Goal: Task Accomplishment & Management: Complete application form

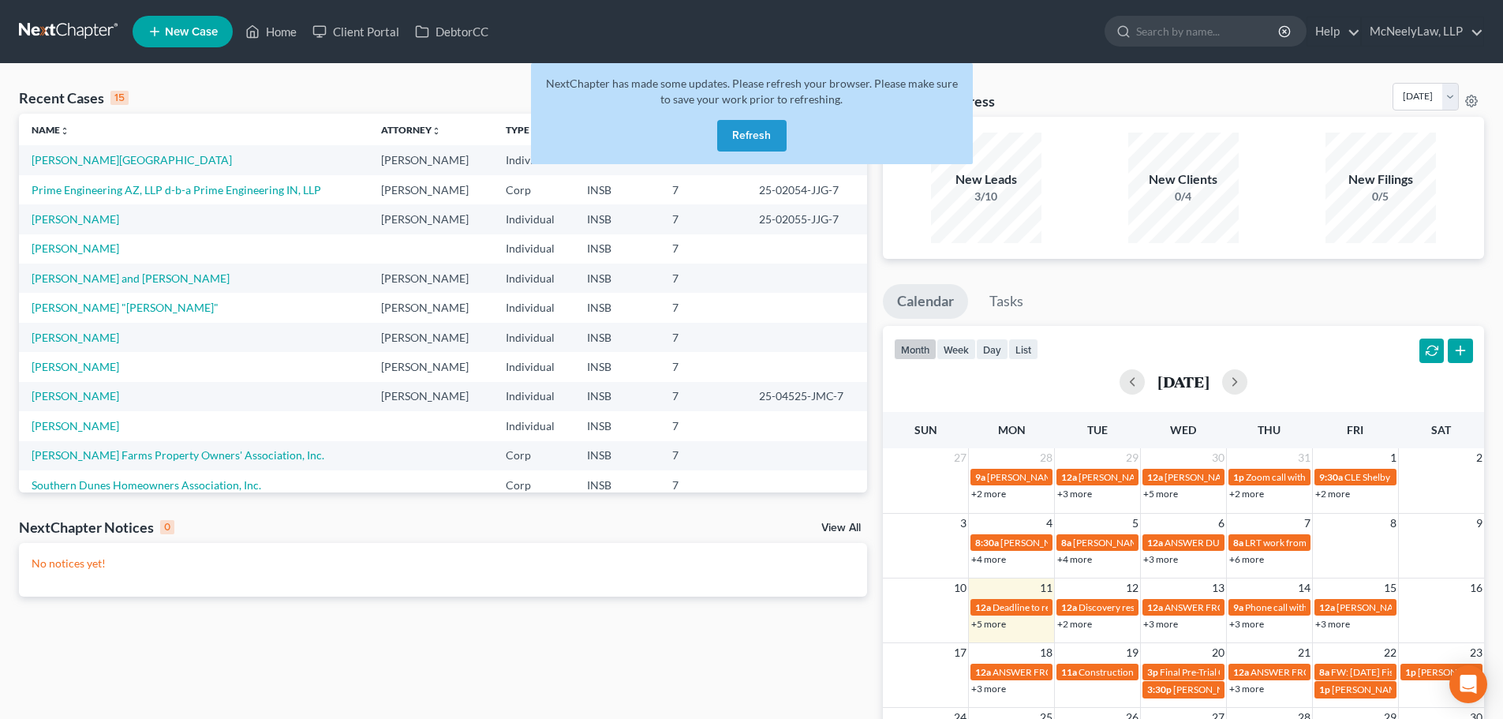
click at [756, 129] on button "Refresh" at bounding box center [751, 136] width 69 height 32
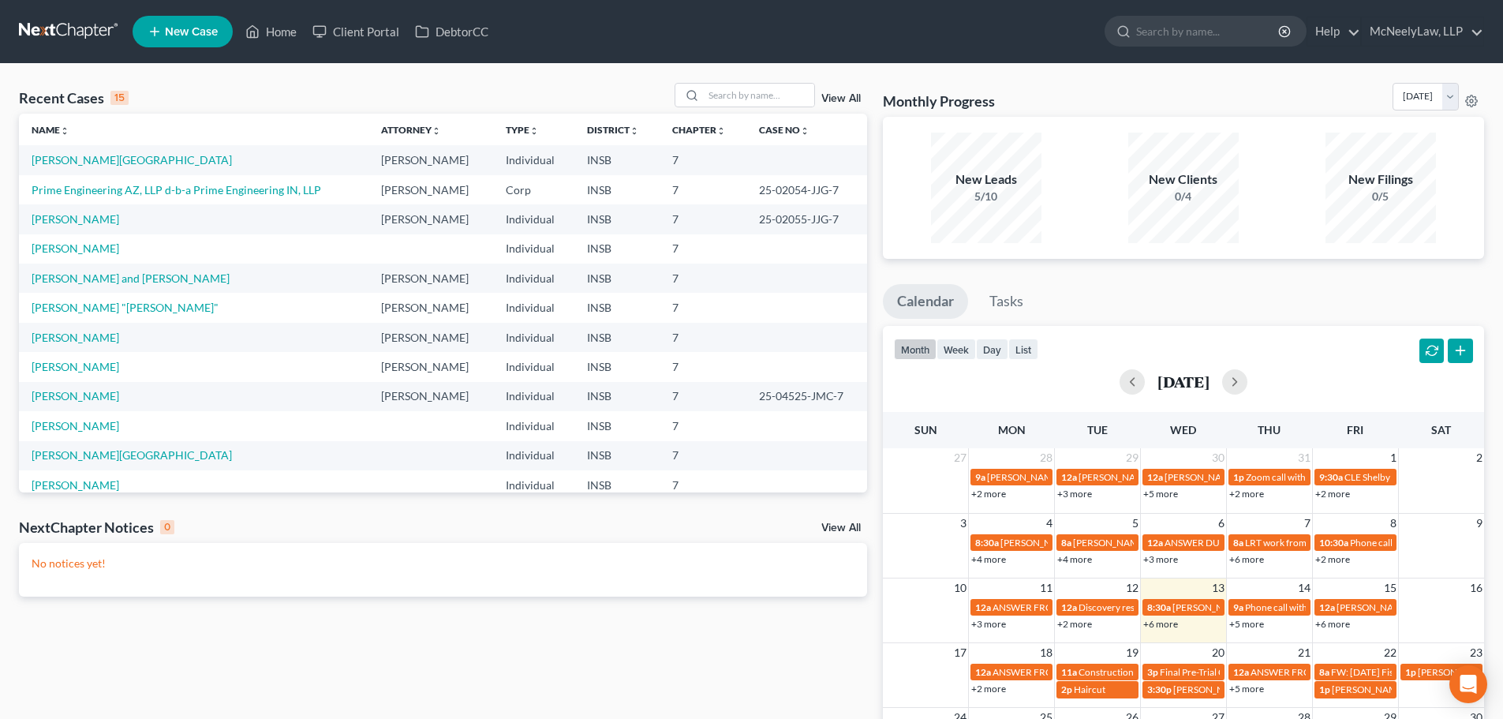
click at [73, 353] on td "[PERSON_NAME]" at bounding box center [193, 366] width 349 height 29
click at [73, 364] on link "[PERSON_NAME]" at bounding box center [76, 366] width 88 height 13
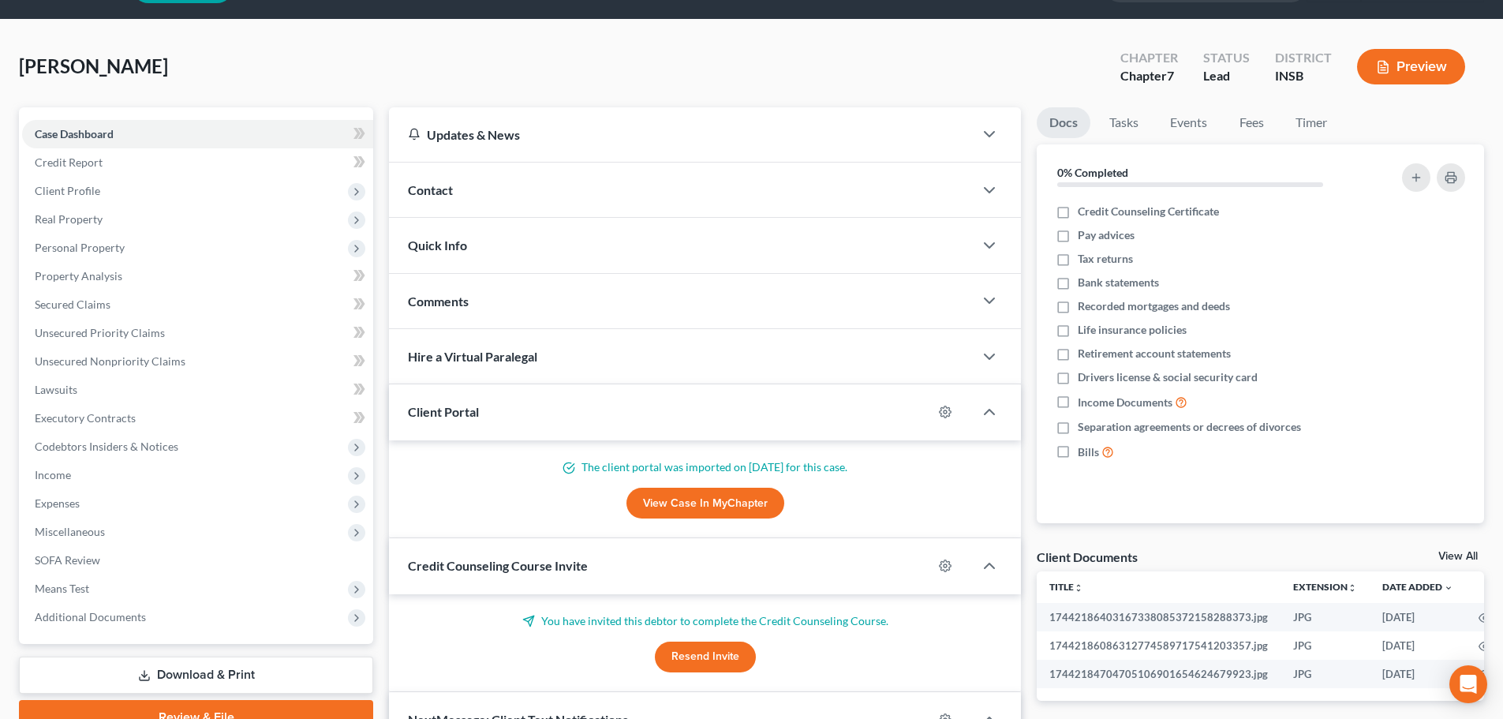
scroll to position [79, 0]
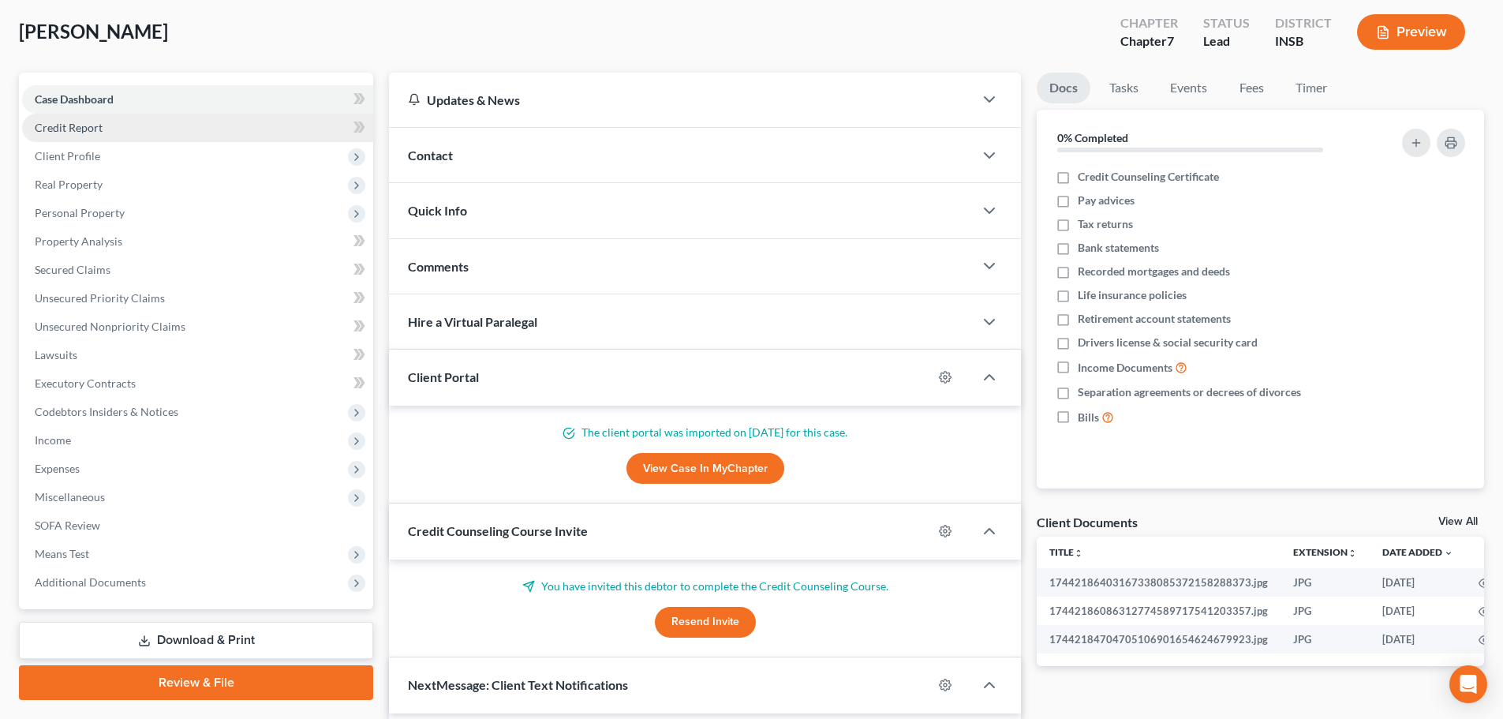
click at [142, 129] on link "Credit Report" at bounding box center [197, 128] width 351 height 28
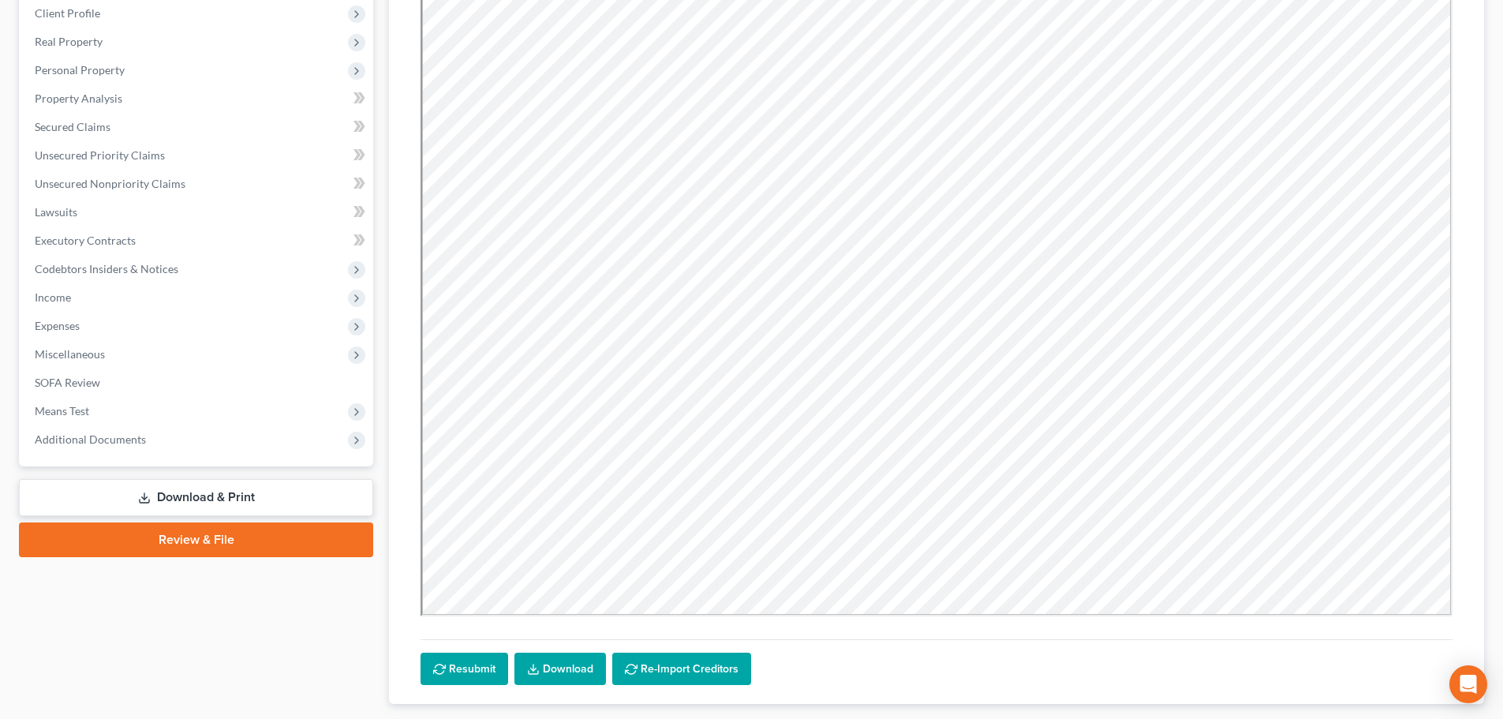
scroll to position [317, 0]
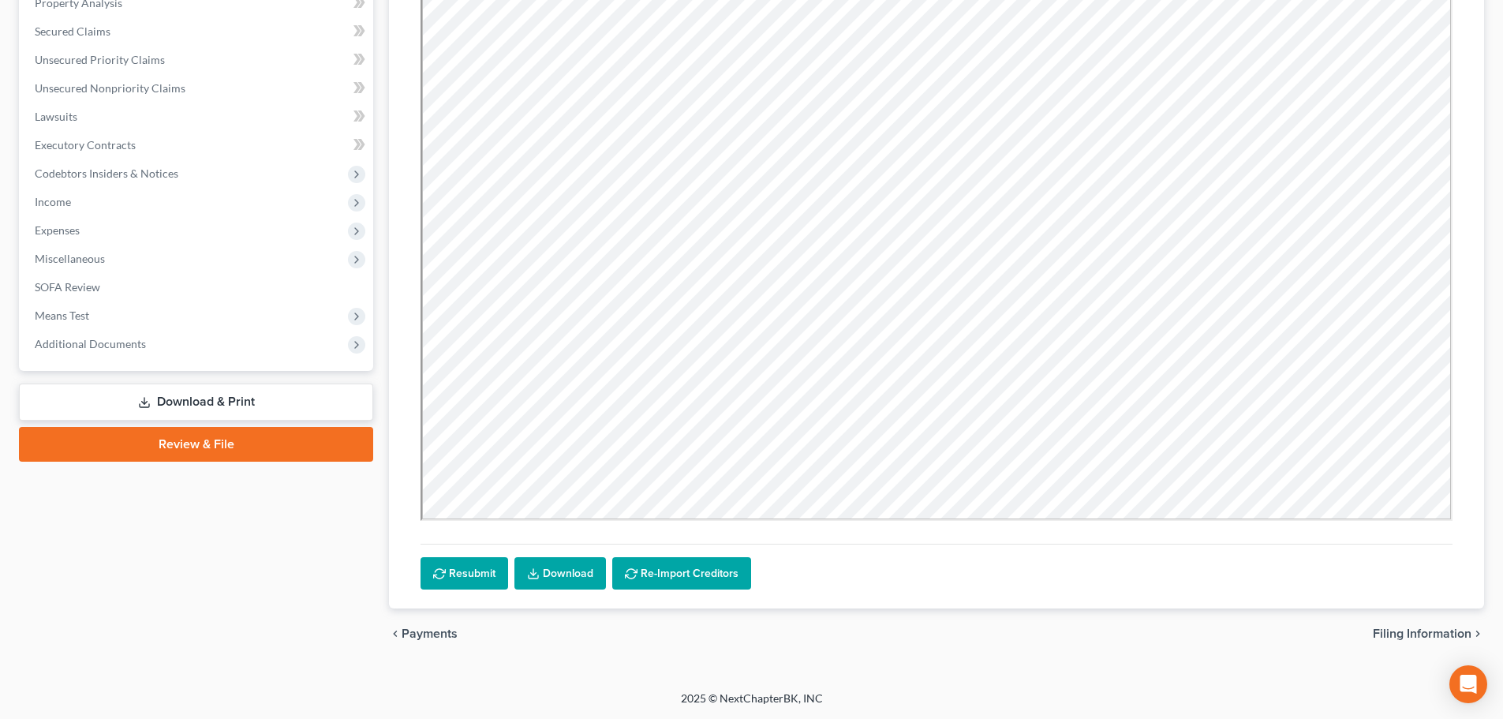
click at [1406, 629] on span "Filing Information" at bounding box center [1422, 633] width 99 height 13
select select "1"
select select "0"
select select "15"
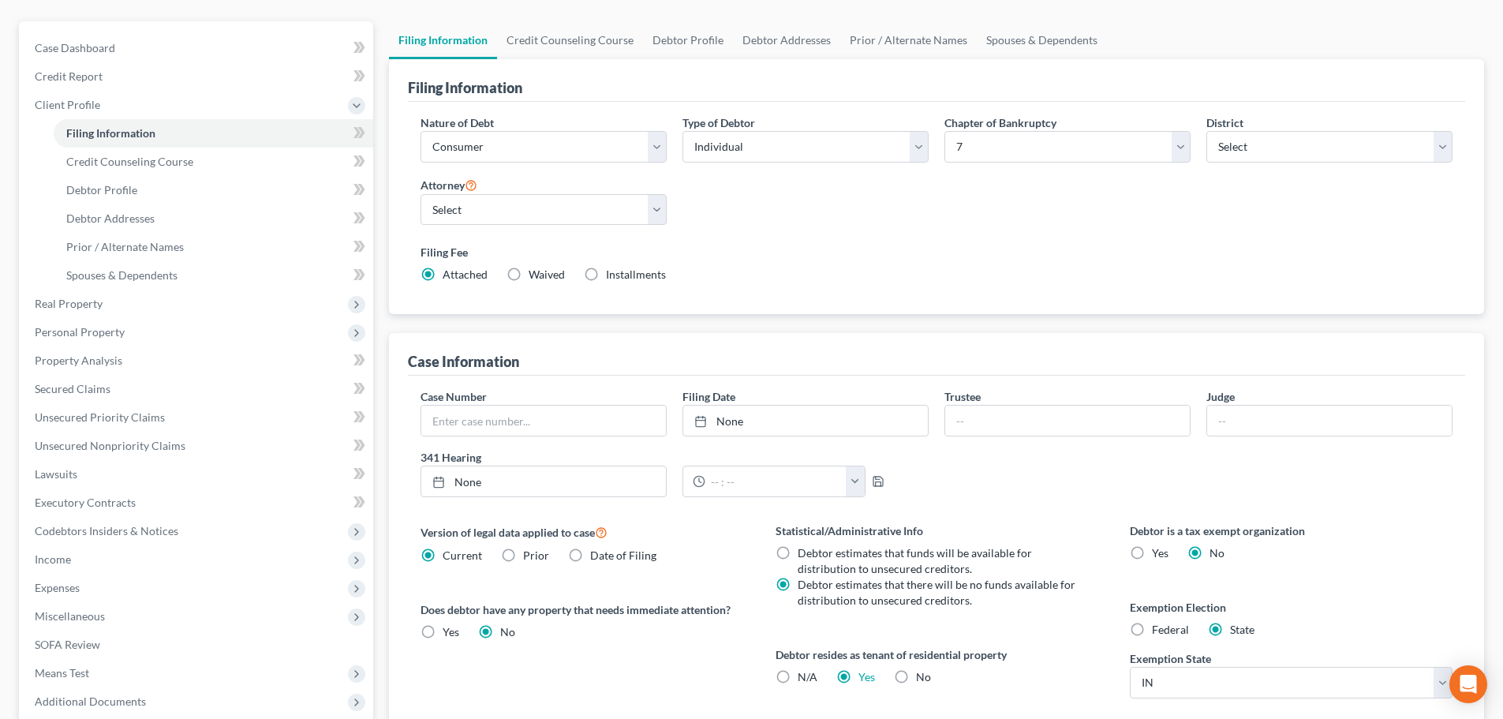
scroll to position [321, 0]
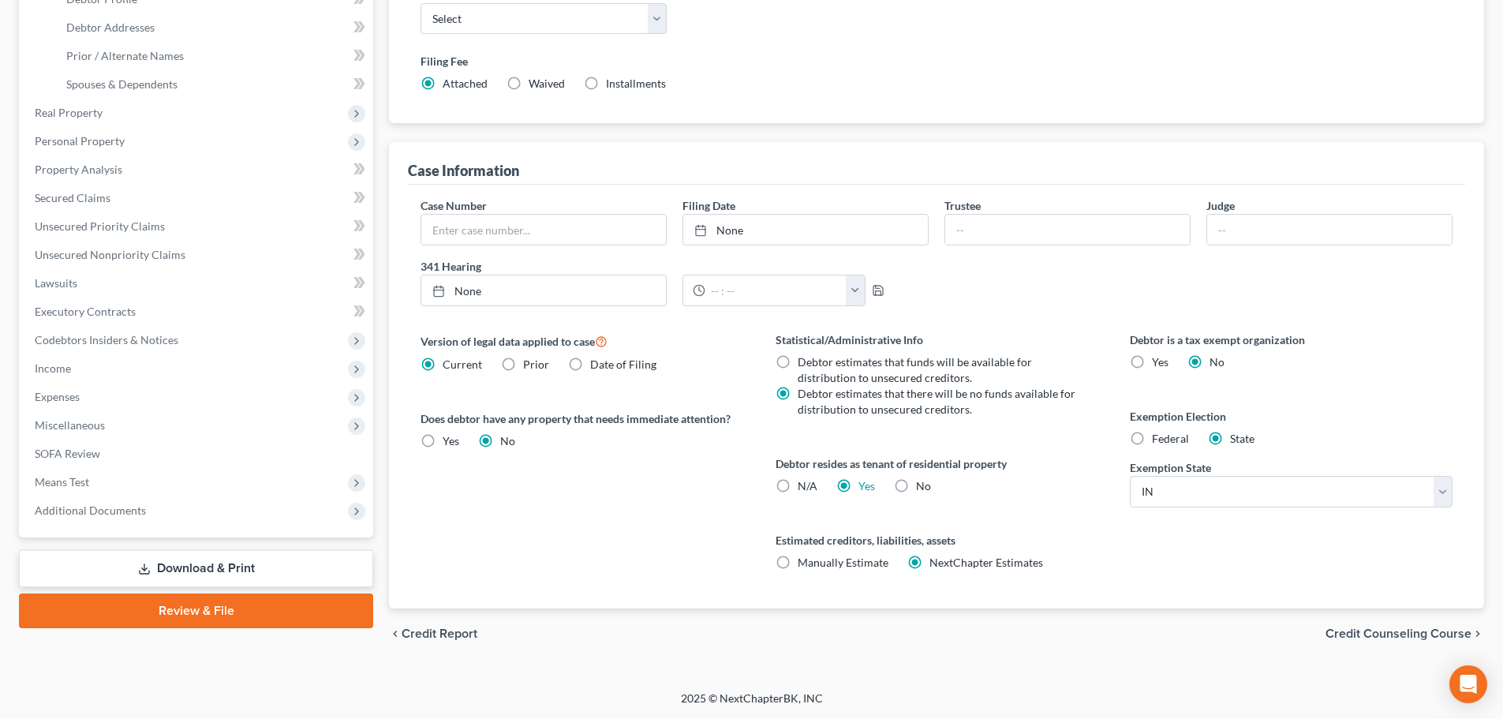
click at [1364, 627] on span "Credit Counseling Course" at bounding box center [1398, 633] width 146 height 13
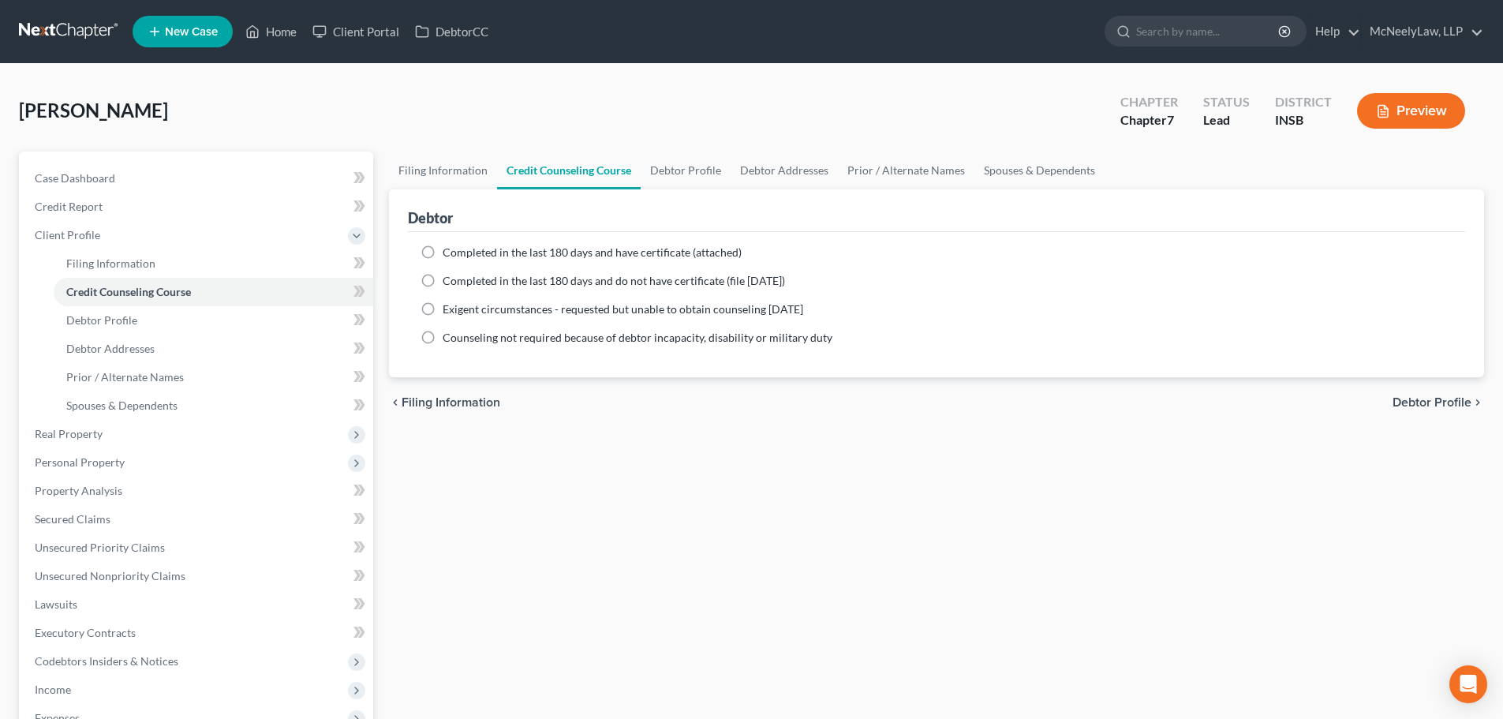
click at [1419, 407] on span "Debtor Profile" at bounding box center [1431, 402] width 79 height 13
select select "0"
select select "1"
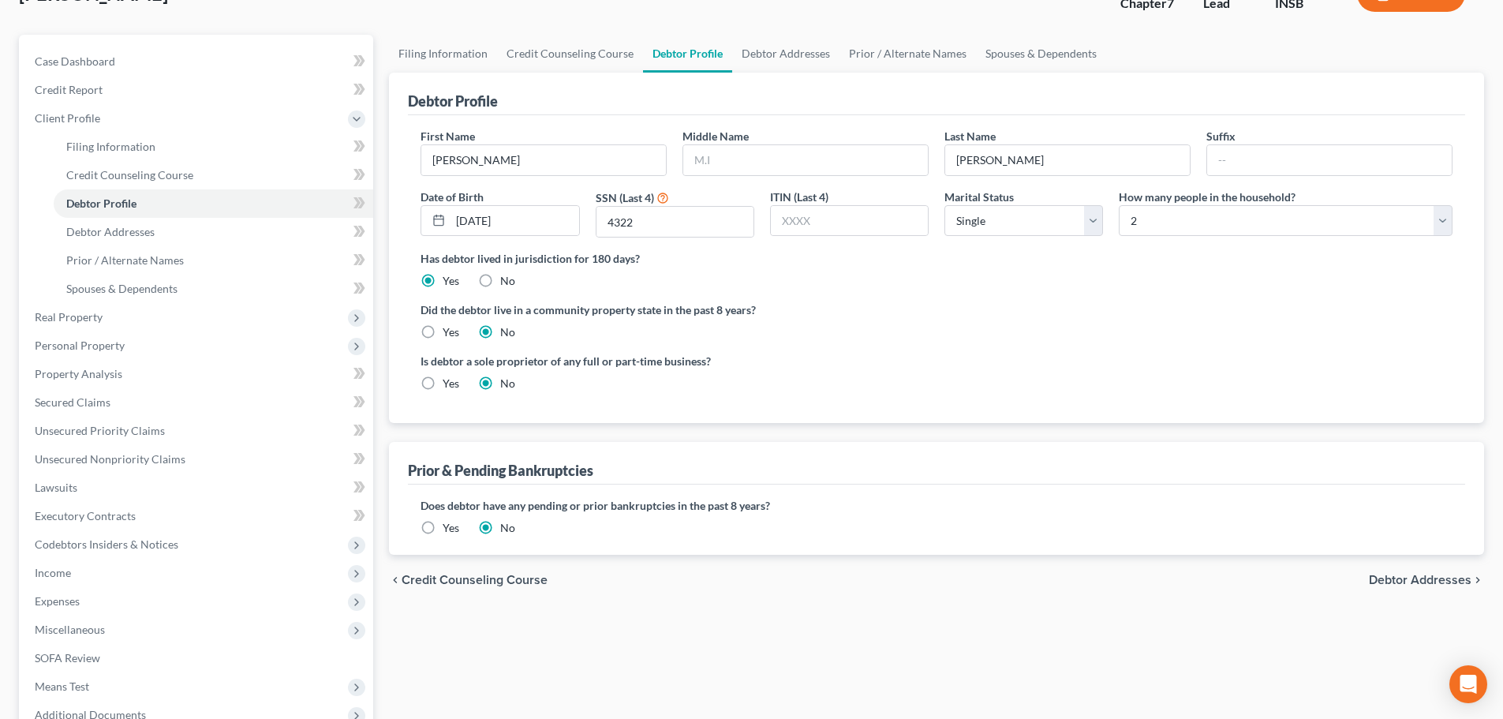
scroll to position [290, 0]
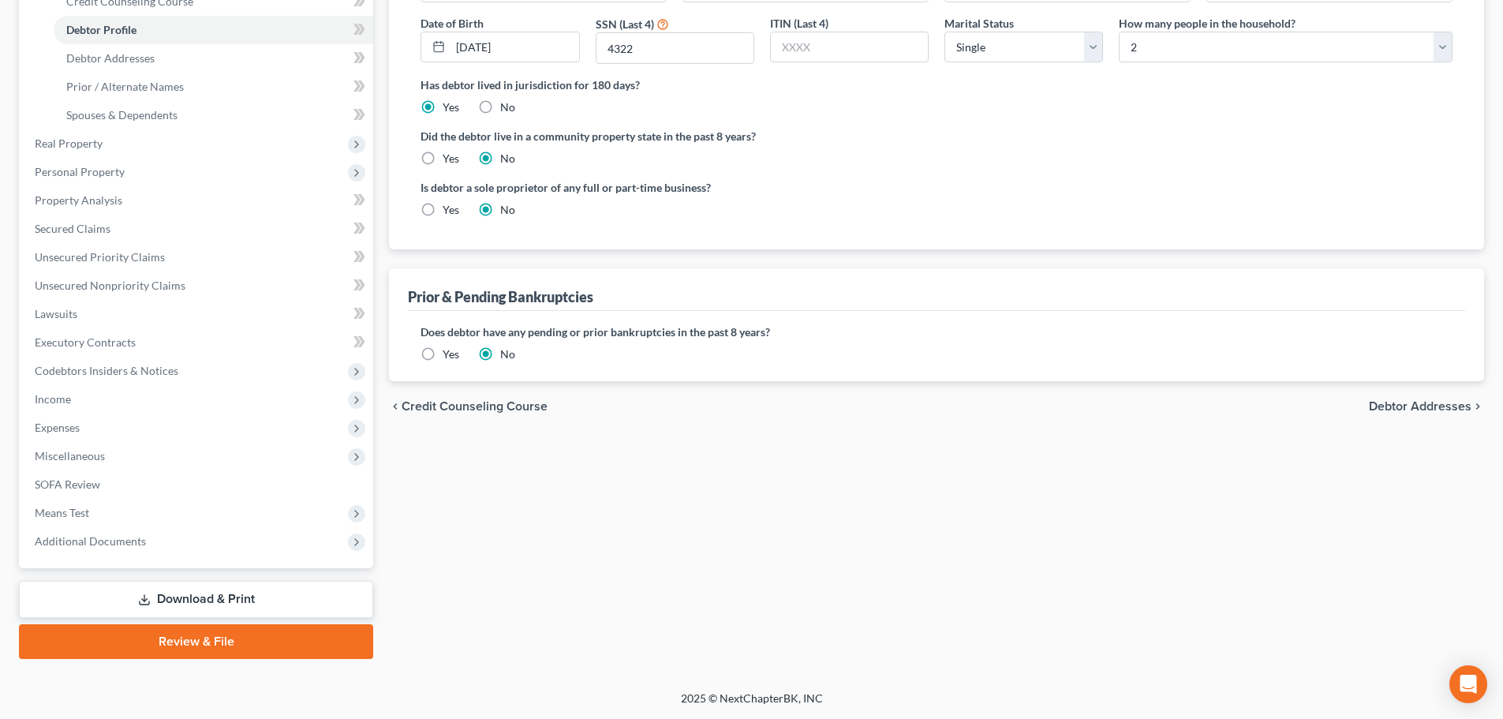
click at [1415, 410] on span "Debtor Addresses" at bounding box center [1420, 406] width 103 height 13
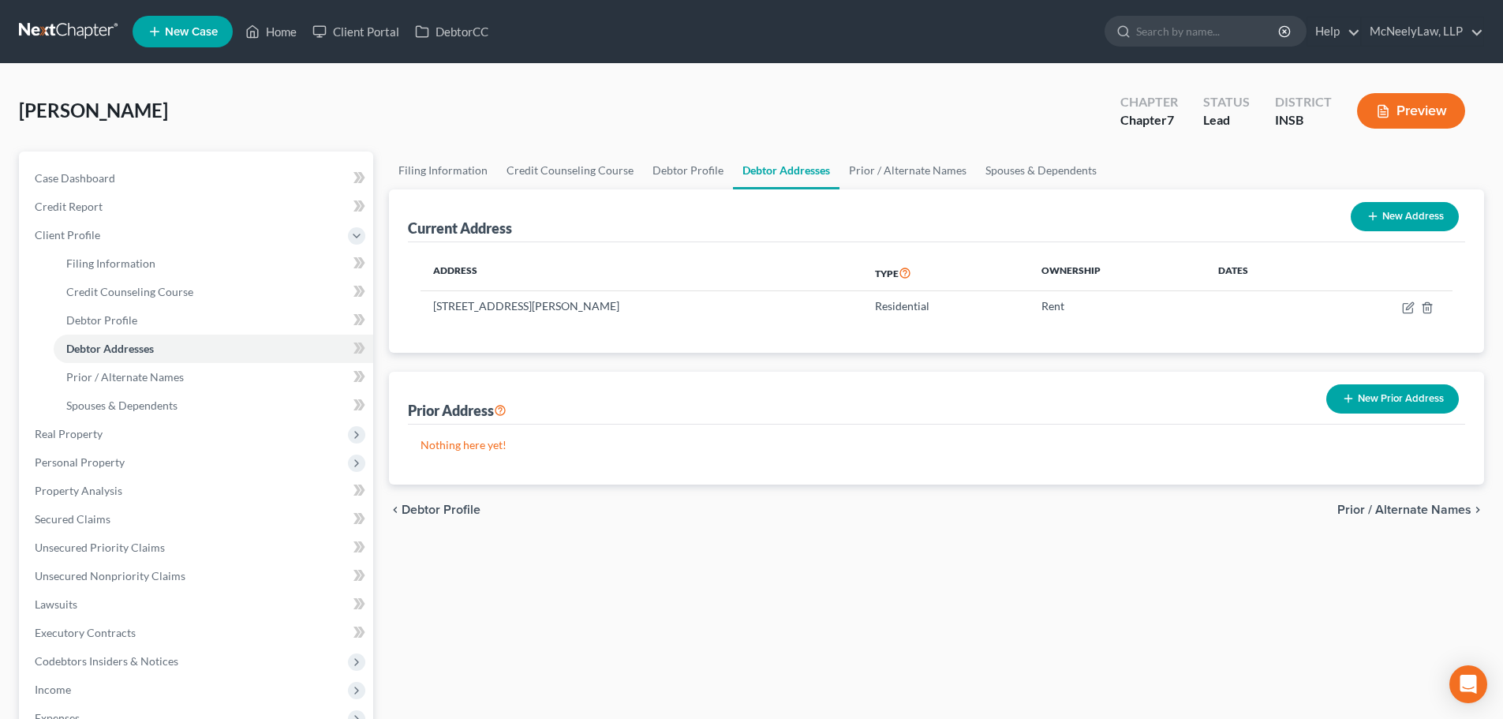
click at [1421, 504] on span "Prior / Alternate Names" at bounding box center [1404, 509] width 134 height 13
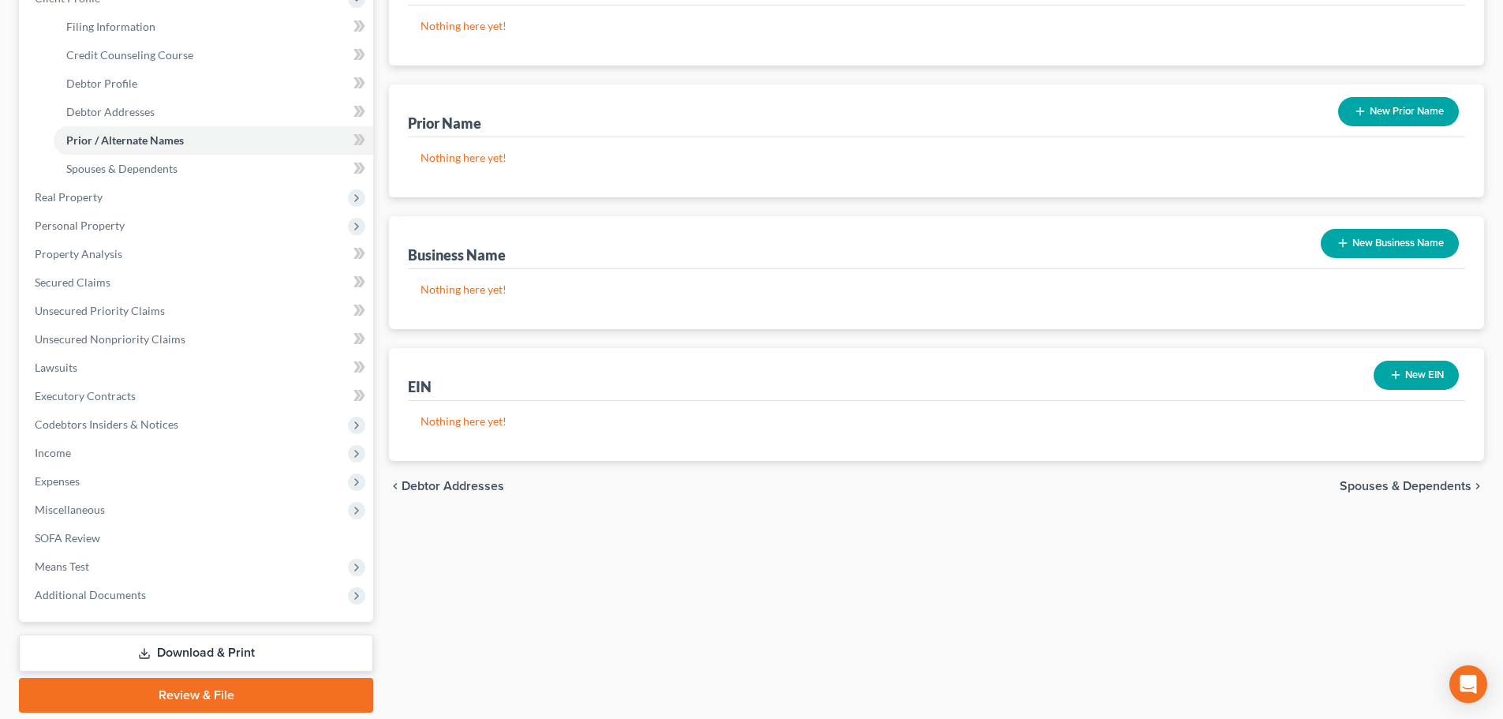
click at [1428, 491] on span "Spouses & Dependents" at bounding box center [1406, 486] width 132 height 13
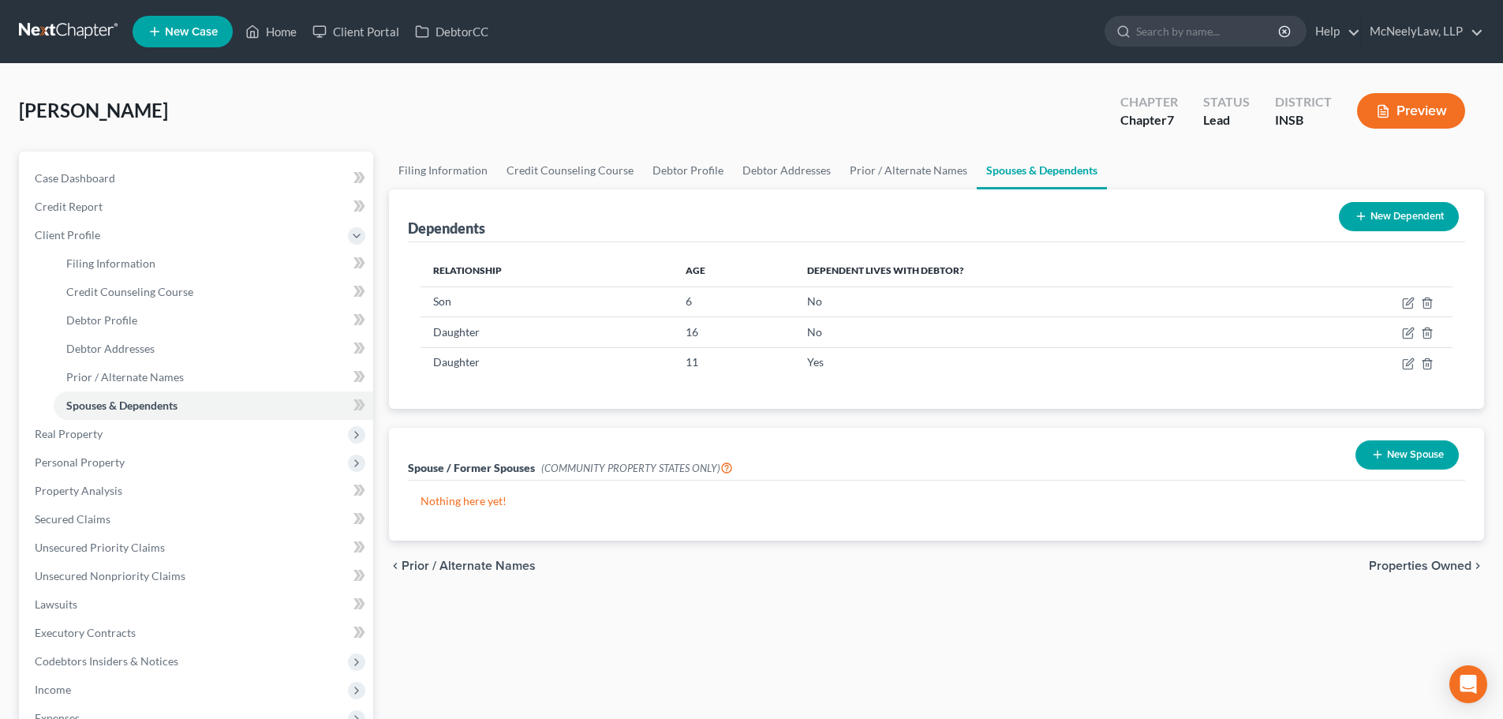
click at [1426, 560] on span "Properties Owned" at bounding box center [1420, 565] width 103 height 13
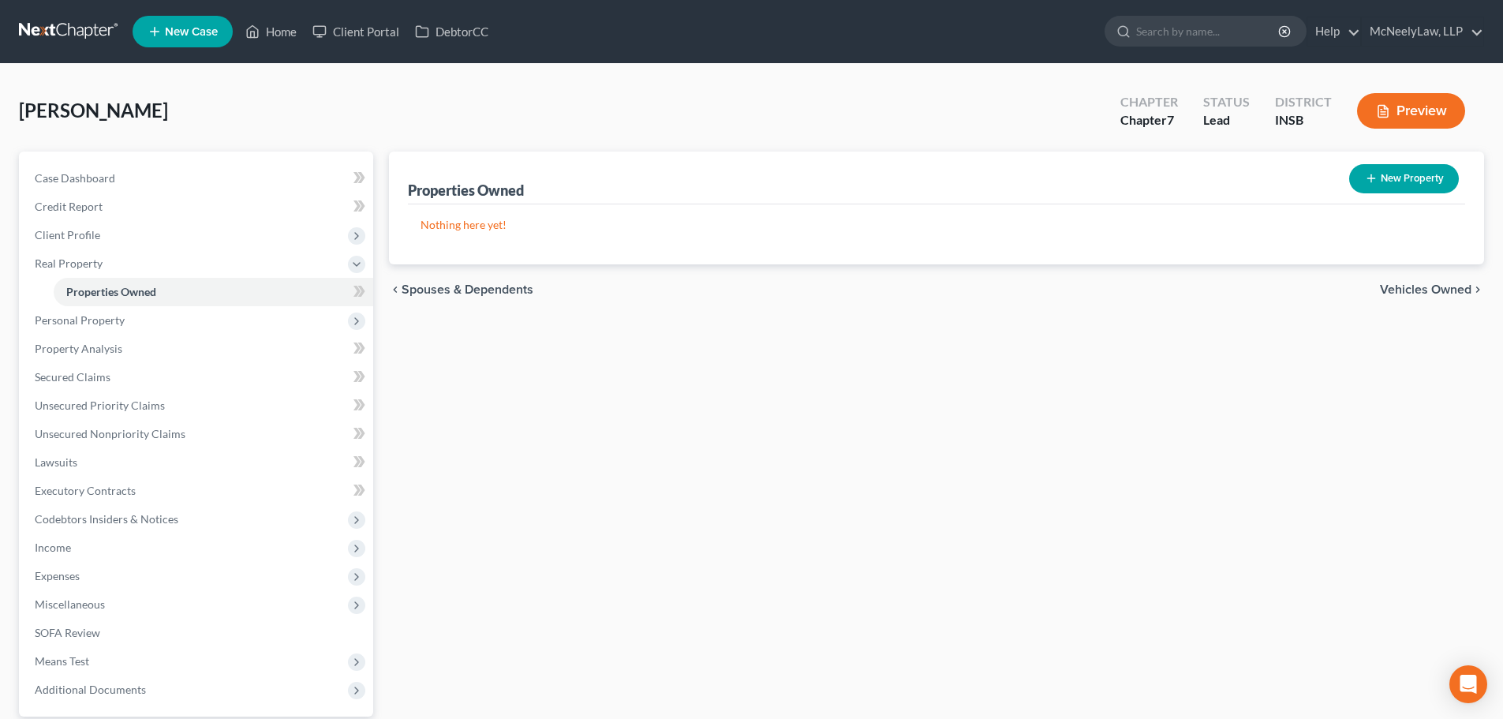
click at [1462, 300] on div "chevron_left Spouses & Dependents Vehicles Owned chevron_right" at bounding box center [936, 289] width 1095 height 50
click at [1459, 290] on span "Vehicles Owned" at bounding box center [1426, 289] width 92 height 13
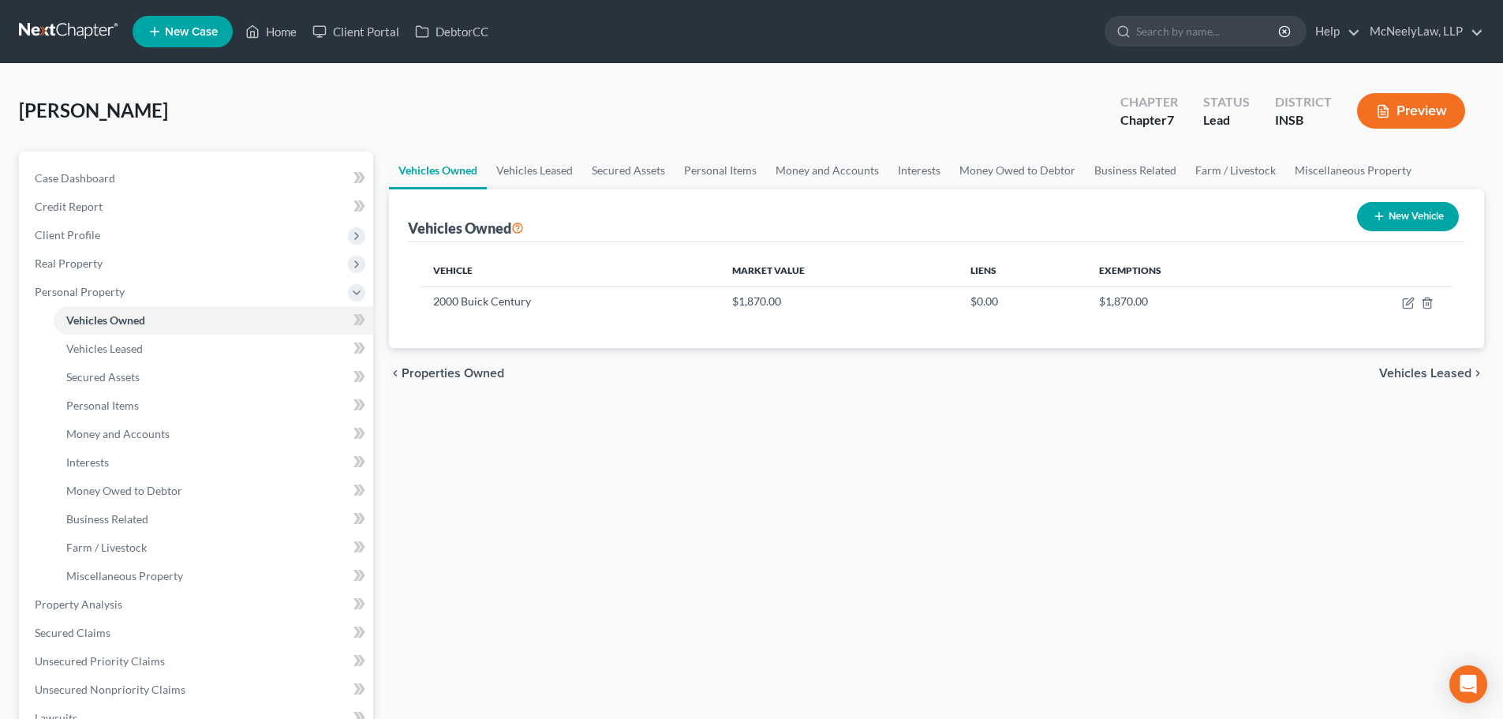
click at [1432, 375] on span "Vehicles Leased" at bounding box center [1425, 373] width 92 height 13
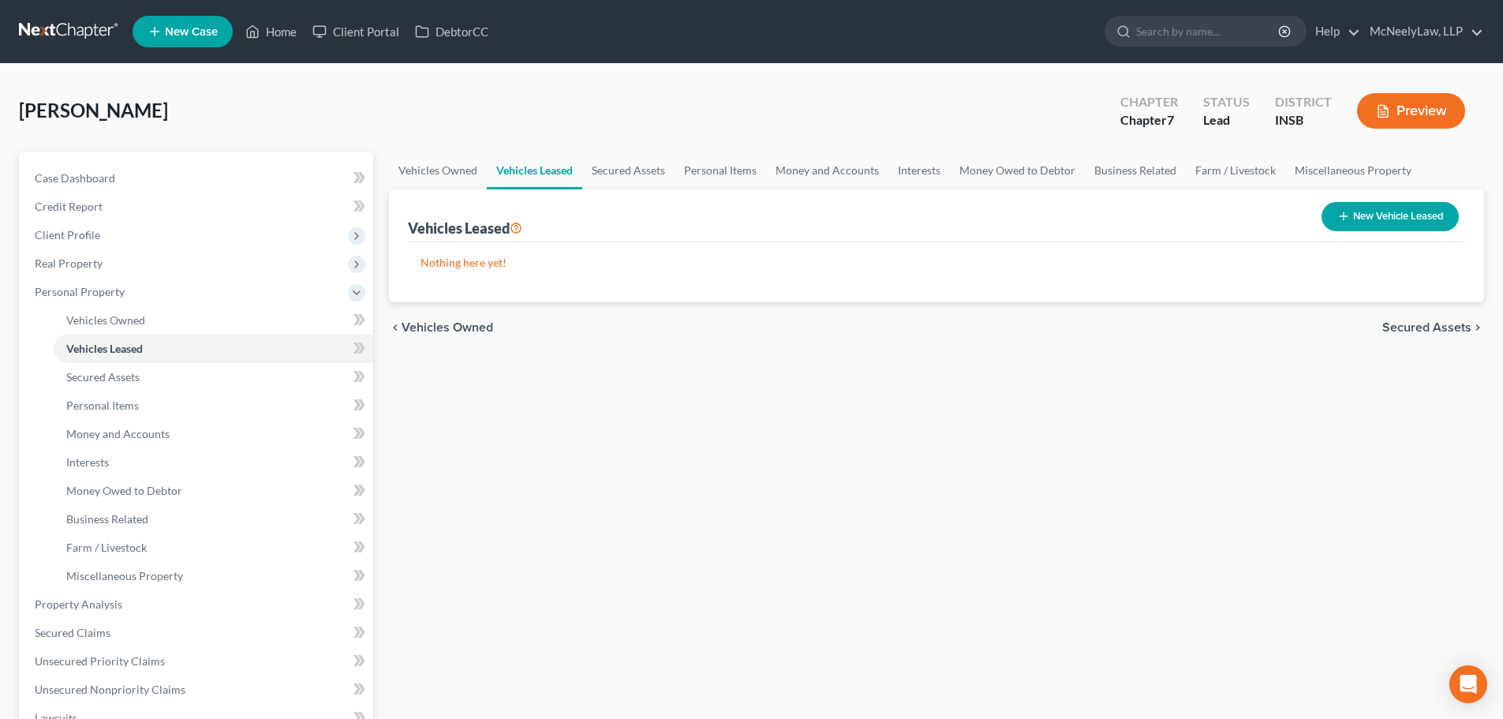
click at [1443, 325] on span "Secured Assets" at bounding box center [1426, 327] width 89 height 13
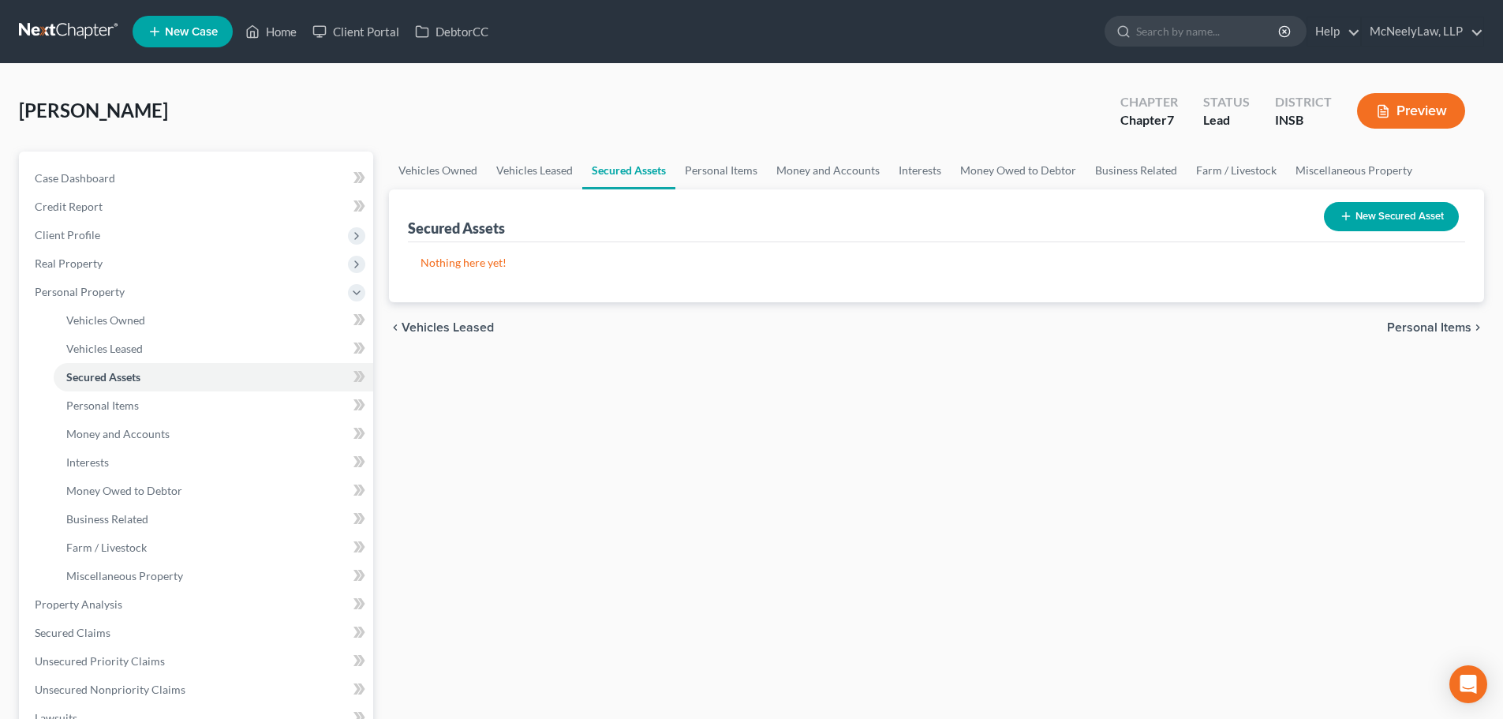
click at [1444, 331] on span "Personal Items" at bounding box center [1429, 327] width 84 height 13
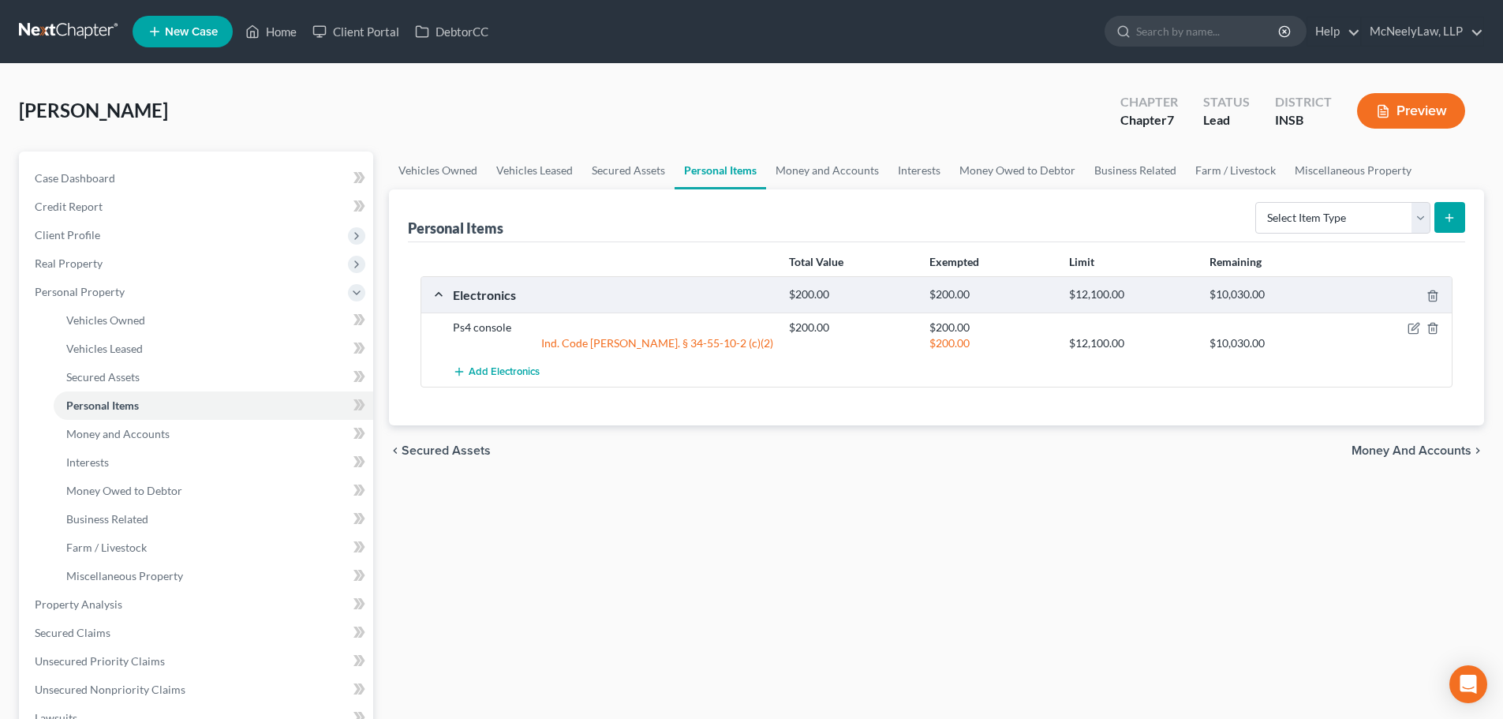
click at [1381, 451] on span "Money and Accounts" at bounding box center [1411, 450] width 120 height 13
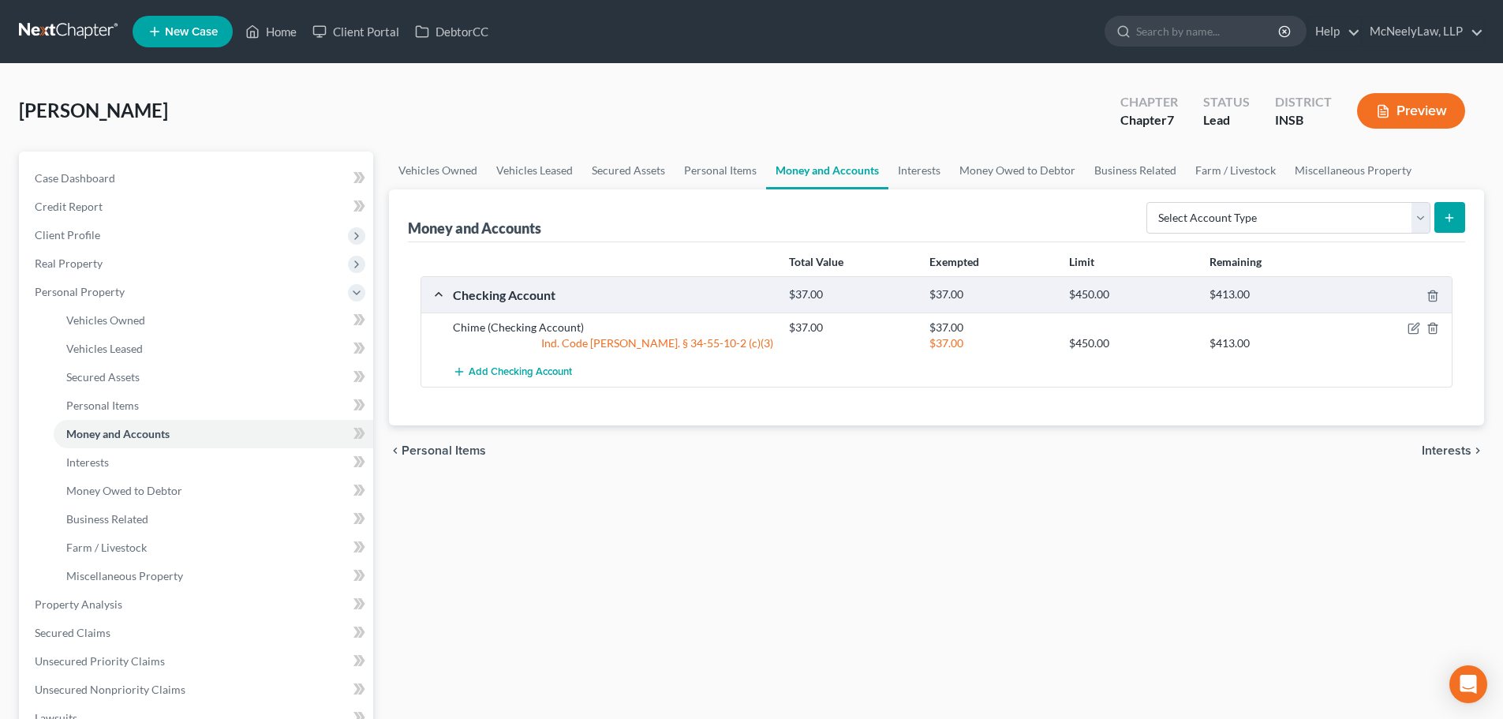
click at [1434, 453] on span "Interests" at bounding box center [1447, 450] width 50 height 13
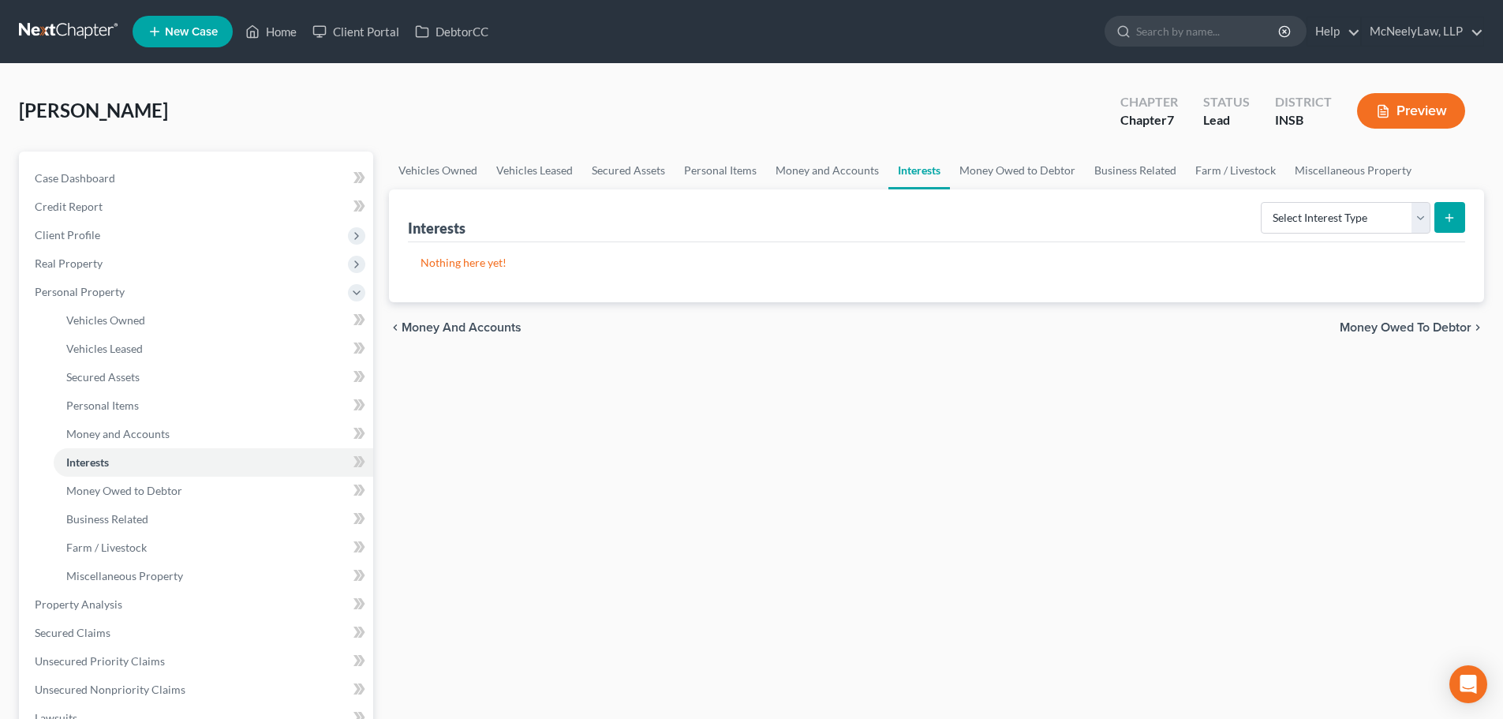
click at [1433, 326] on span "Money Owed to Debtor" at bounding box center [1406, 327] width 132 height 13
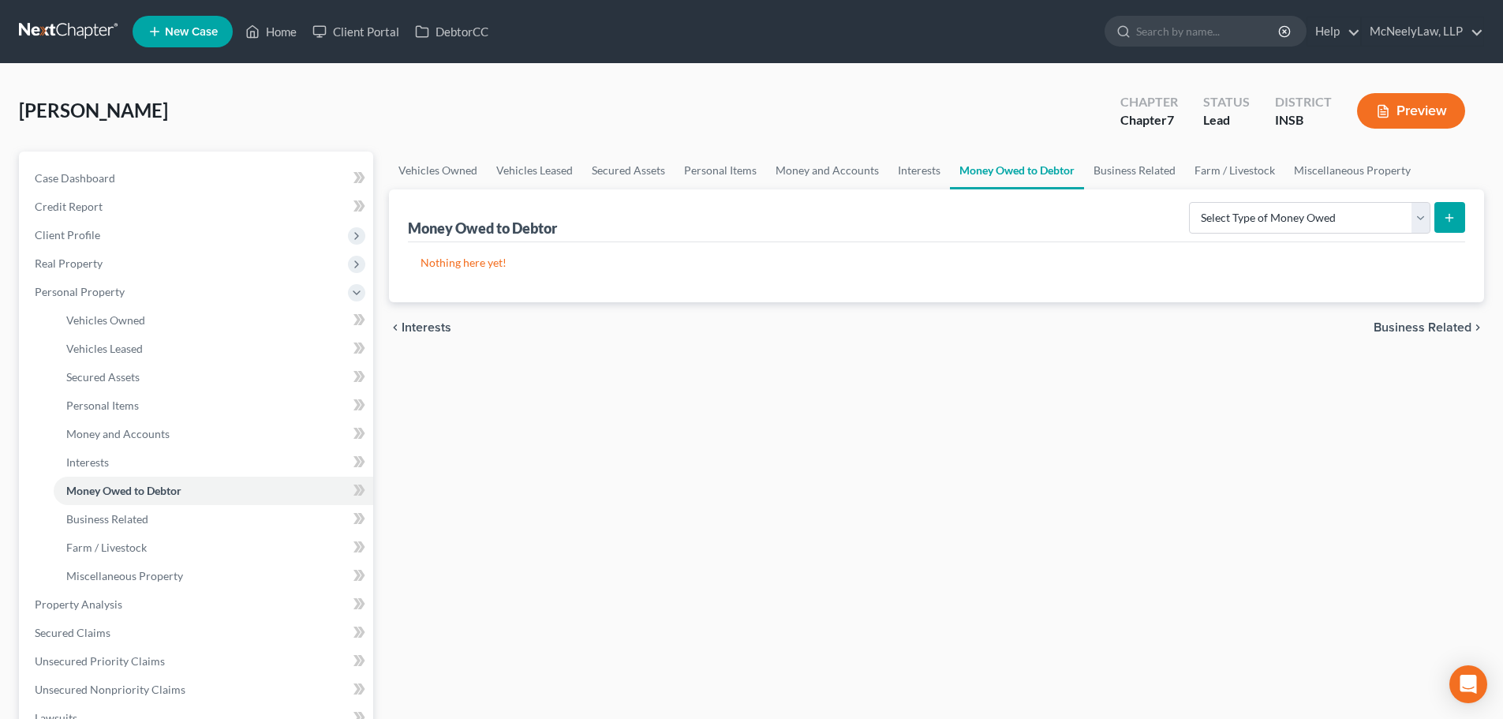
click at [1426, 324] on span "Business Related" at bounding box center [1422, 327] width 98 height 13
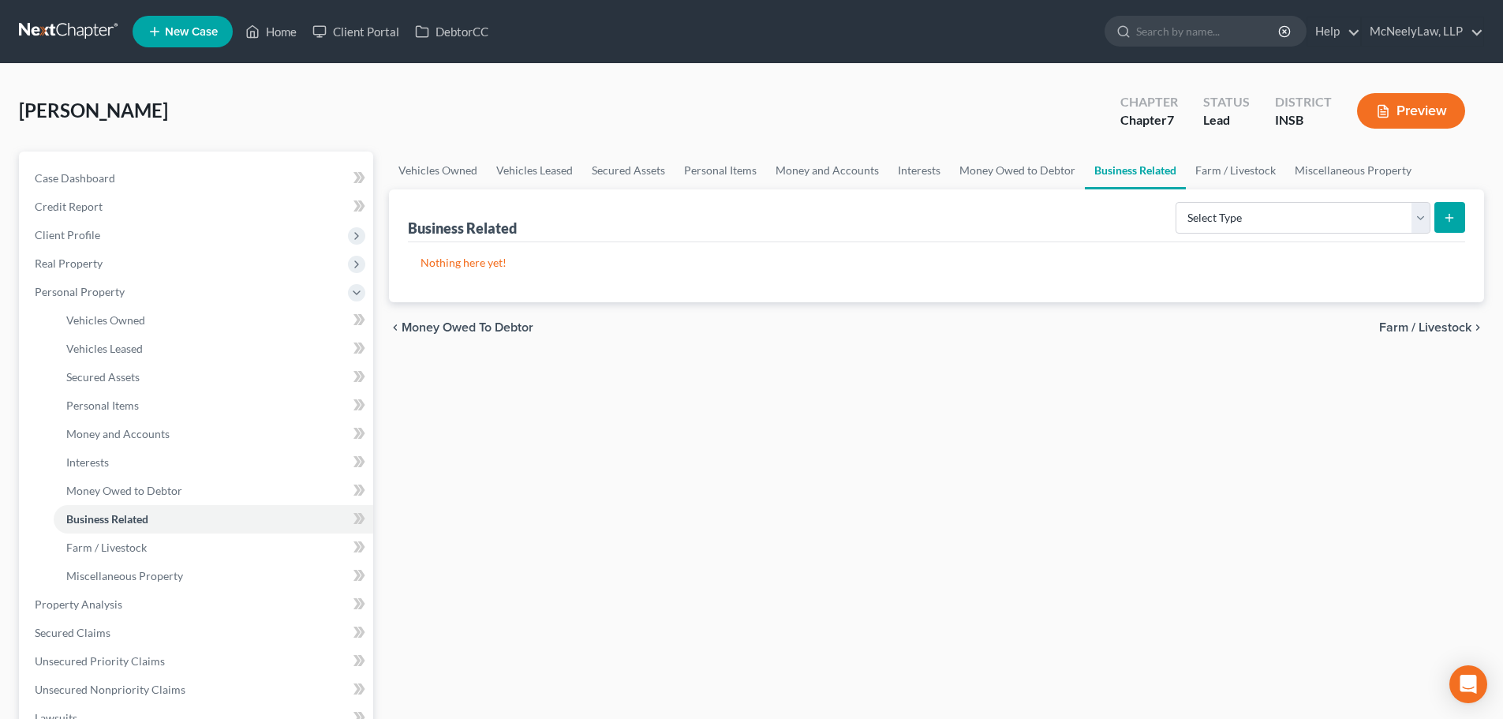
click at [1421, 329] on span "Farm / Livestock" at bounding box center [1425, 327] width 92 height 13
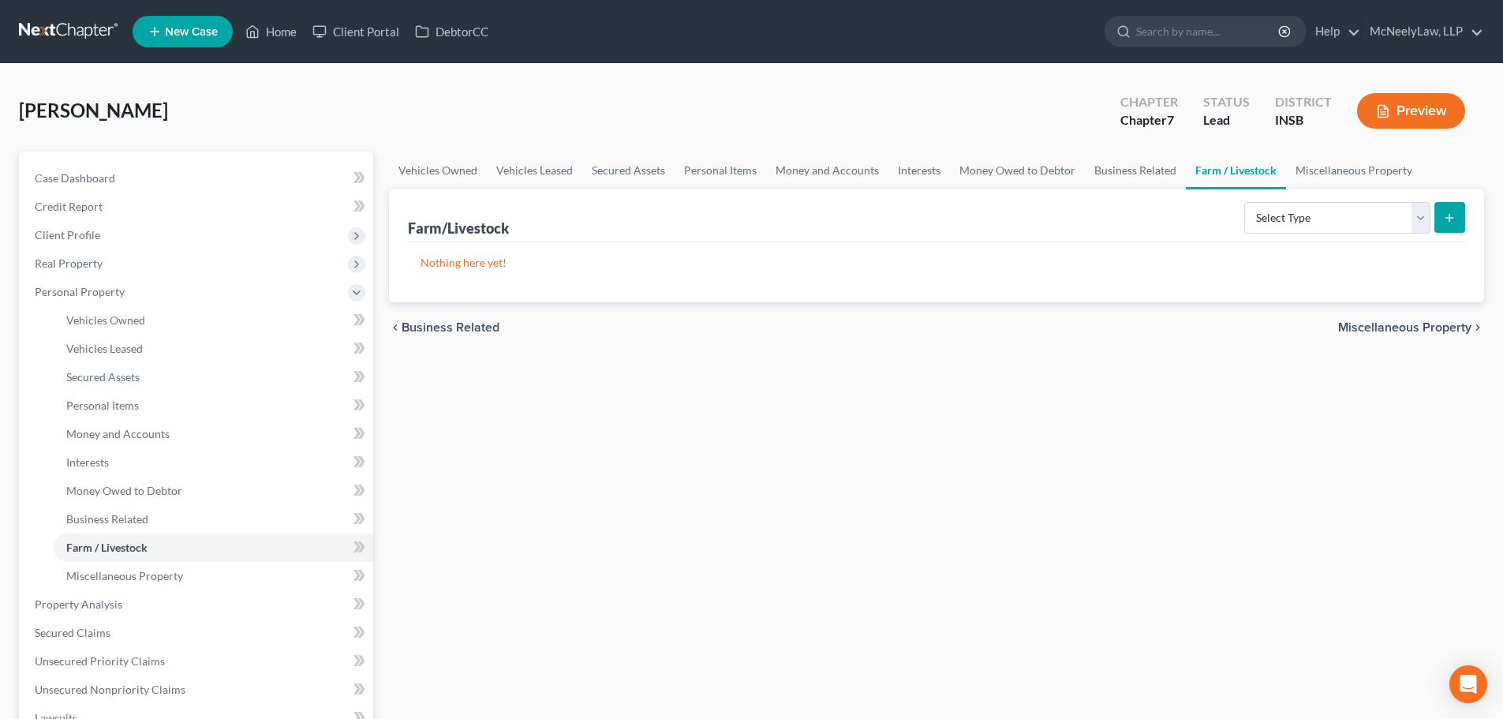
click at [1420, 336] on div "chevron_left Business Related Miscellaneous Property chevron_right" at bounding box center [936, 327] width 1095 height 50
click at [1420, 323] on span "Miscellaneous Property" at bounding box center [1404, 327] width 133 height 13
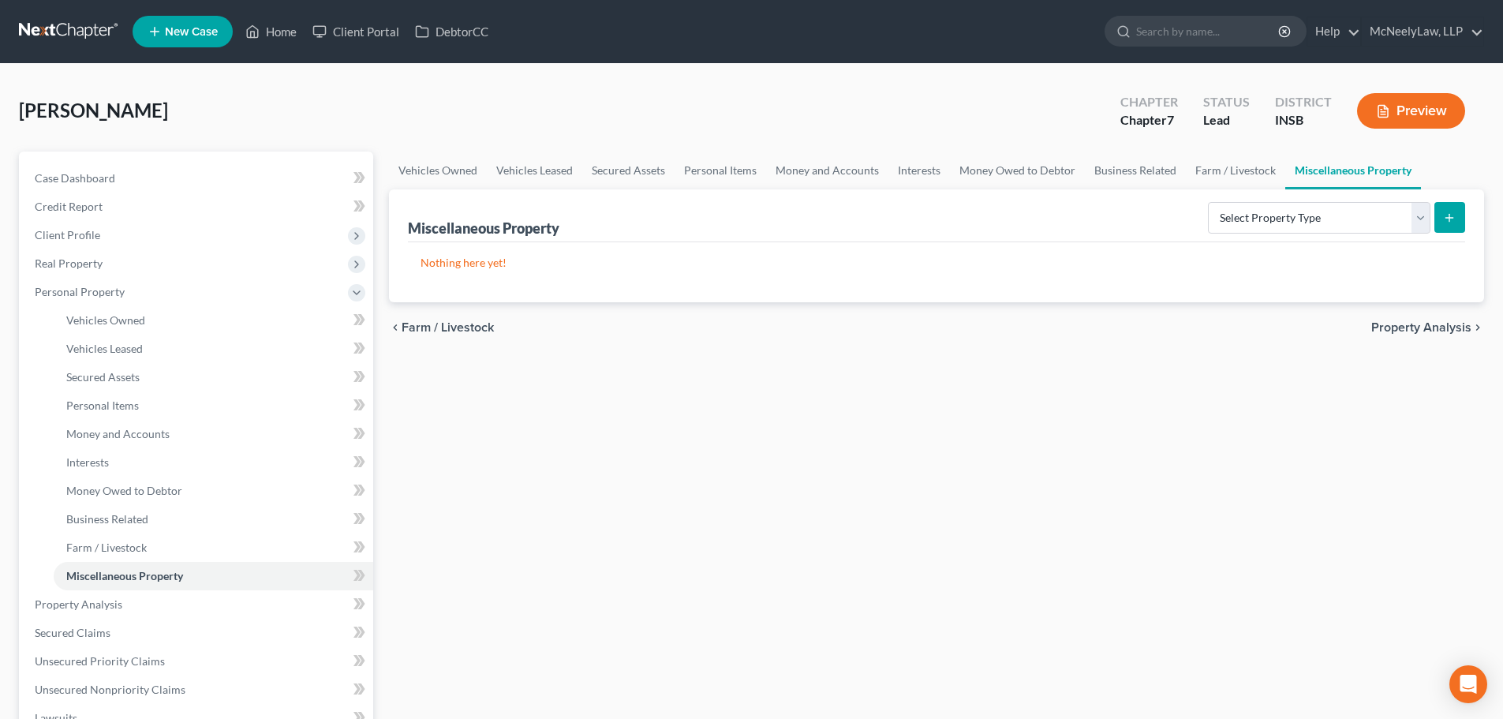
click at [1421, 327] on span "Property Analysis" at bounding box center [1421, 327] width 100 height 13
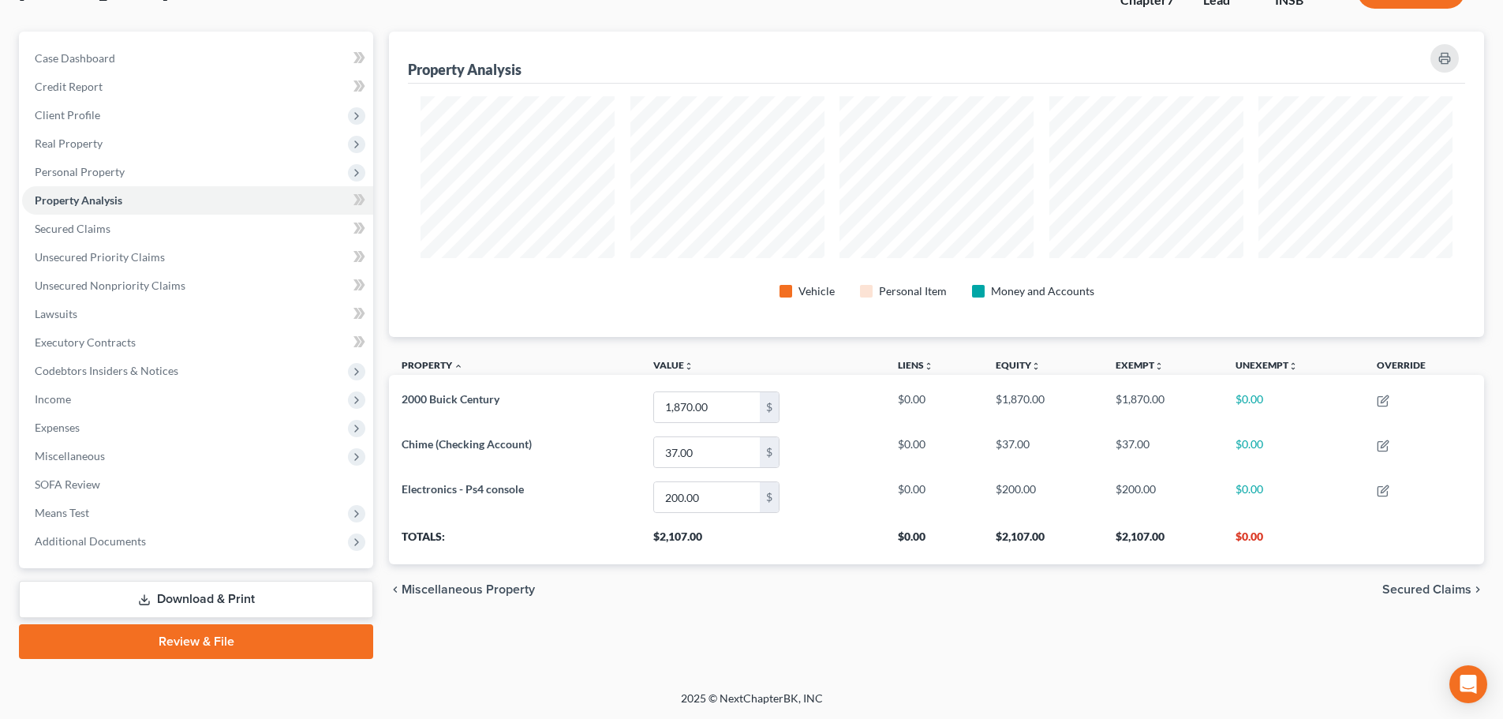
click at [1452, 589] on span "Secured Claims" at bounding box center [1426, 589] width 89 height 13
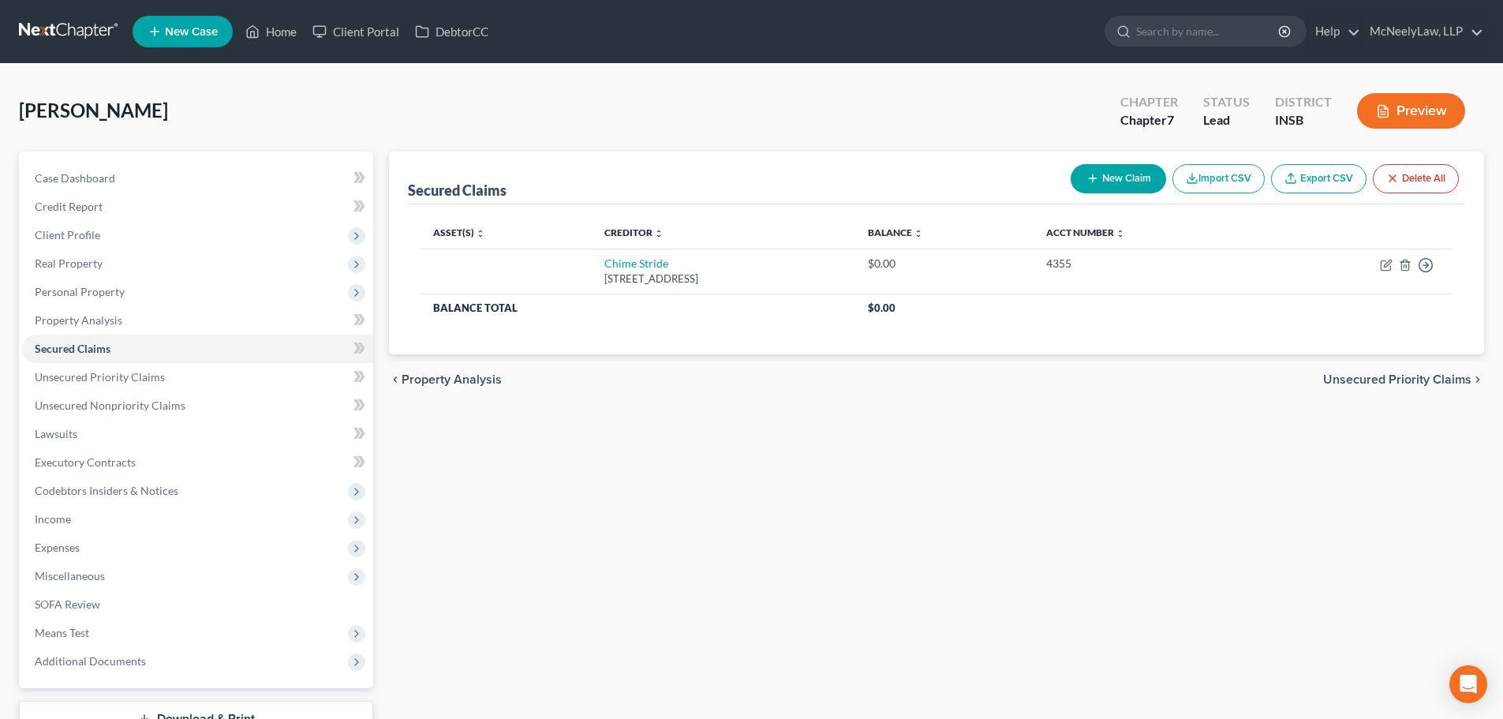
click at [1405, 384] on span "Unsecured Priority Claims" at bounding box center [1397, 379] width 148 height 13
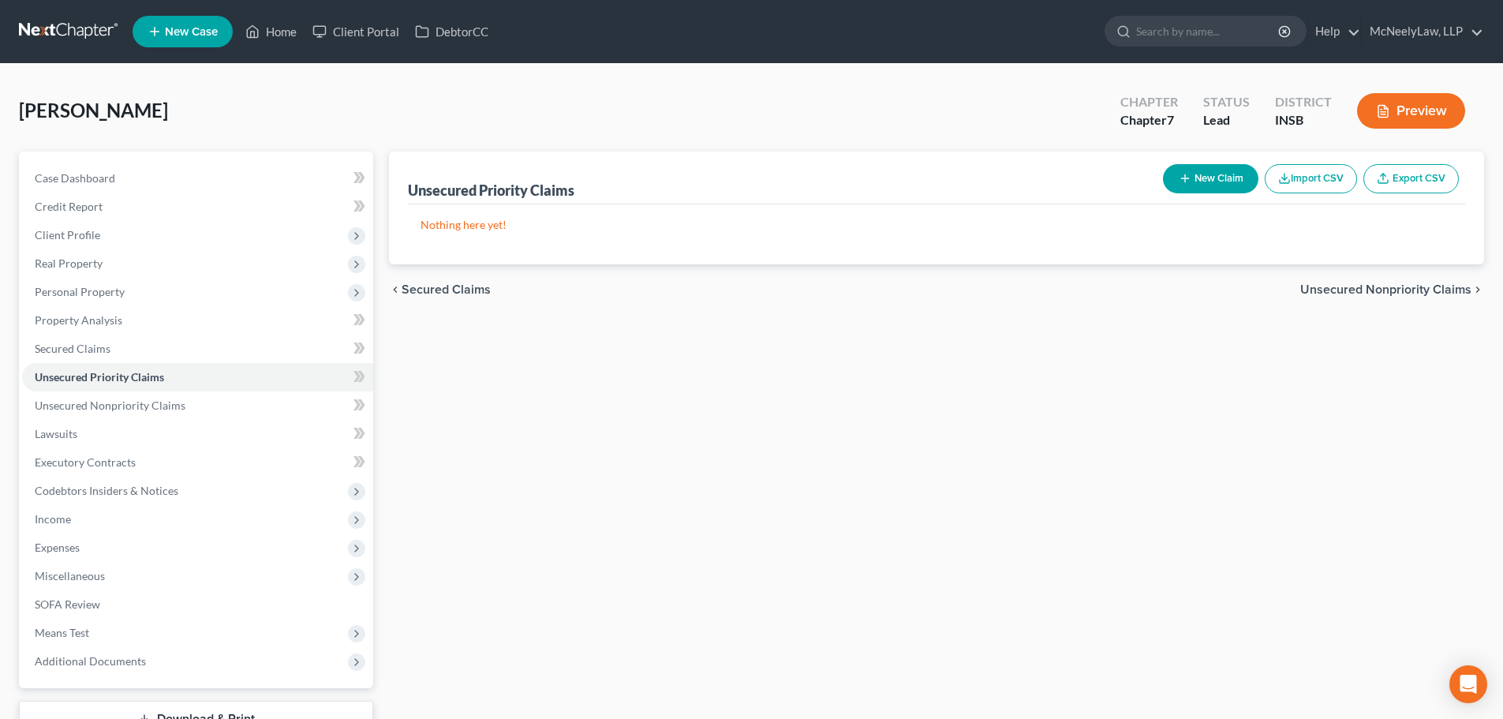
drag, startPoint x: 1400, startPoint y: 300, endPoint x: 1399, endPoint y: 290, distance: 10.3
click at [1399, 297] on div "chevron_left Secured Claims Unsecured Nonpriority Claims chevron_right" at bounding box center [936, 289] width 1095 height 50
click at [1399, 290] on span "Unsecured Nonpriority Claims" at bounding box center [1385, 289] width 171 height 13
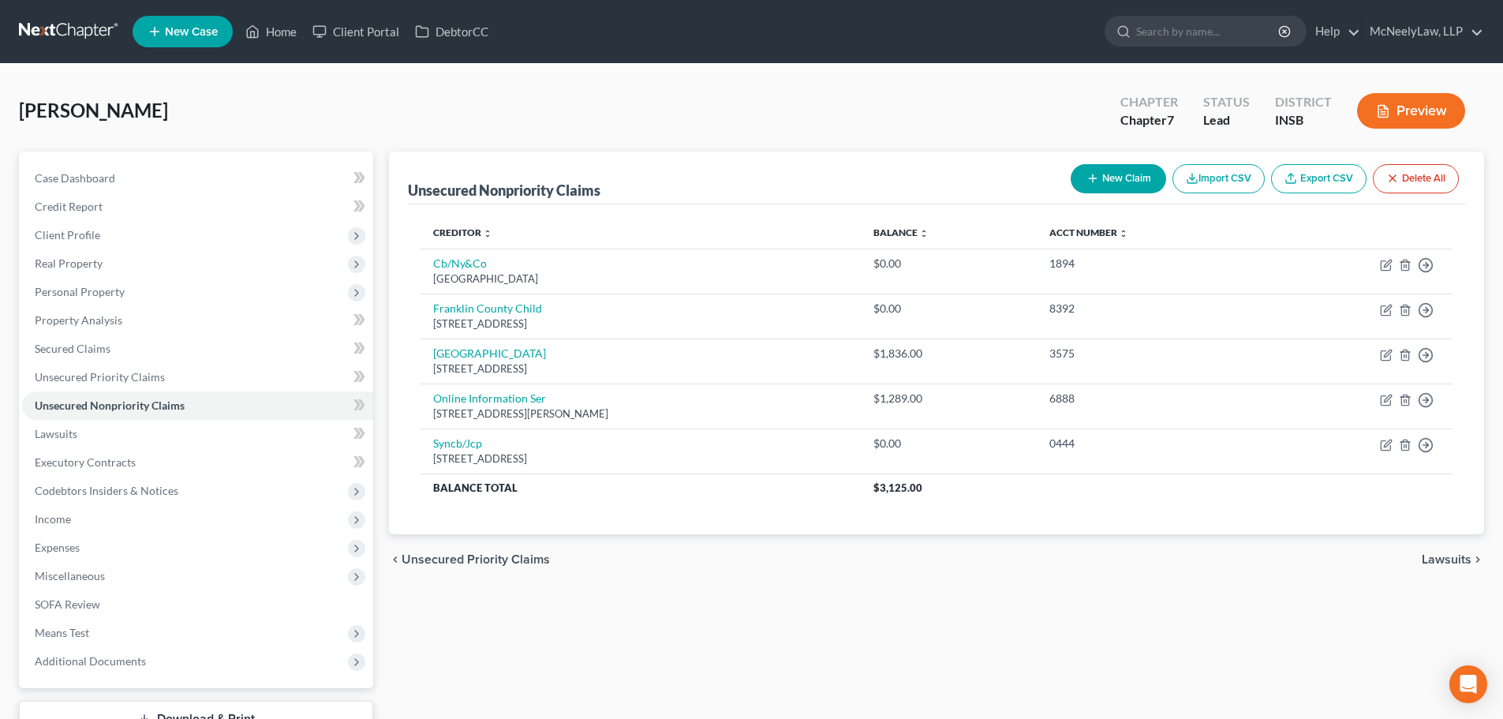
click at [1456, 555] on span "Lawsuits" at bounding box center [1447, 559] width 50 height 13
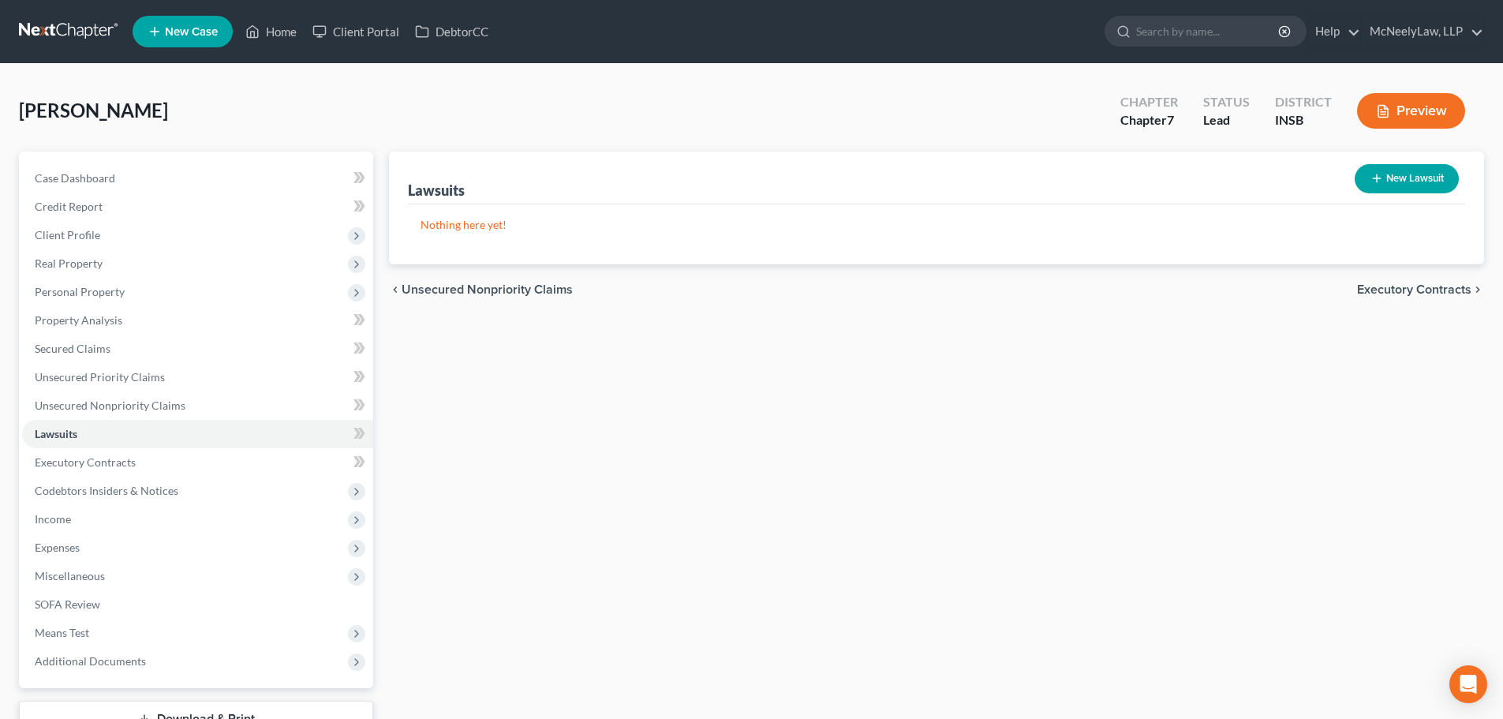
click at [1396, 292] on span "Executory Contracts" at bounding box center [1414, 289] width 114 height 13
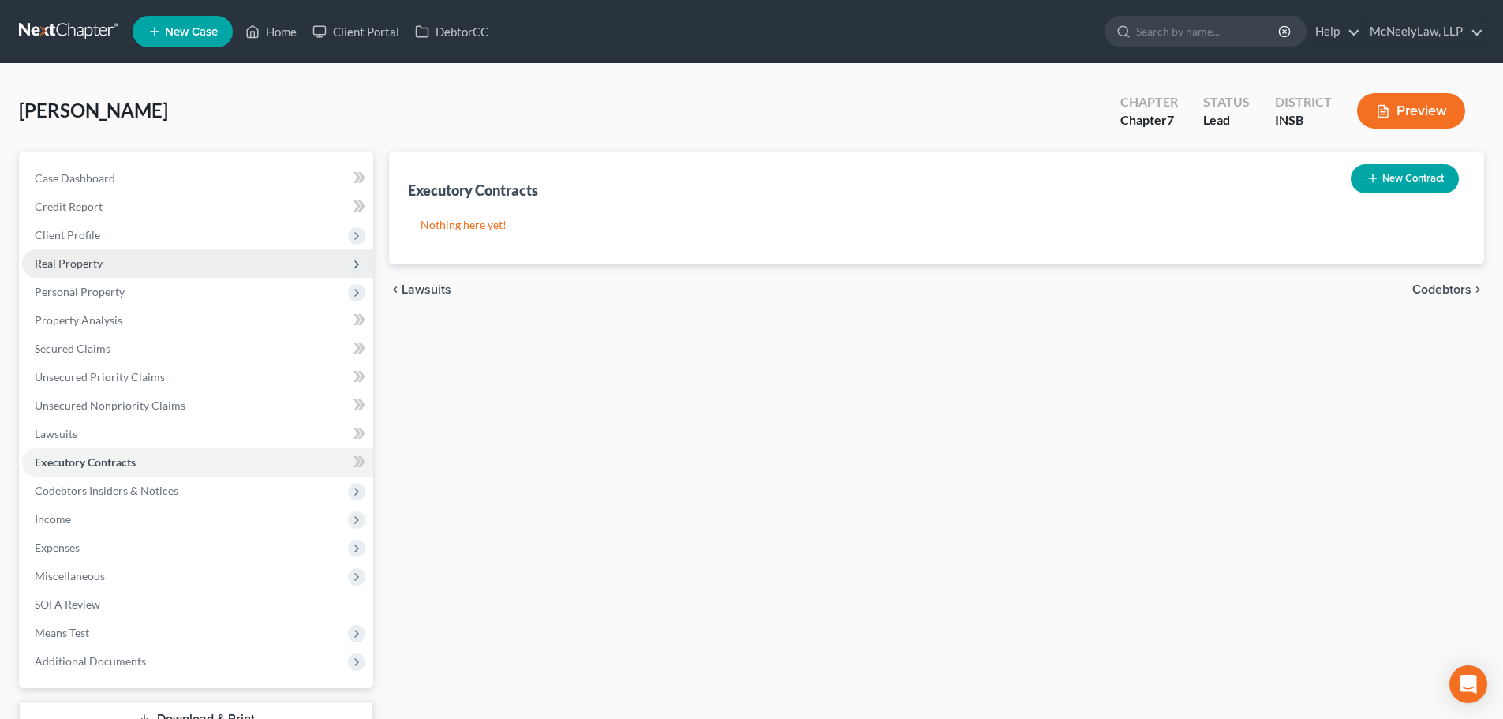
click at [114, 268] on span "Real Property" at bounding box center [197, 263] width 351 height 28
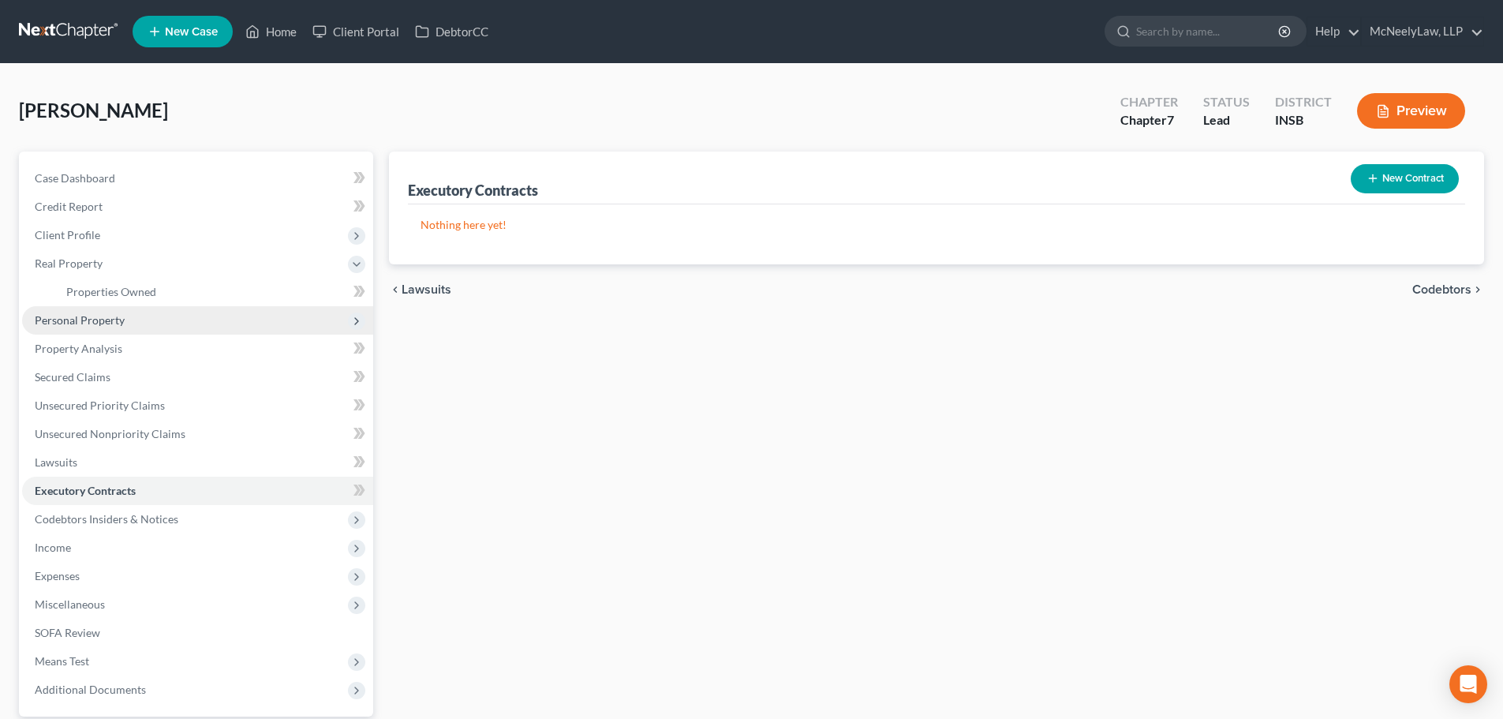
click at [113, 323] on span "Personal Property" at bounding box center [80, 319] width 90 height 13
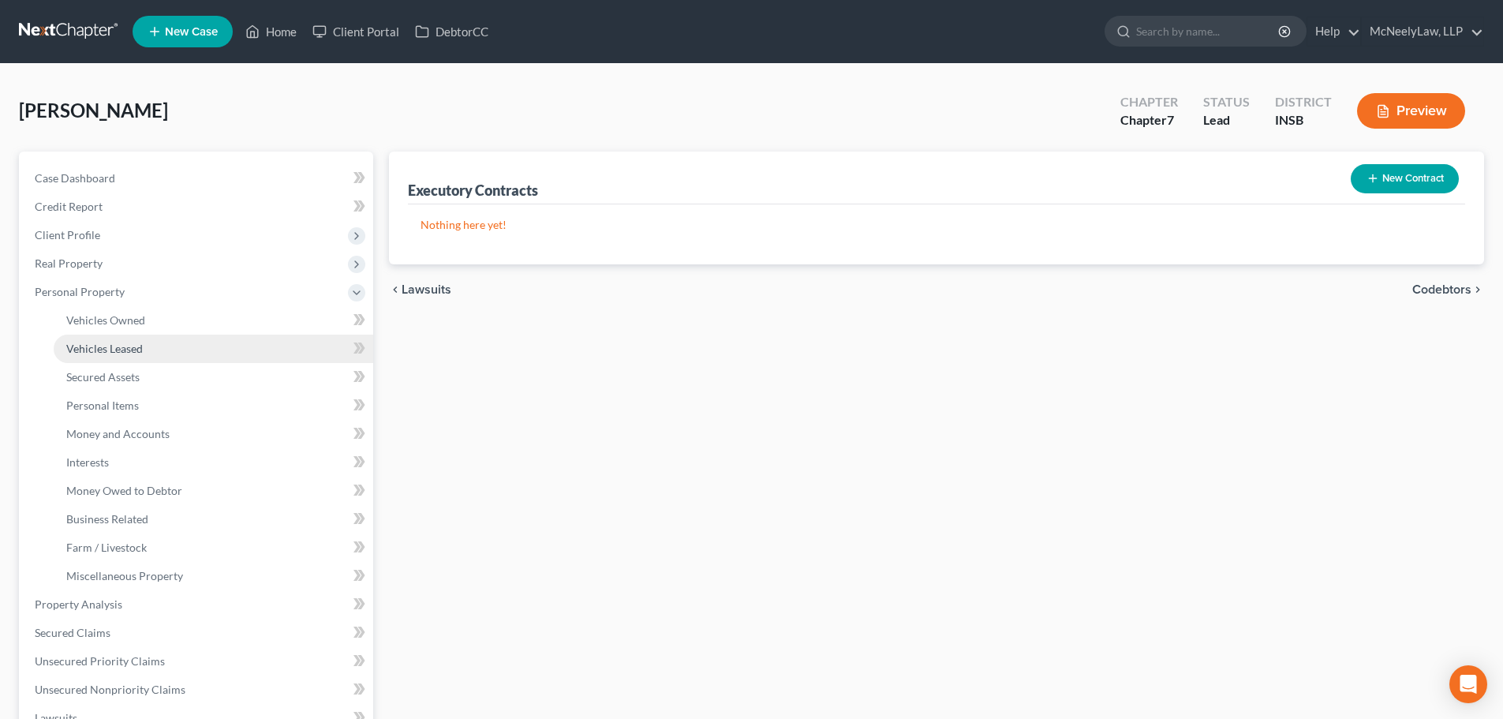
click at [110, 346] on span "Vehicles Leased" at bounding box center [104, 348] width 77 height 13
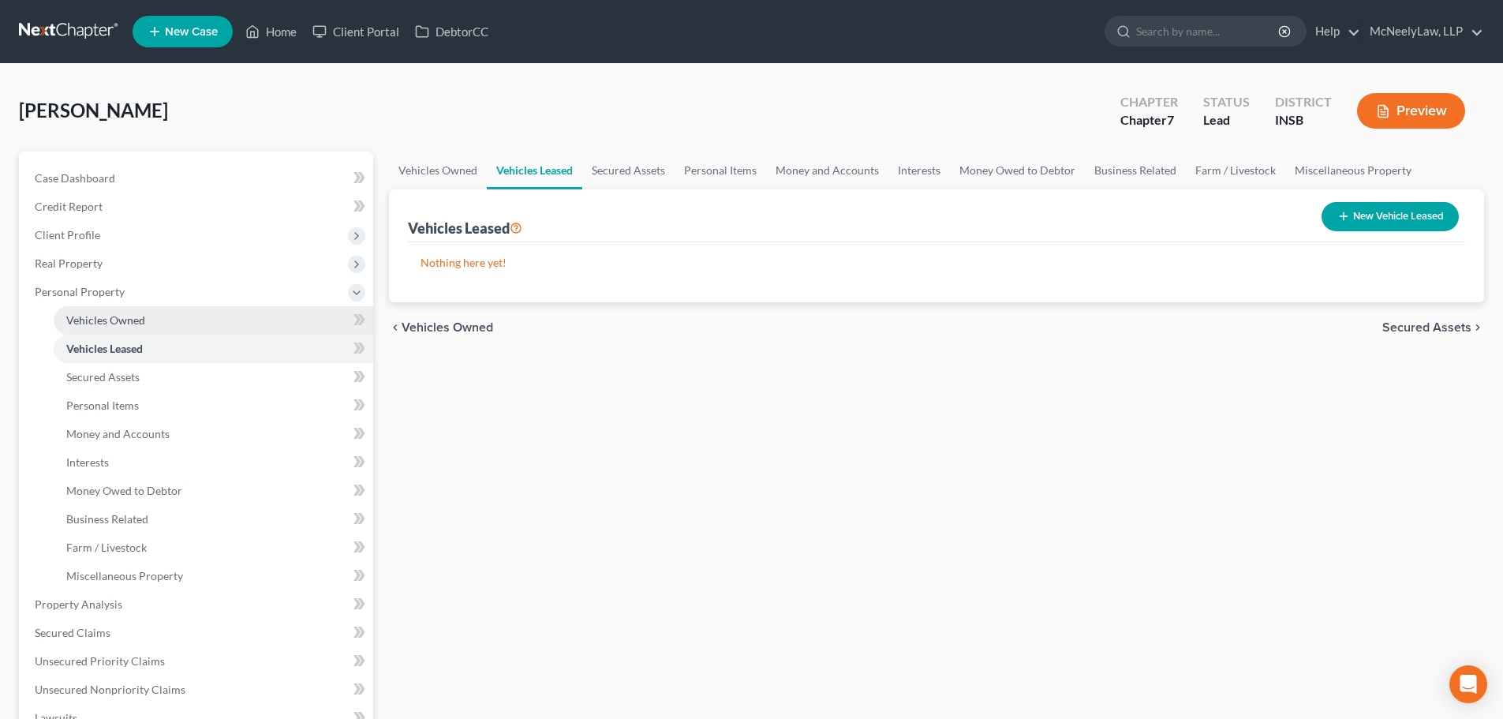
click at [125, 331] on link "Vehicles Owned" at bounding box center [214, 320] width 320 height 28
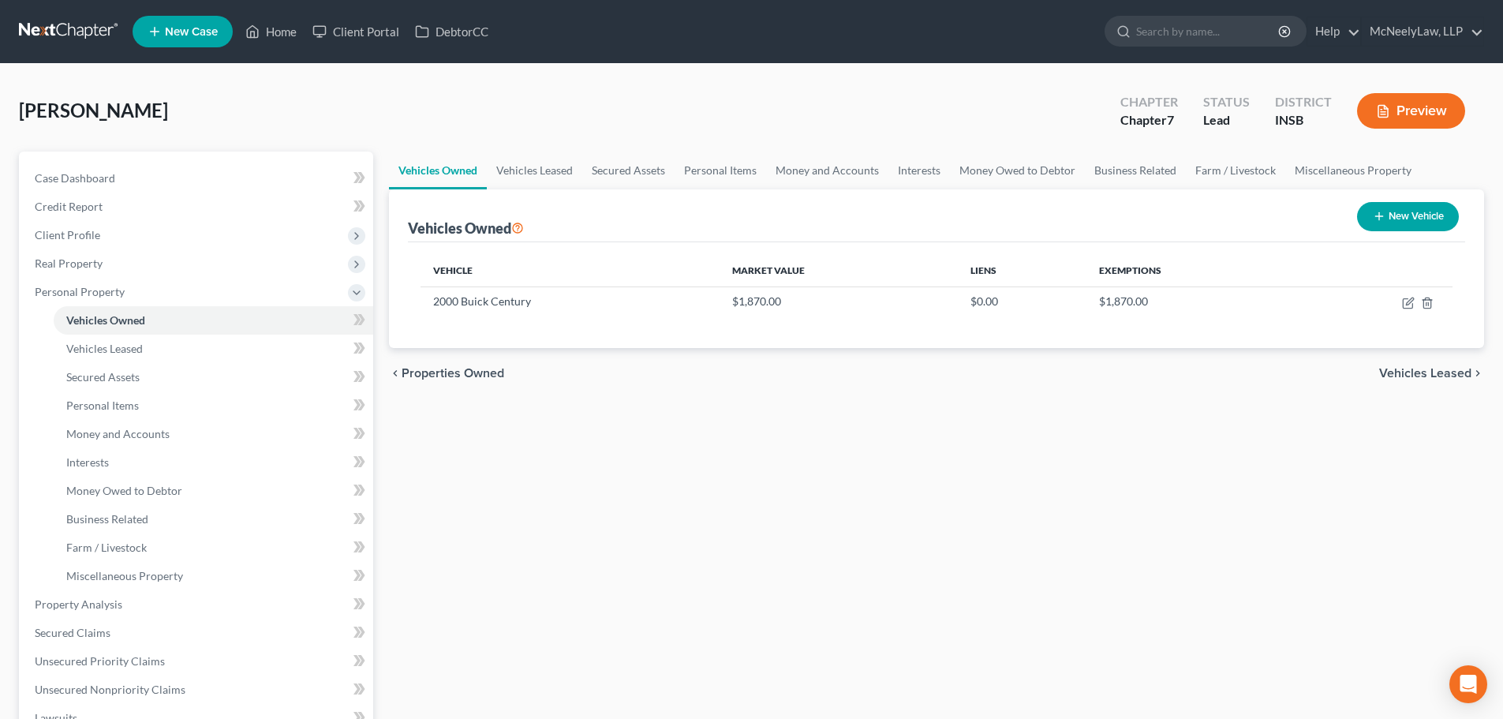
click at [824, 506] on div "Vehicles Owned Vehicles Leased Secured Assets Personal Items Money and Accounts…" at bounding box center [936, 606] width 1111 height 911
click at [1433, 376] on span "Vehicles Leased" at bounding box center [1425, 373] width 92 height 13
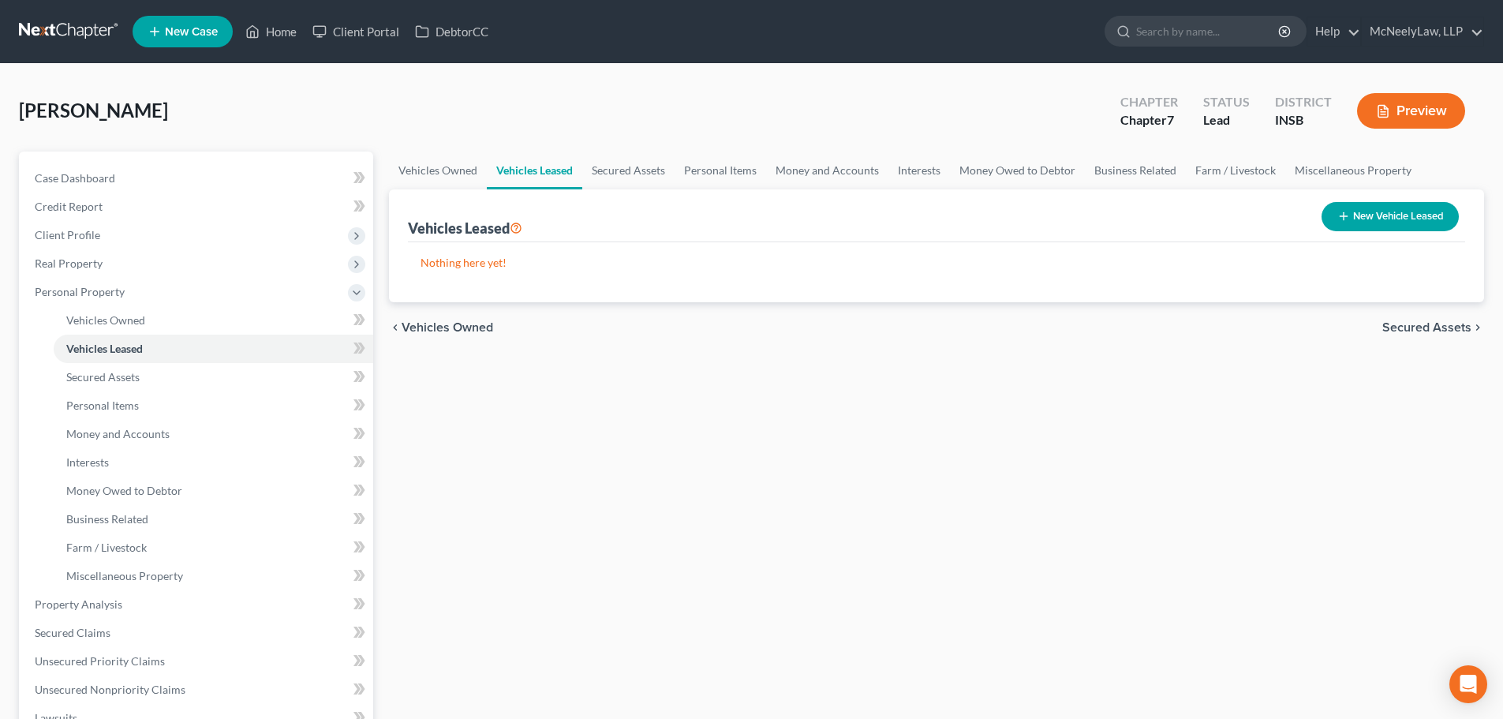
click at [1433, 327] on span "Secured Assets" at bounding box center [1426, 327] width 89 height 13
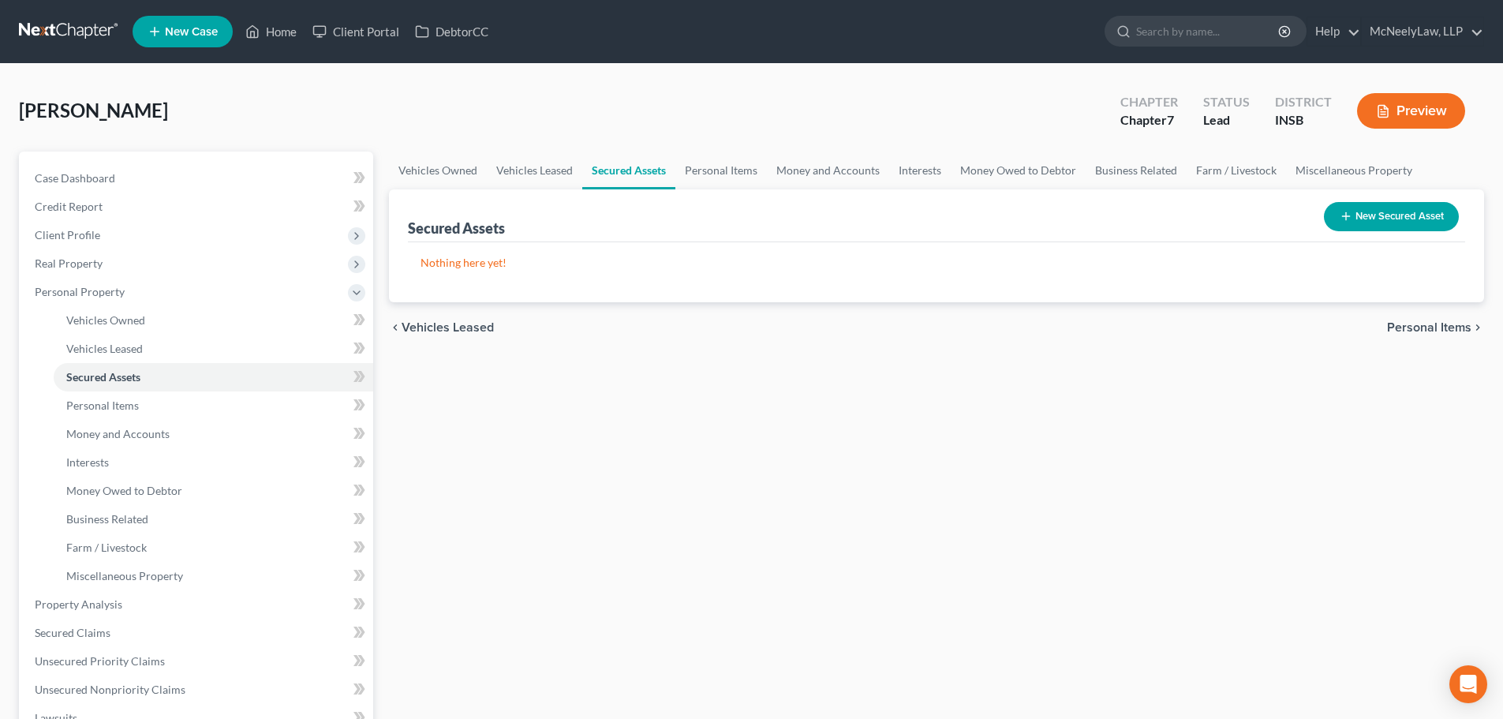
click at [1433, 327] on span "Personal Items" at bounding box center [1429, 327] width 84 height 13
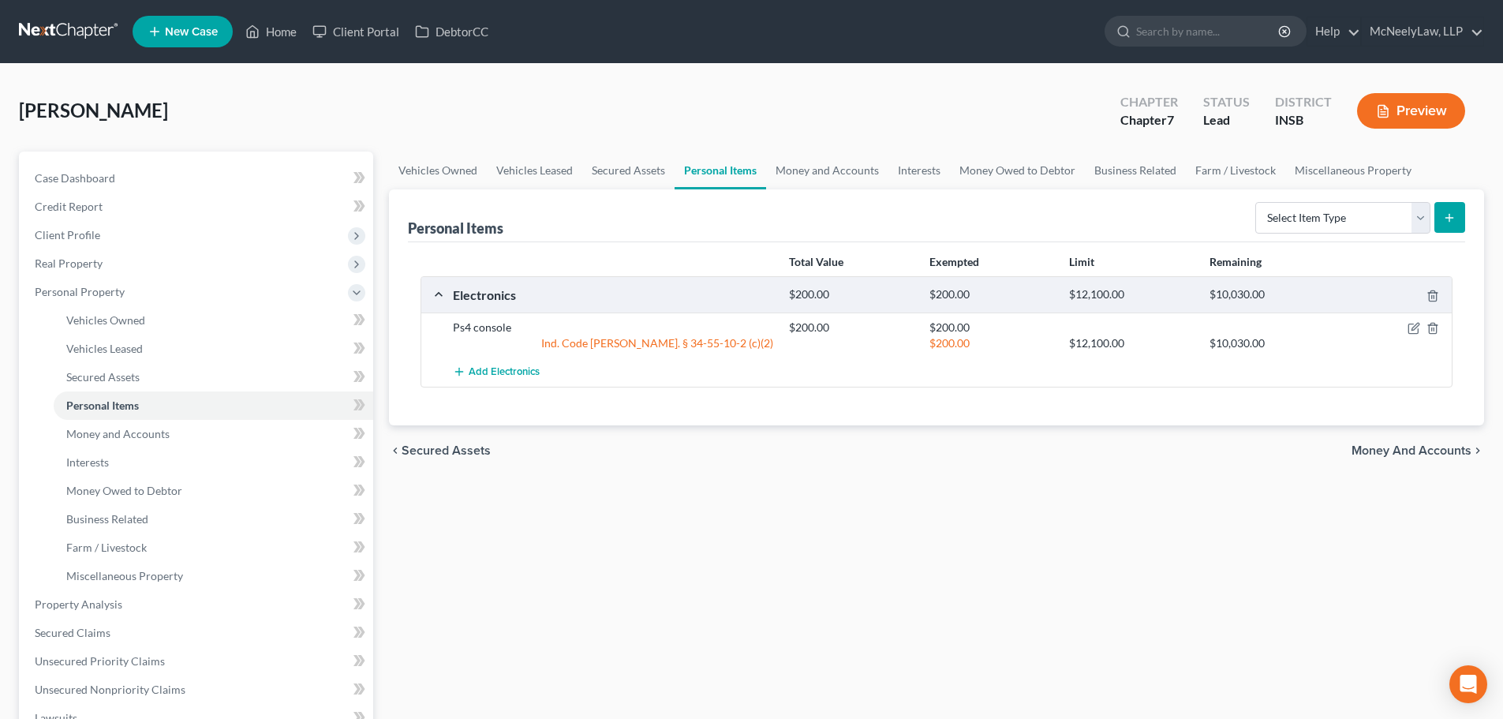
click at [1405, 454] on span "Money and Accounts" at bounding box center [1411, 450] width 120 height 13
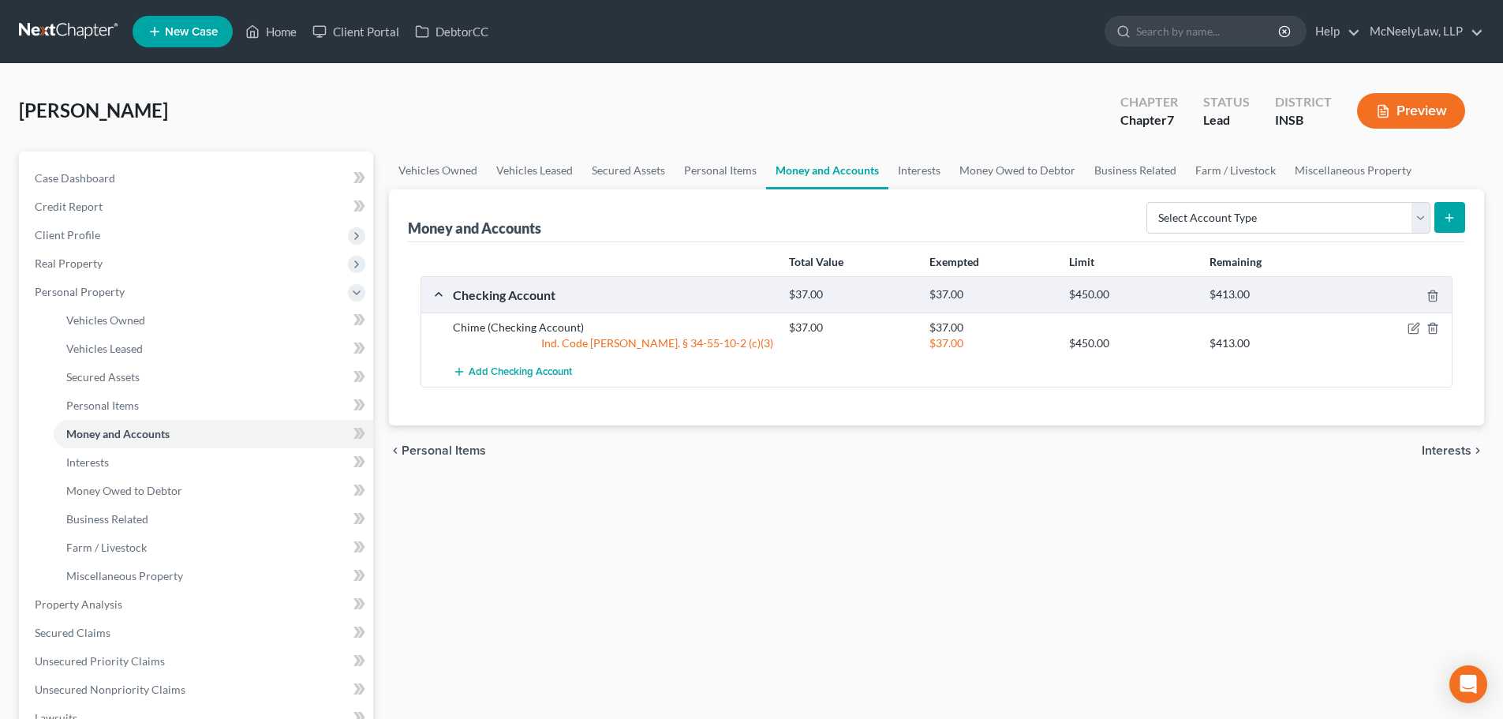
click at [1452, 449] on span "Interests" at bounding box center [1447, 450] width 50 height 13
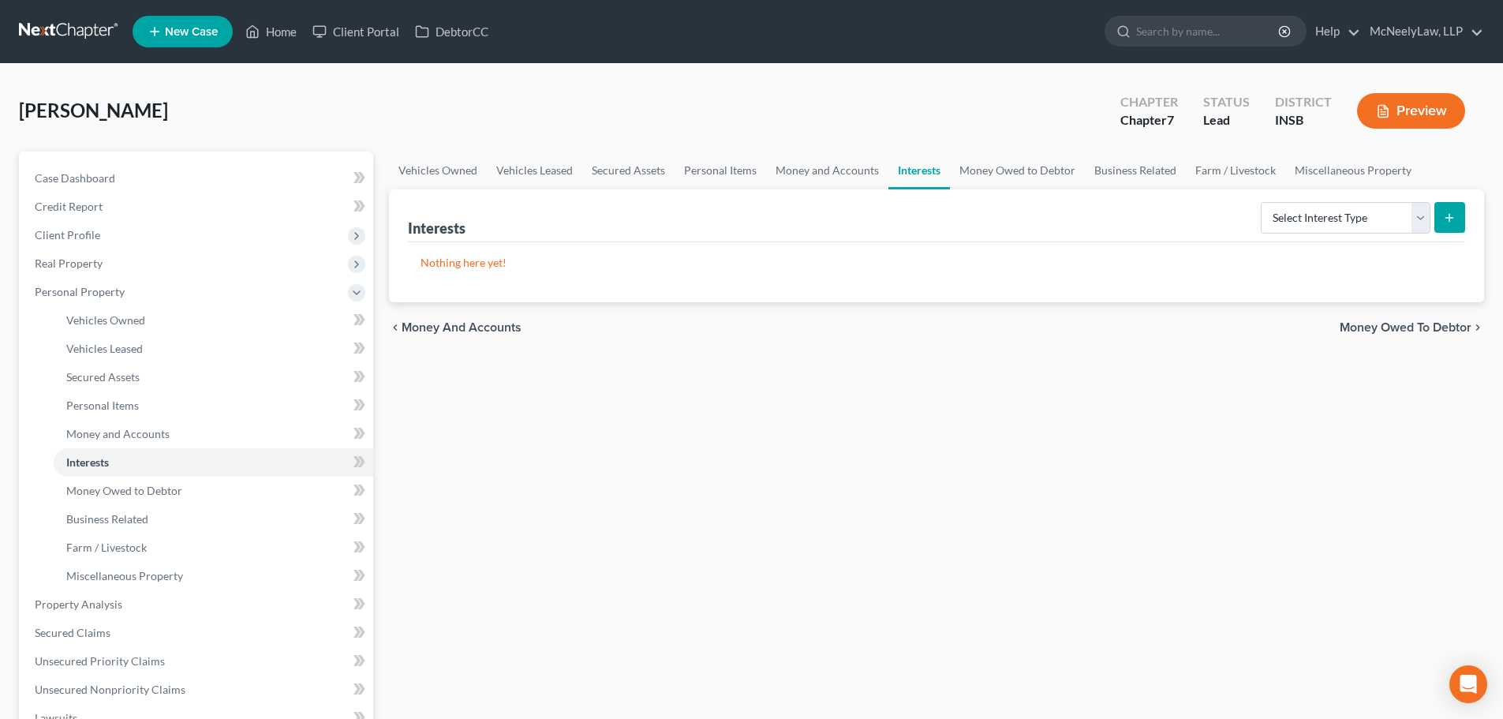
click at [1456, 333] on span "Money Owed to Debtor" at bounding box center [1406, 327] width 132 height 13
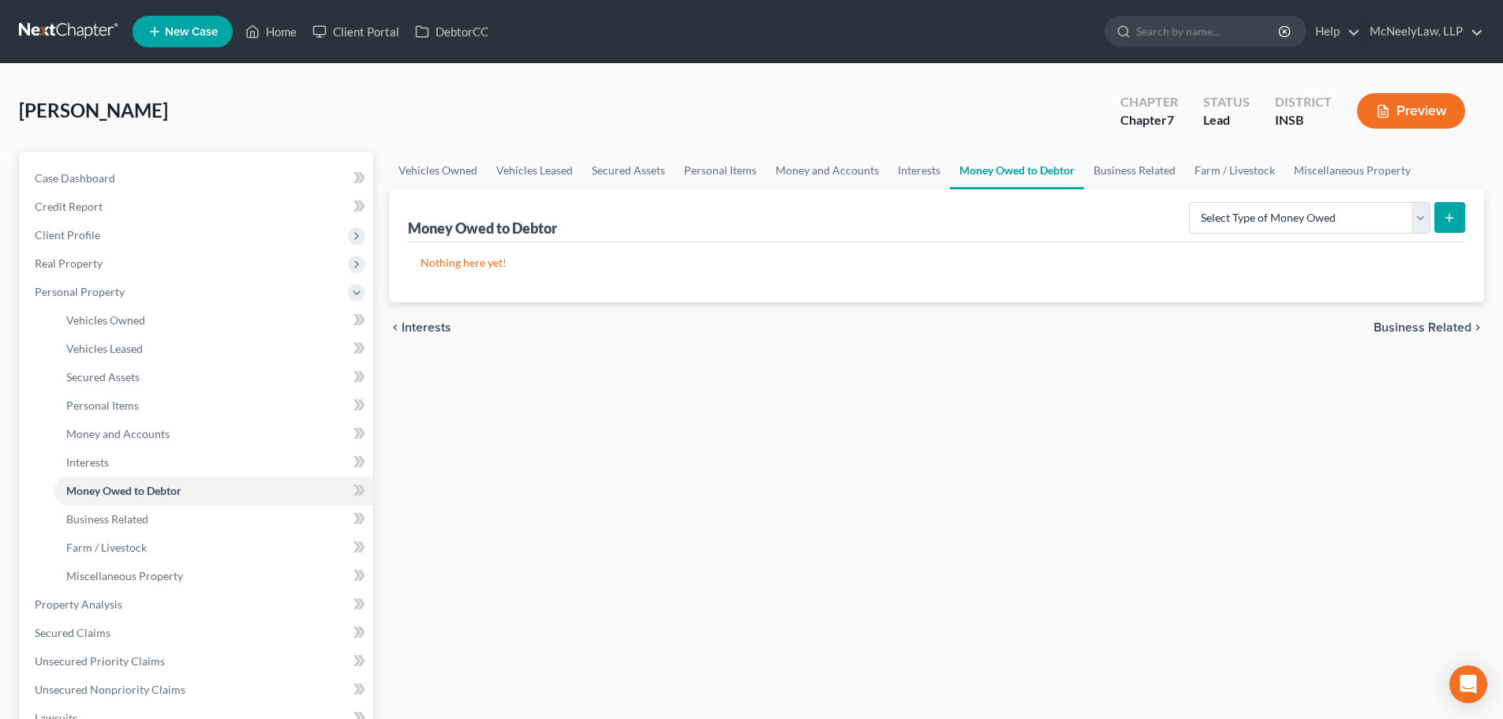
click at [1444, 331] on span "Business Related" at bounding box center [1422, 327] width 98 height 13
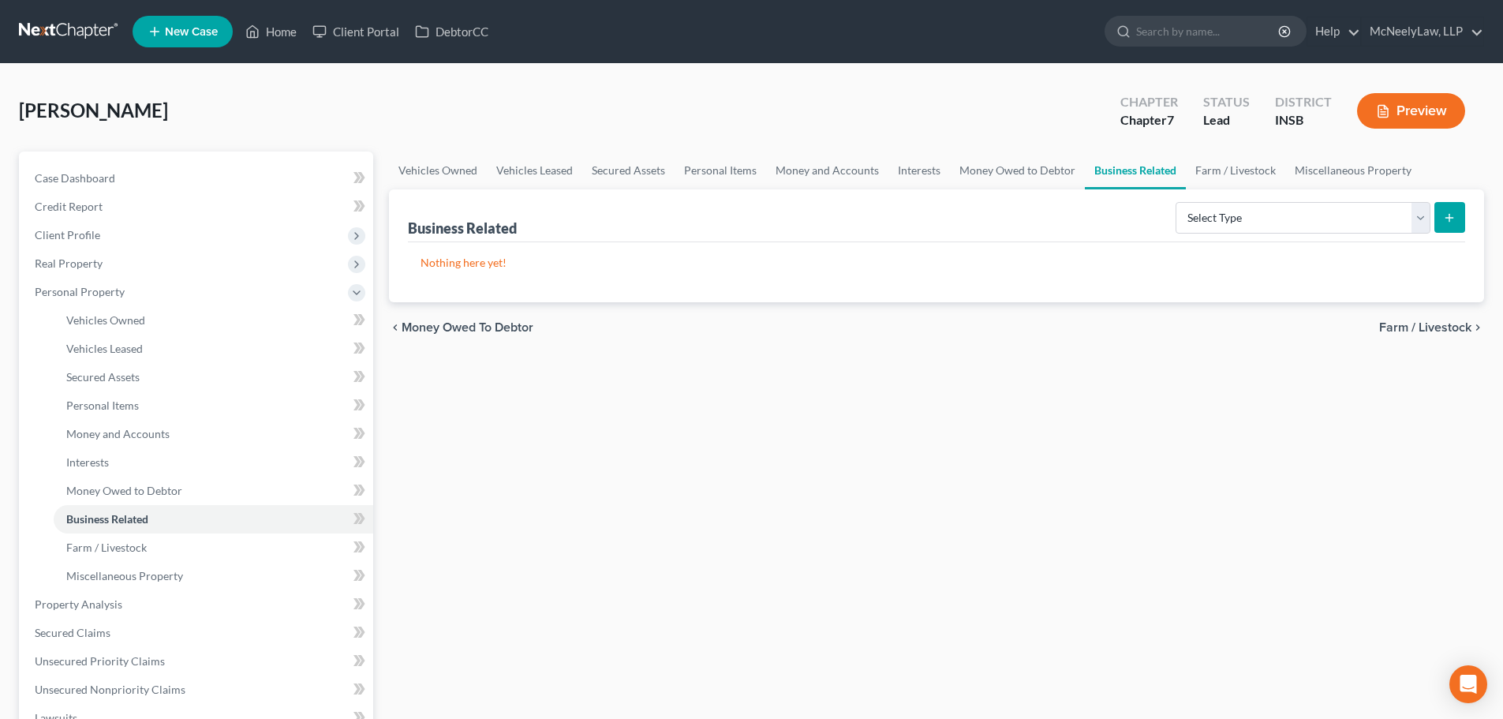
click at [1444, 331] on span "Farm / Livestock" at bounding box center [1425, 327] width 92 height 13
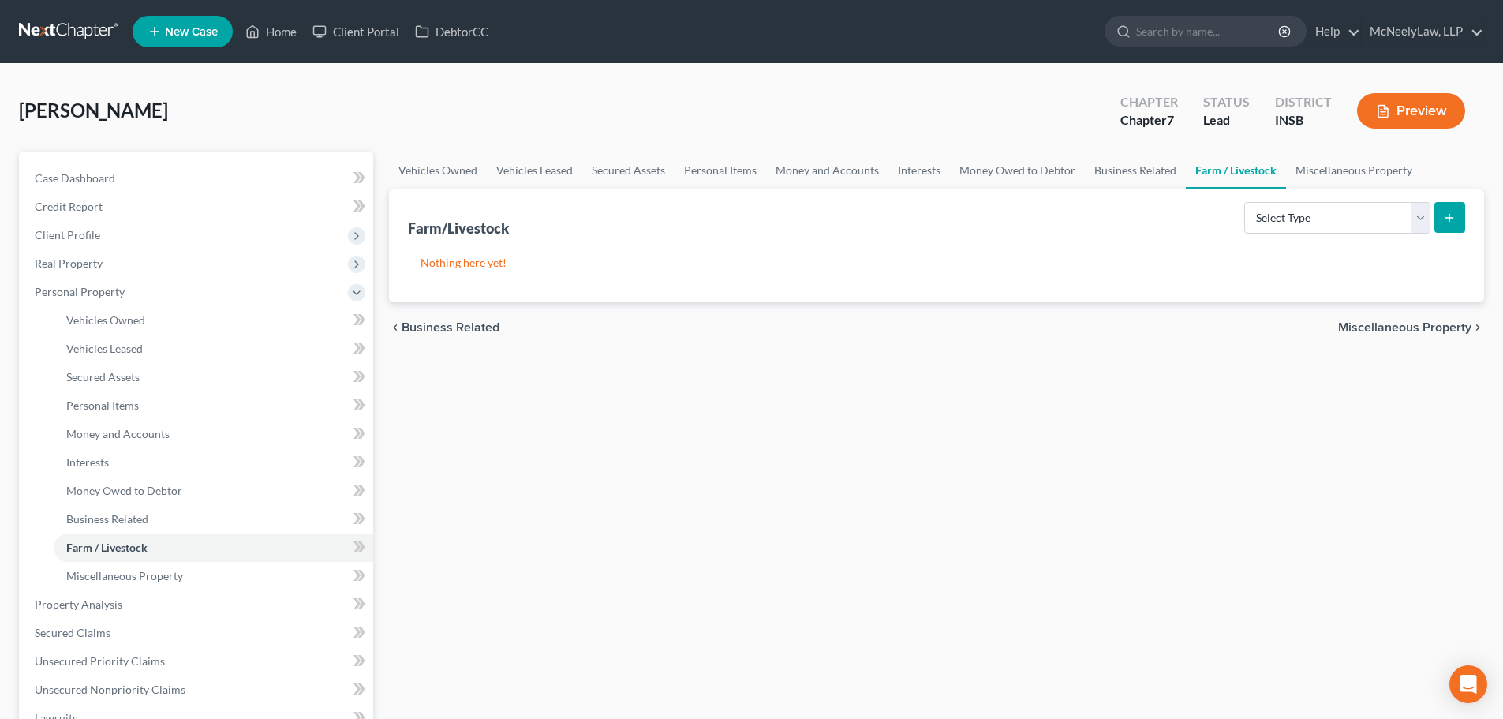
click at [1444, 331] on span "Miscellaneous Property" at bounding box center [1404, 327] width 133 height 13
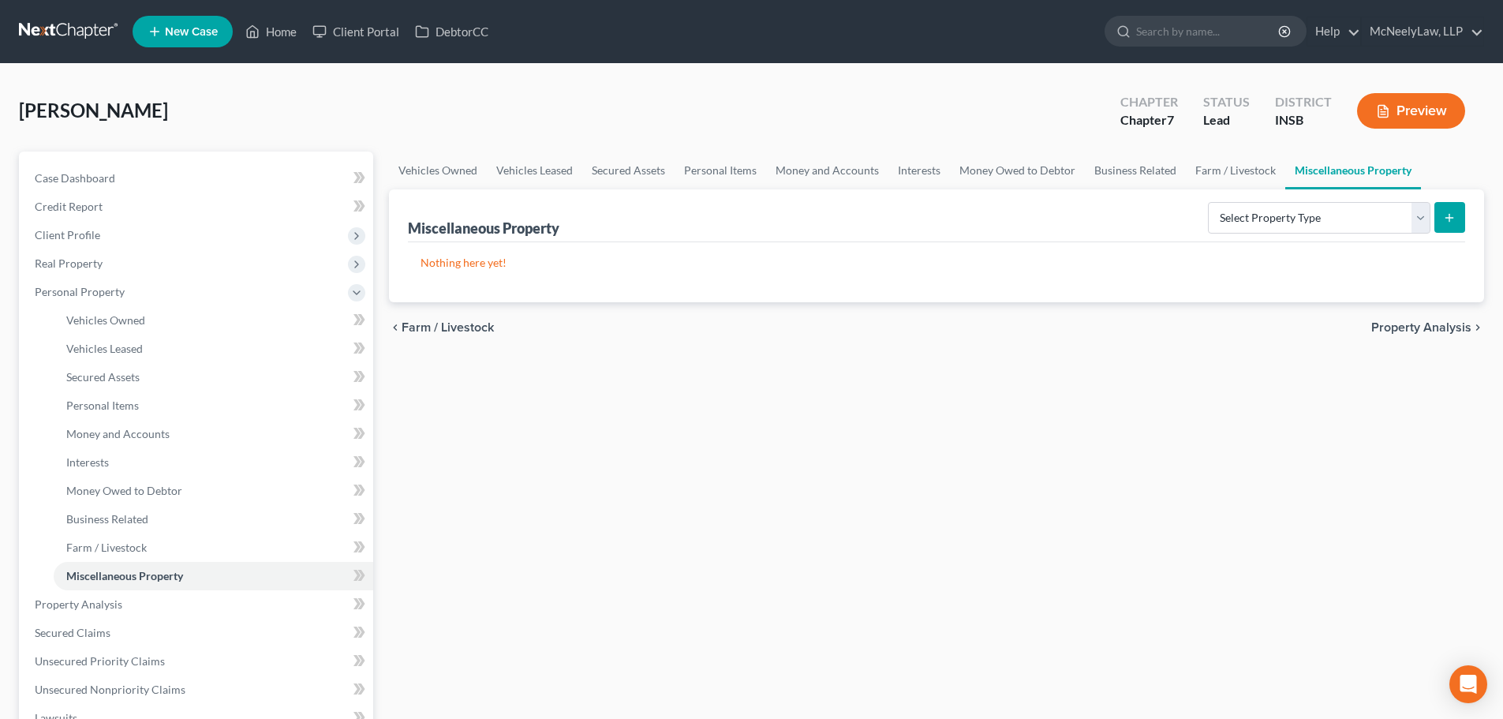
click at [1444, 331] on span "Property Analysis" at bounding box center [1421, 327] width 100 height 13
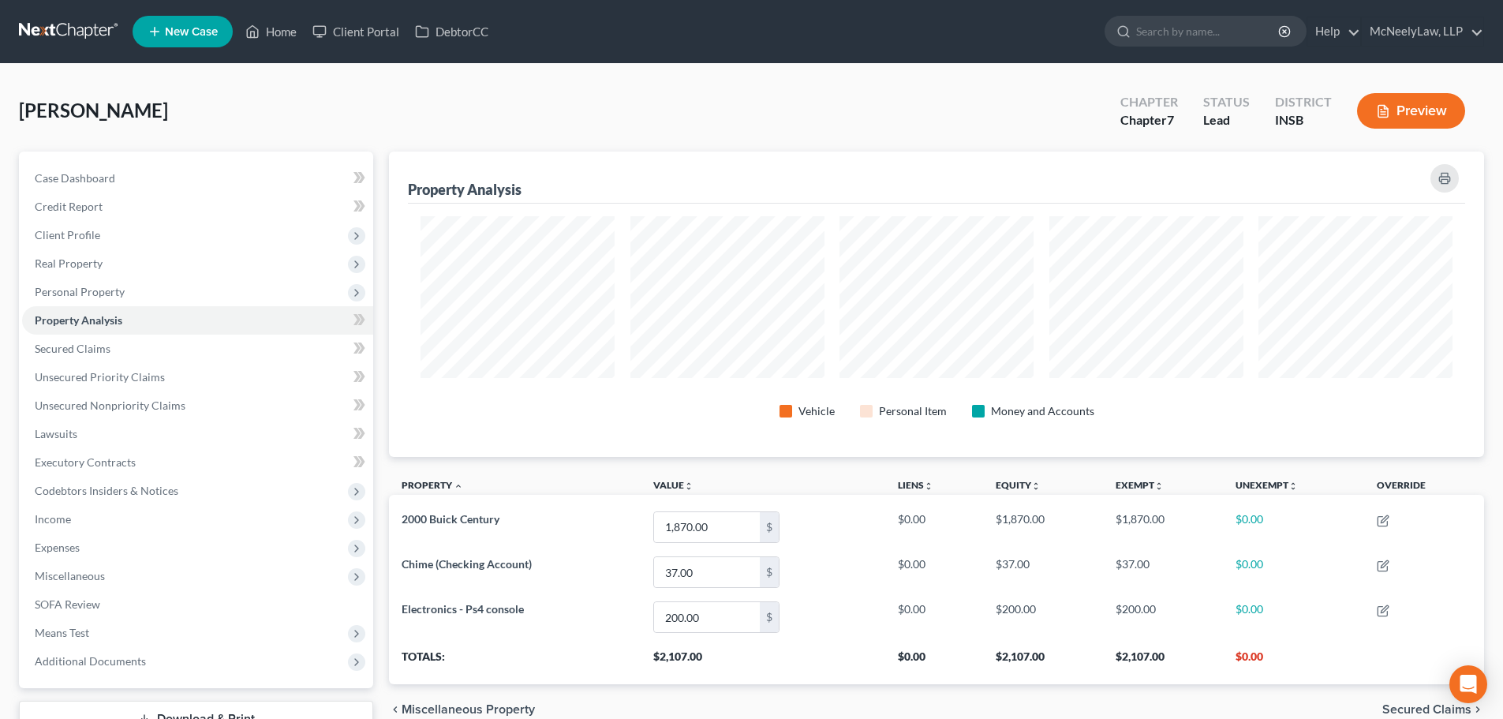
scroll to position [305, 1095]
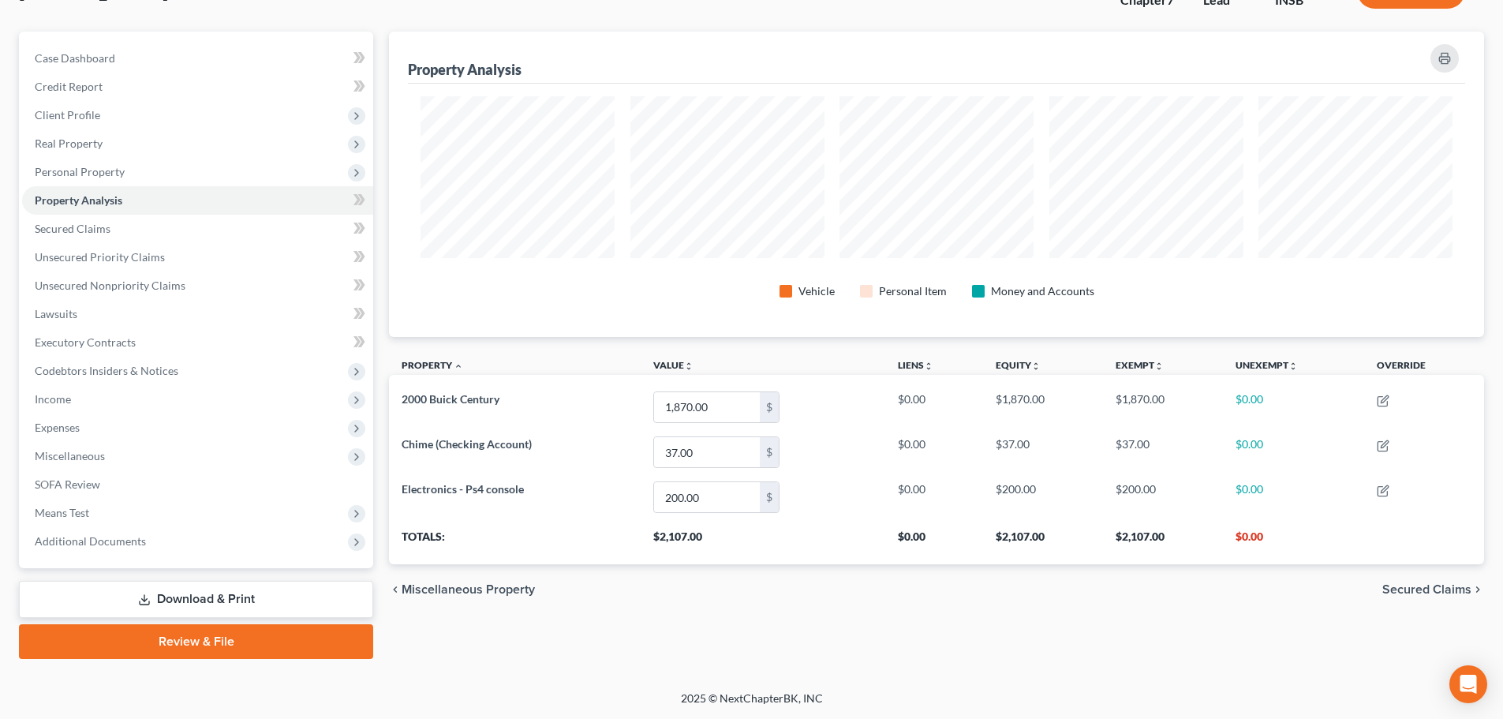
click at [1423, 589] on span "Secured Claims" at bounding box center [1426, 589] width 89 height 13
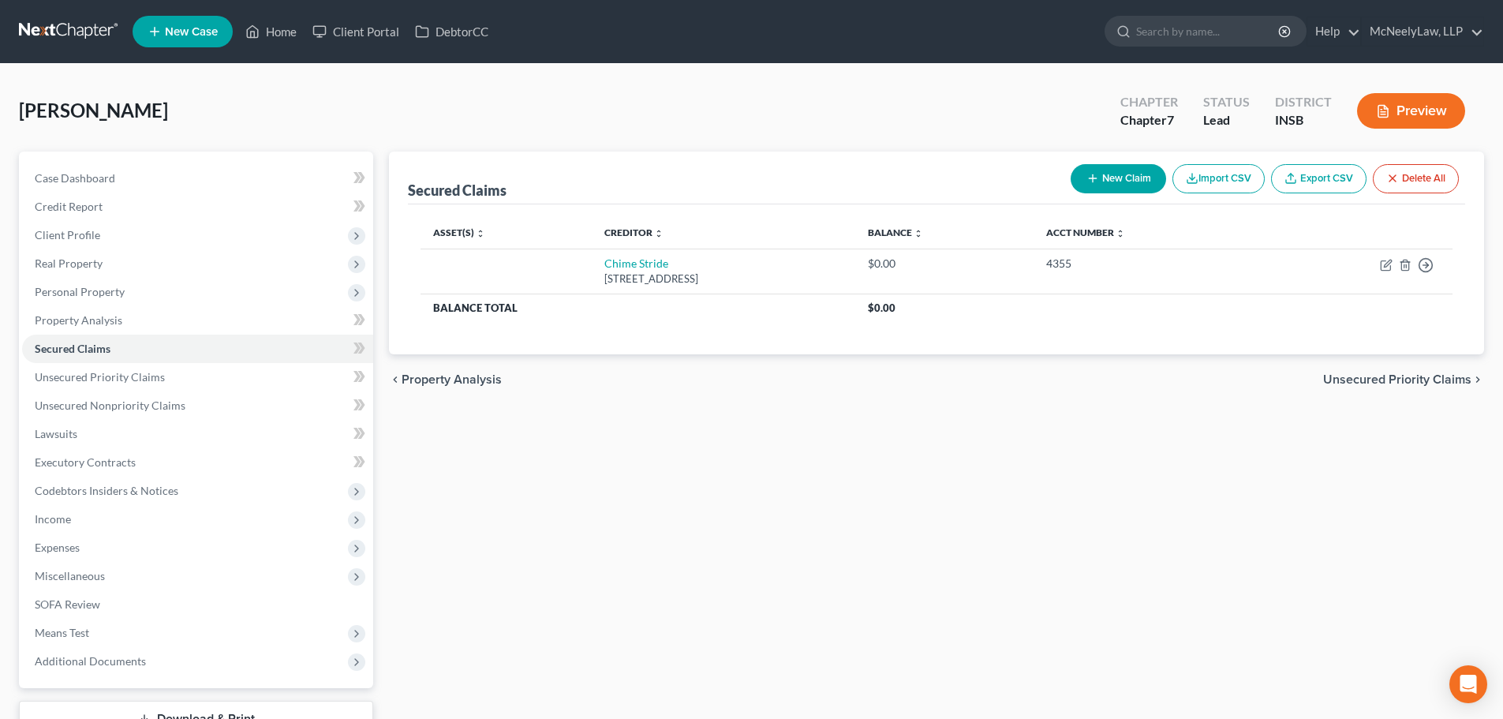
click at [1420, 380] on span "Unsecured Priority Claims" at bounding box center [1397, 379] width 148 height 13
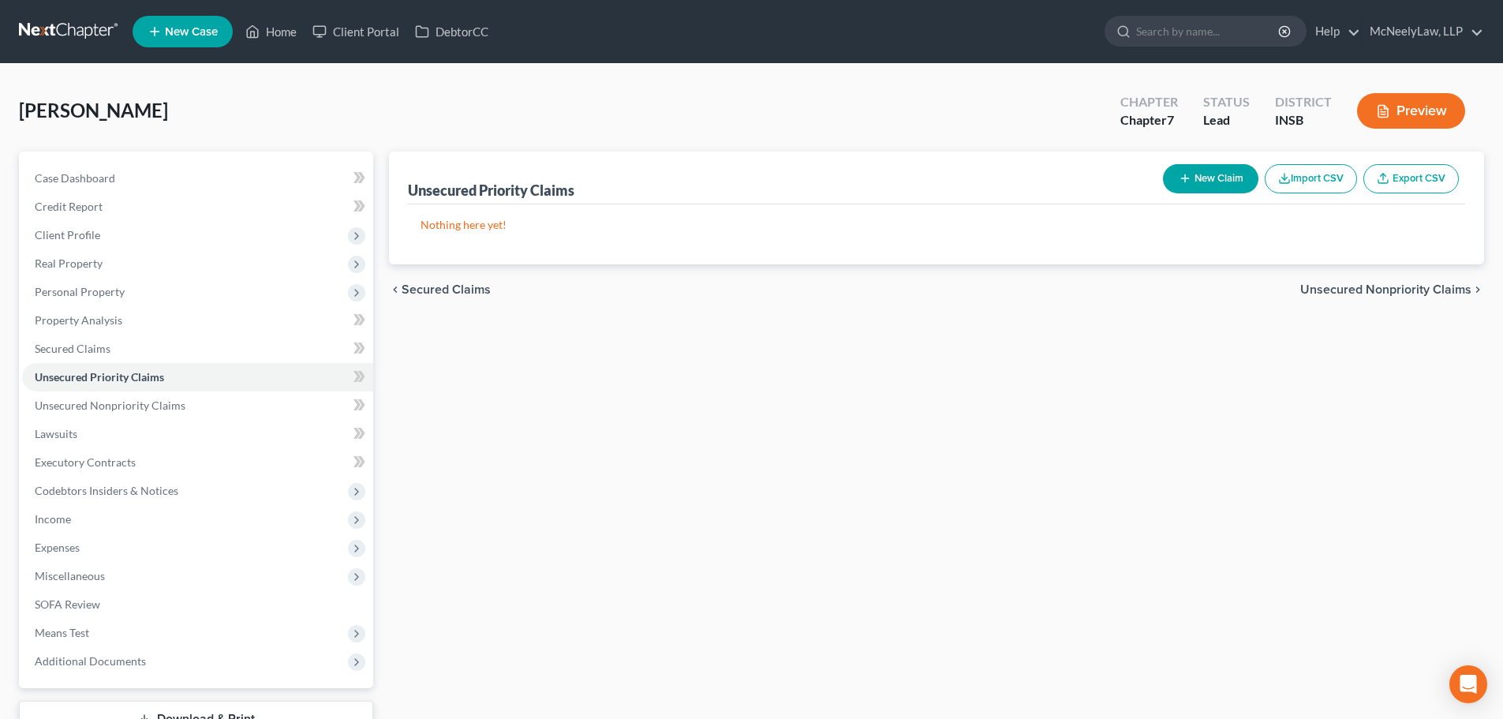
click at [1444, 280] on div "chevron_left Secured Claims Unsecured Nonpriority Claims chevron_right" at bounding box center [936, 289] width 1095 height 50
click at [1444, 291] on span "Unsecured Nonpriority Claims" at bounding box center [1385, 289] width 171 height 13
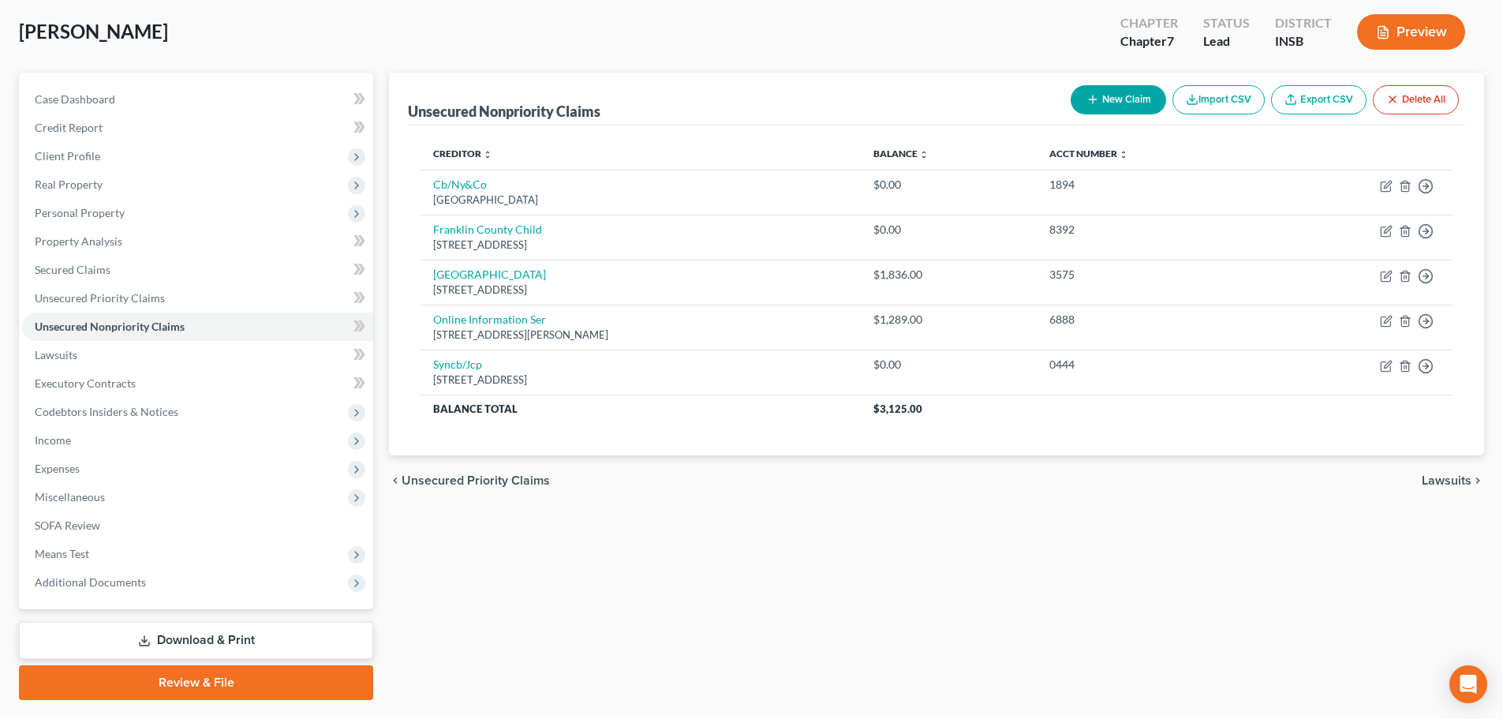
click at [1444, 471] on div "chevron_left Unsecured Priority Claims Lawsuits chevron_right" at bounding box center [936, 480] width 1095 height 50
click at [1448, 483] on span "Lawsuits" at bounding box center [1447, 480] width 50 height 13
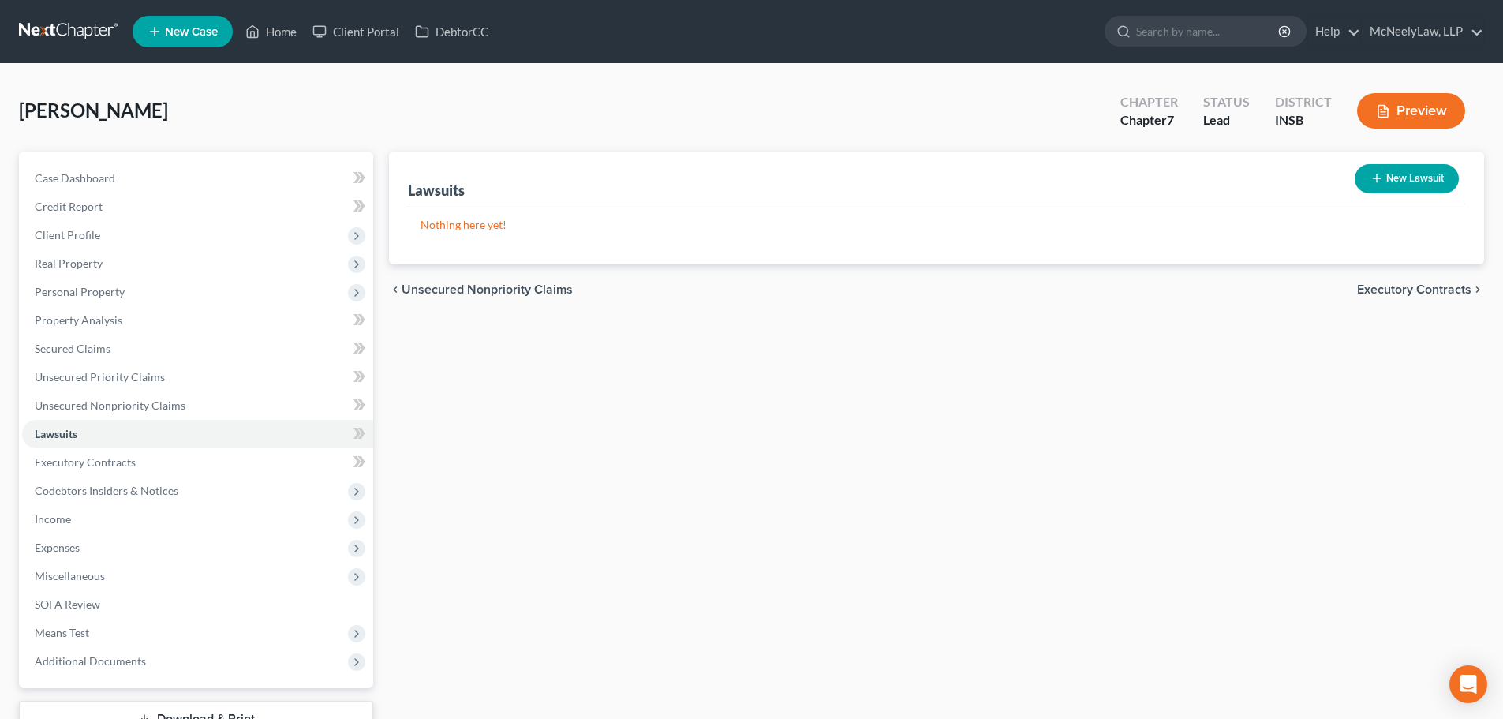
click at [1459, 291] on span "Executory Contracts" at bounding box center [1414, 289] width 114 height 13
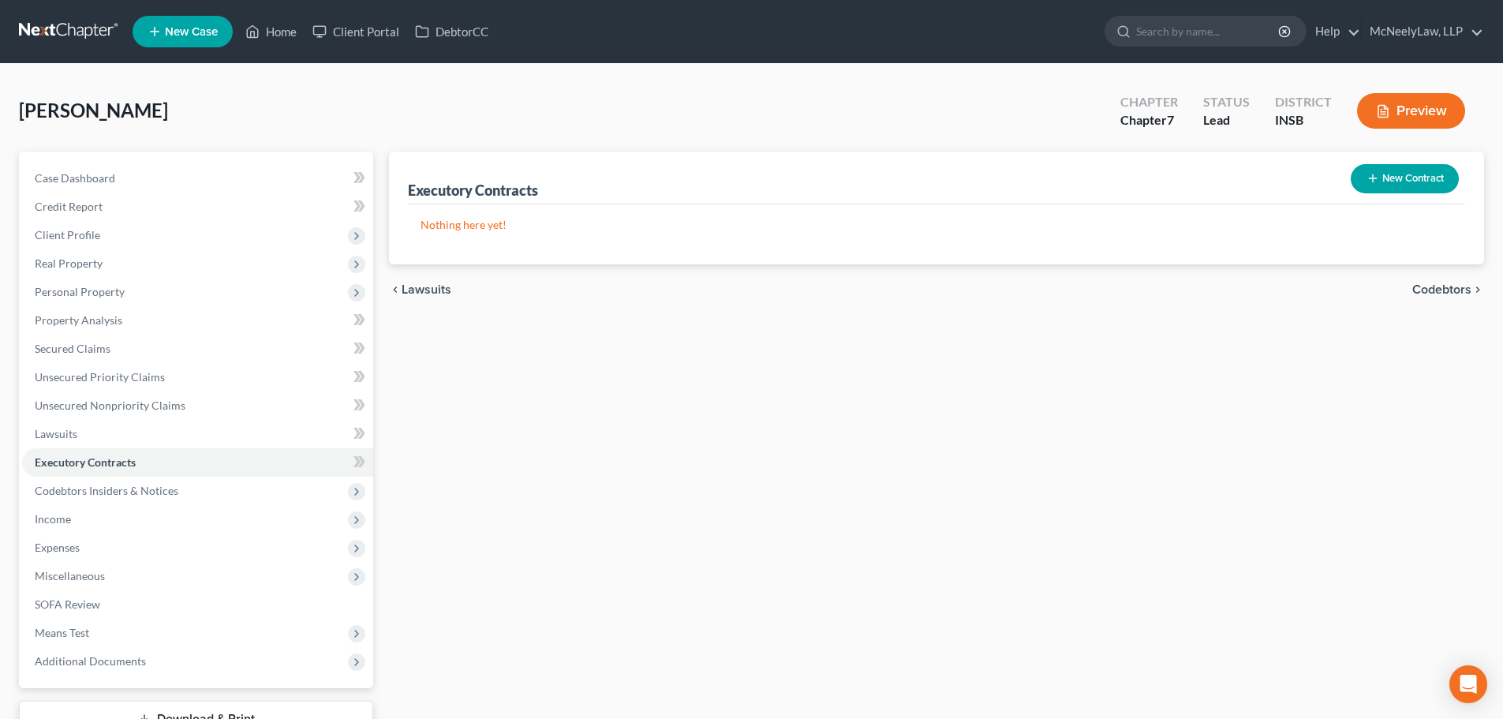
click at [1459, 291] on span "Codebtors" at bounding box center [1441, 289] width 59 height 13
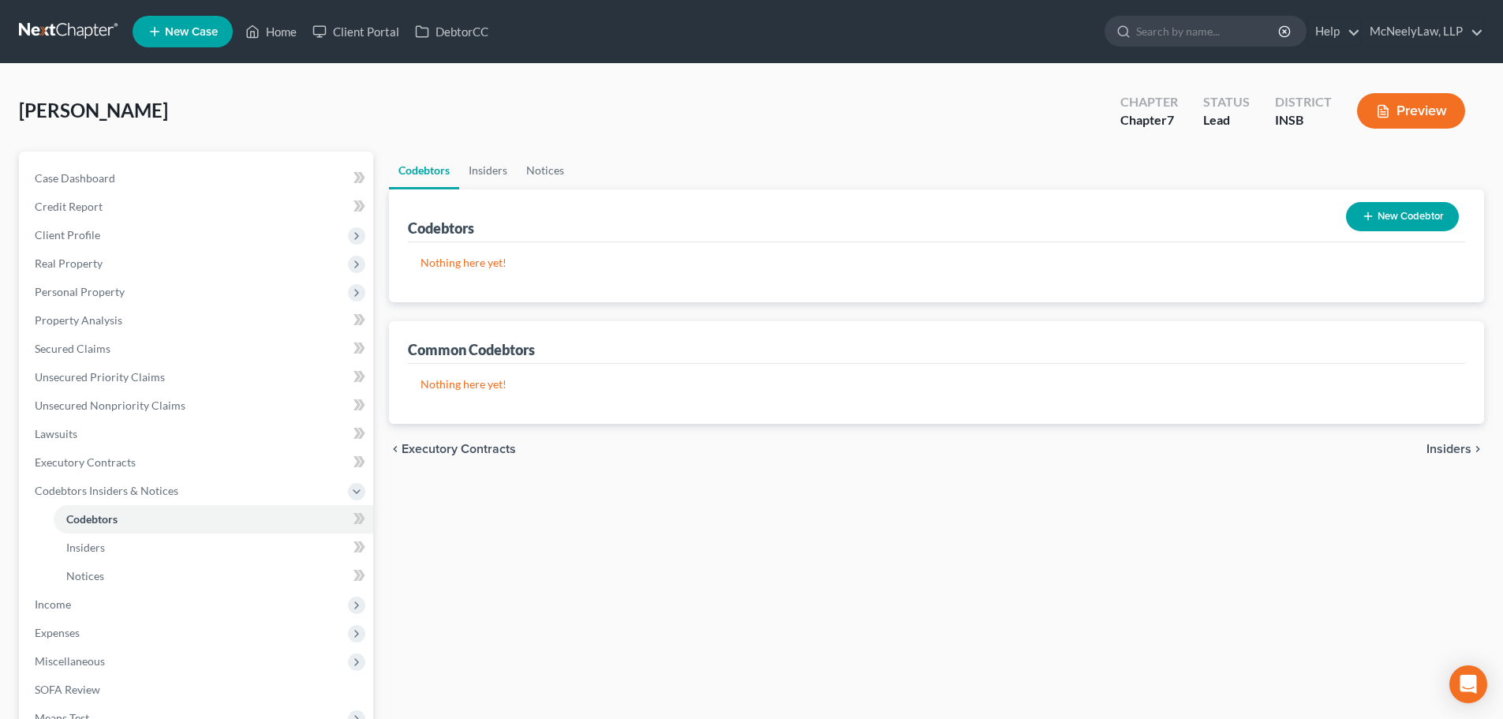
click at [1456, 443] on span "Insiders" at bounding box center [1448, 449] width 45 height 13
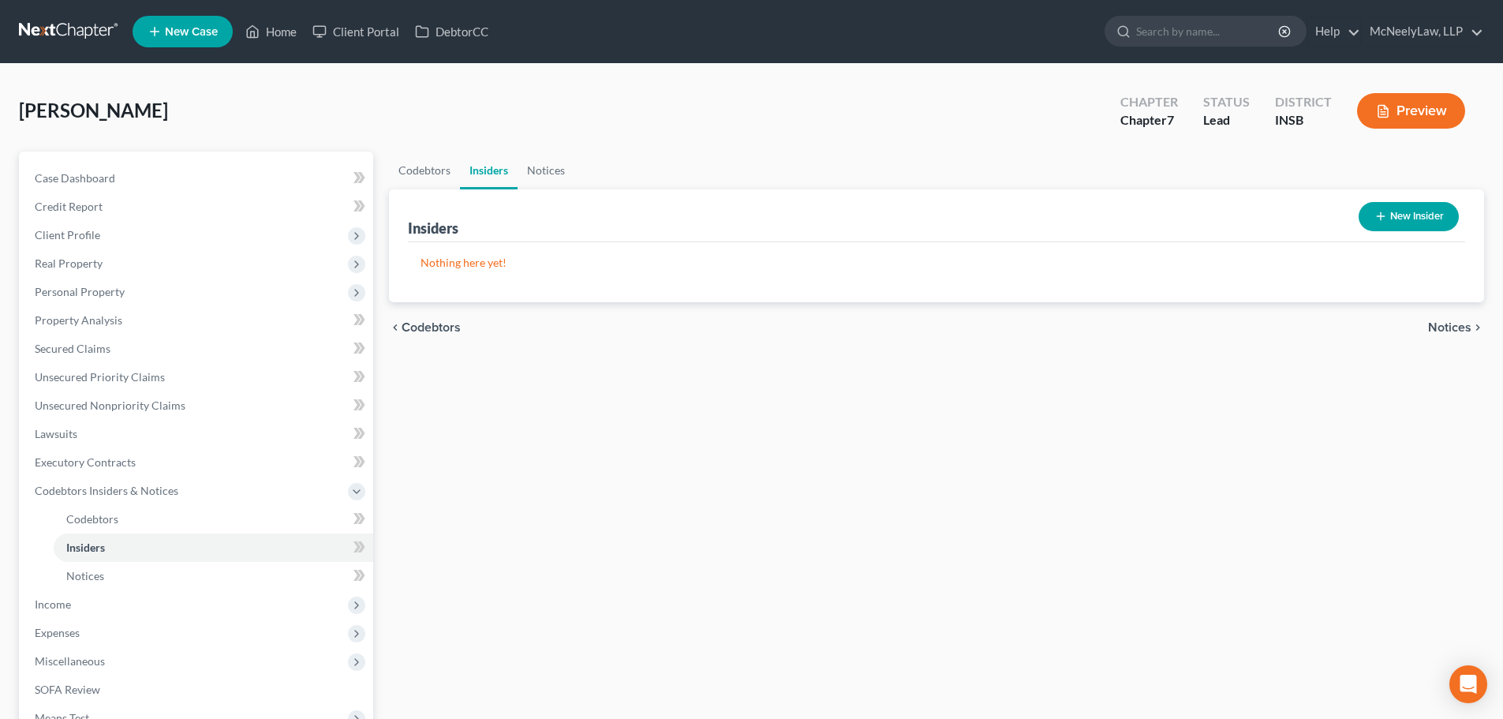
click at [1444, 327] on span "Notices" at bounding box center [1449, 327] width 43 height 13
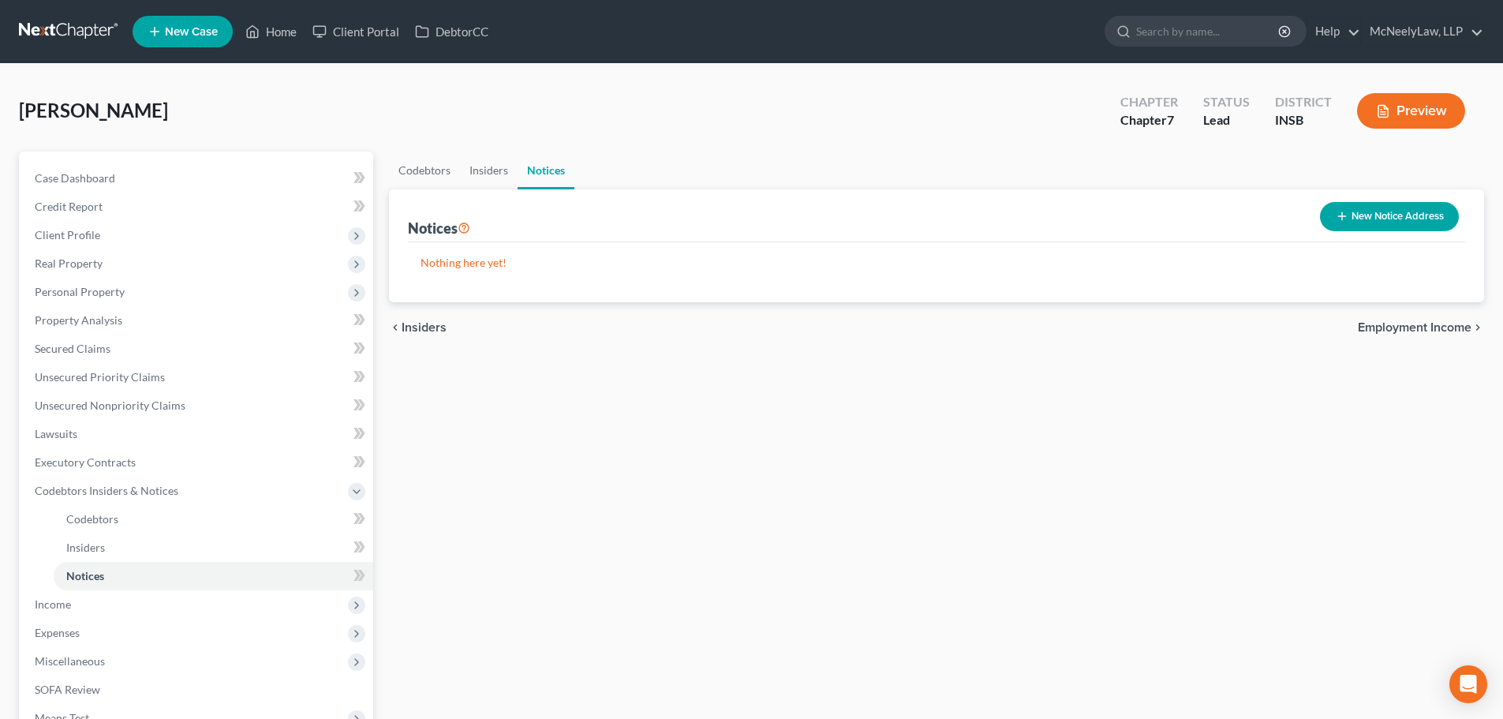
click at [1444, 327] on span "Employment Income" at bounding box center [1415, 327] width 114 height 13
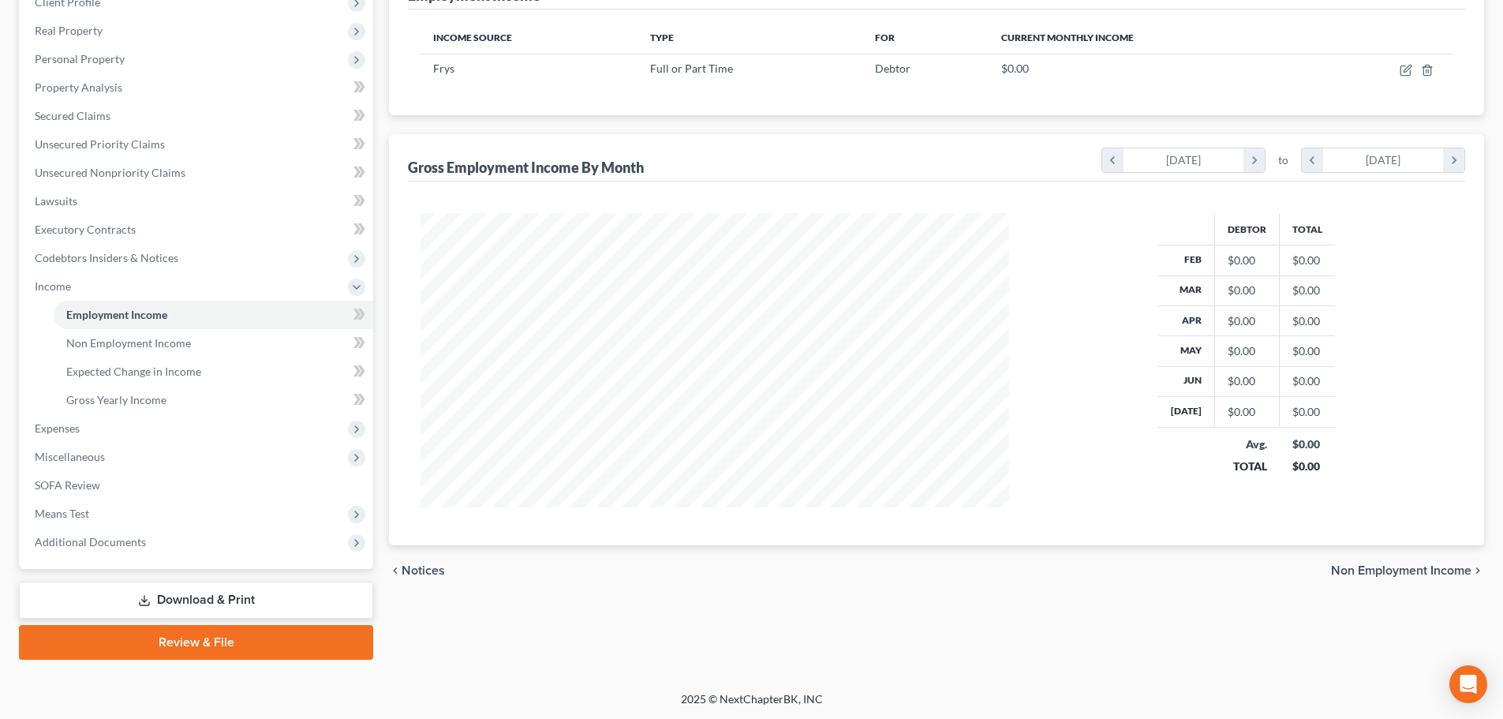
scroll to position [234, 0]
click at [1386, 573] on span "Non Employment Income" at bounding box center [1401, 569] width 140 height 13
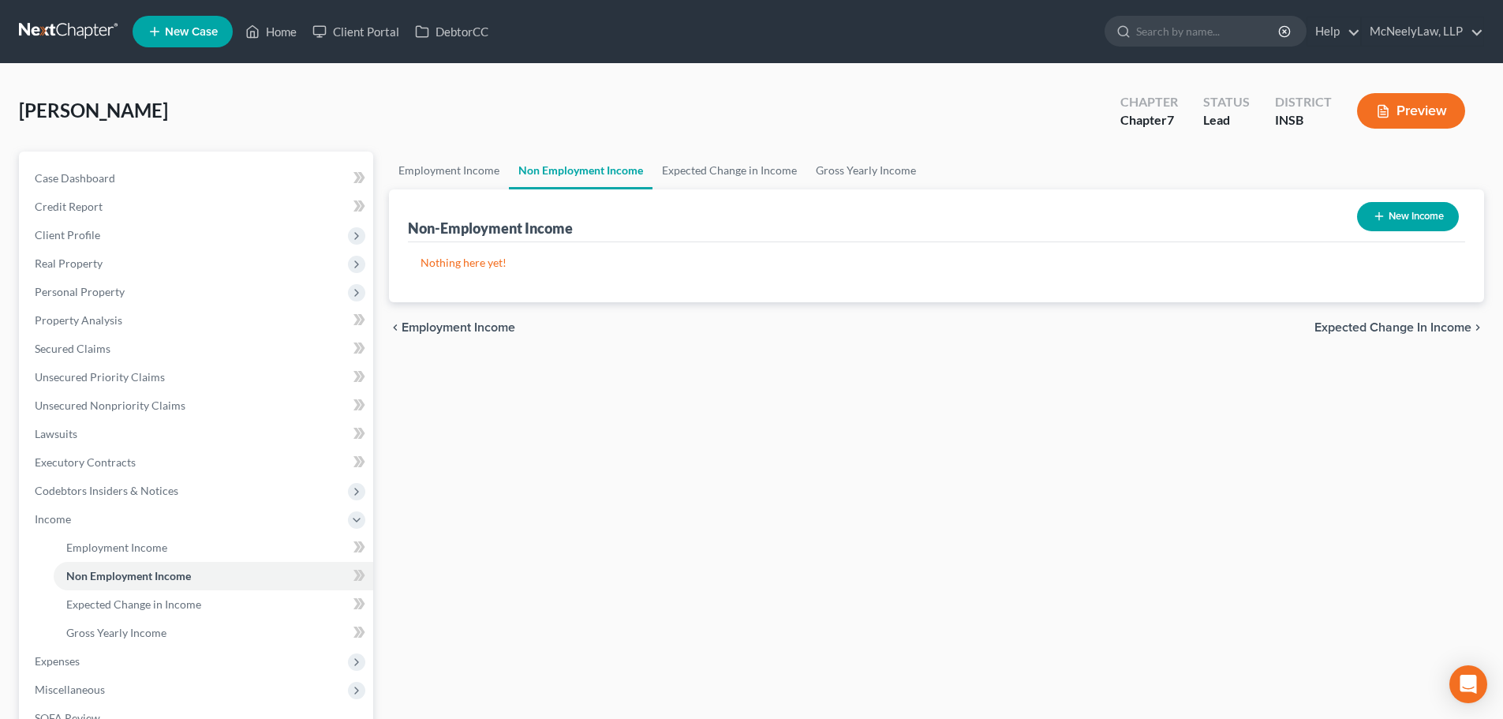
click at [1397, 333] on span "Expected Change in Income" at bounding box center [1392, 327] width 157 height 13
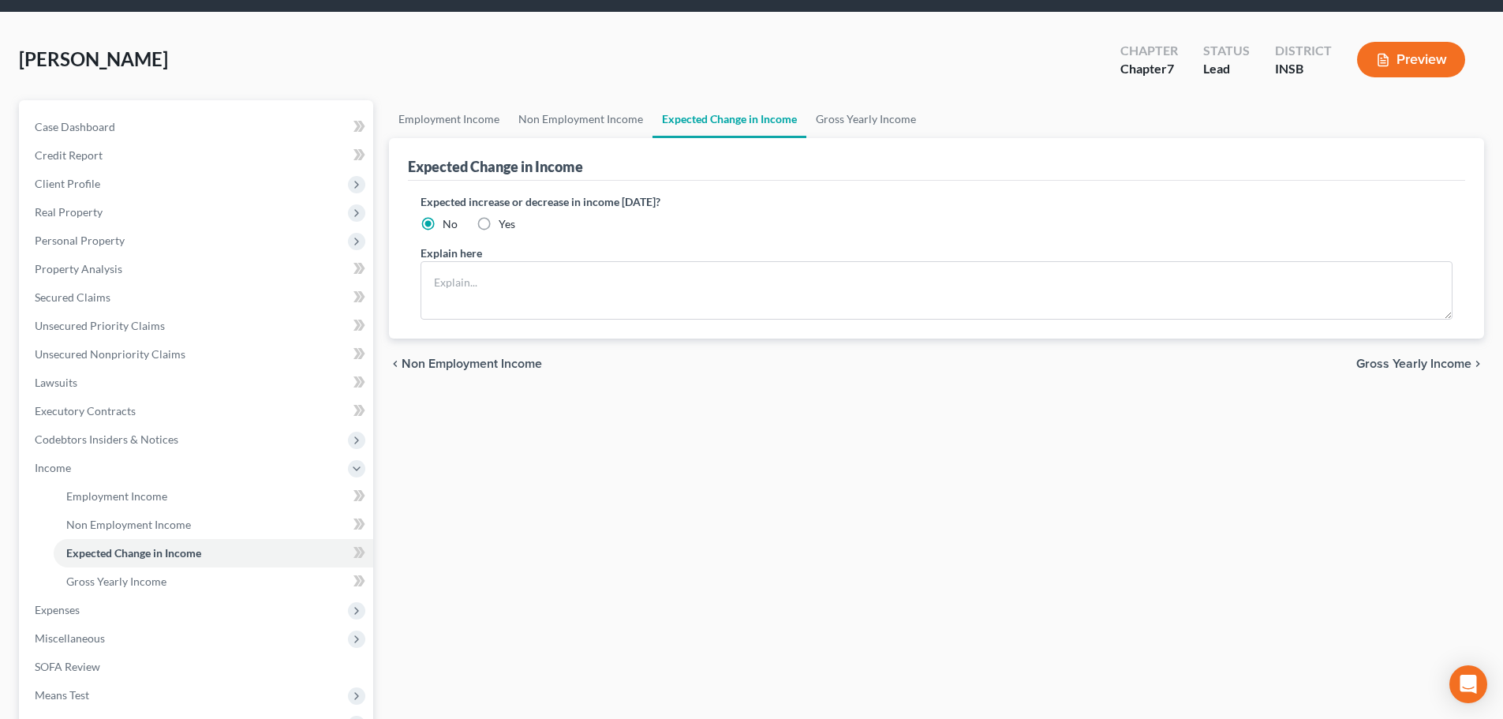
scroll to position [79, 0]
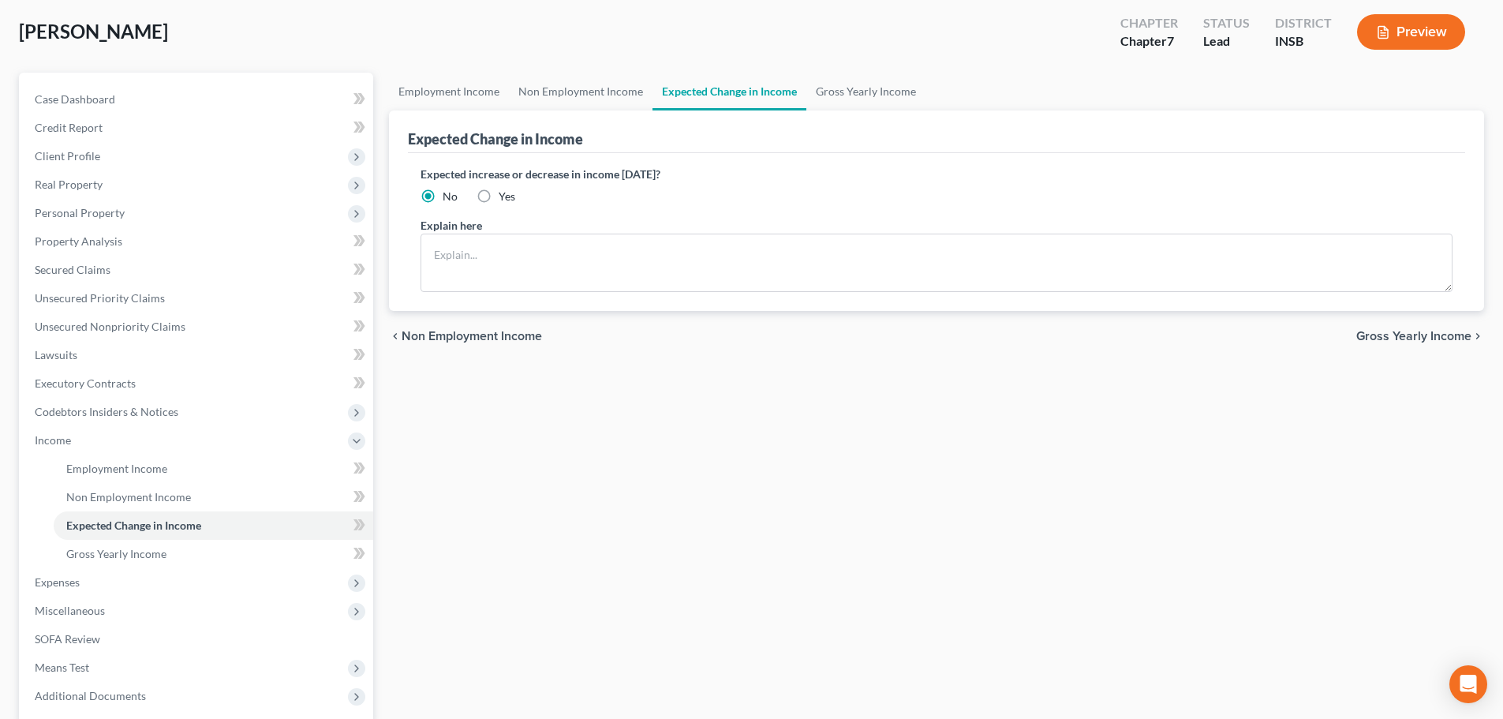
click at [1429, 341] on span "Gross Yearly Income" at bounding box center [1413, 336] width 115 height 13
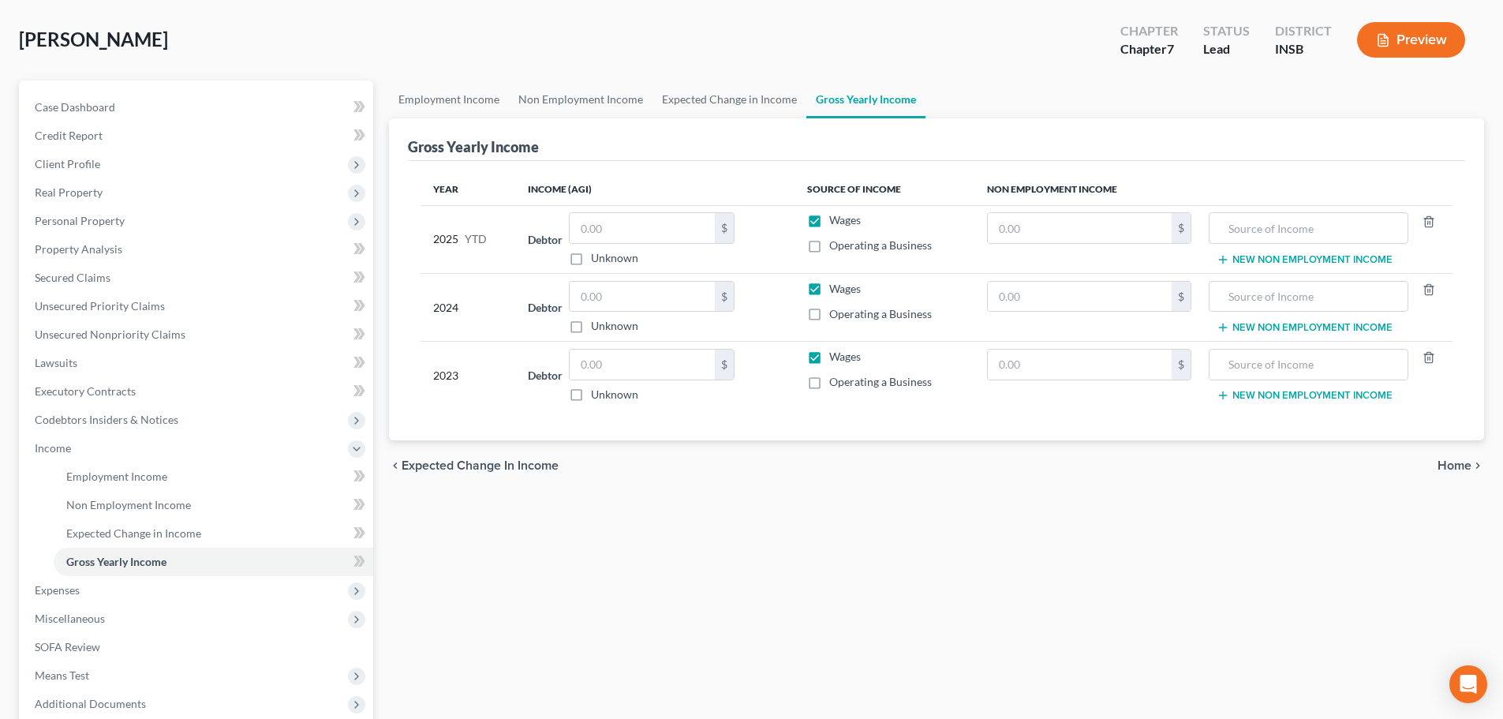
scroll to position [79, 0]
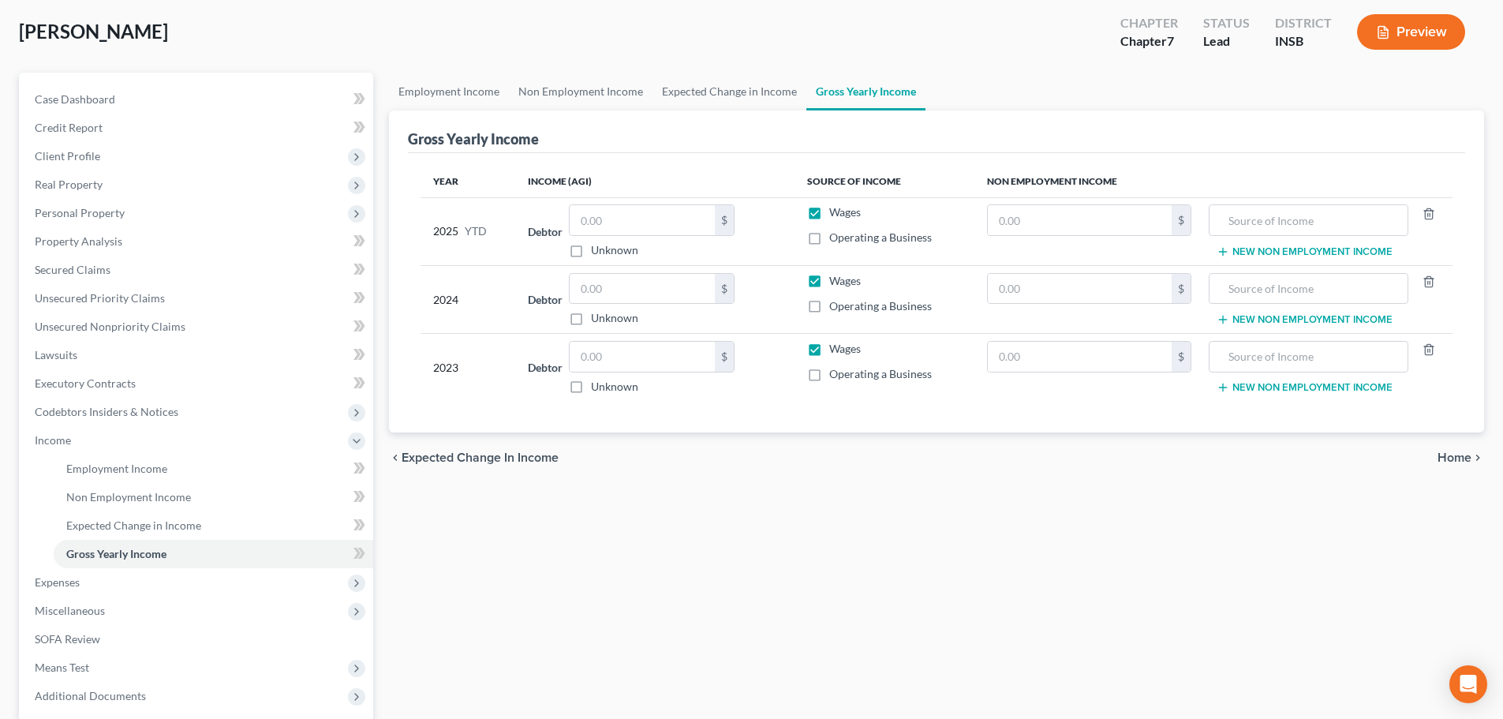
click at [1460, 462] on span "Home" at bounding box center [1454, 457] width 34 height 13
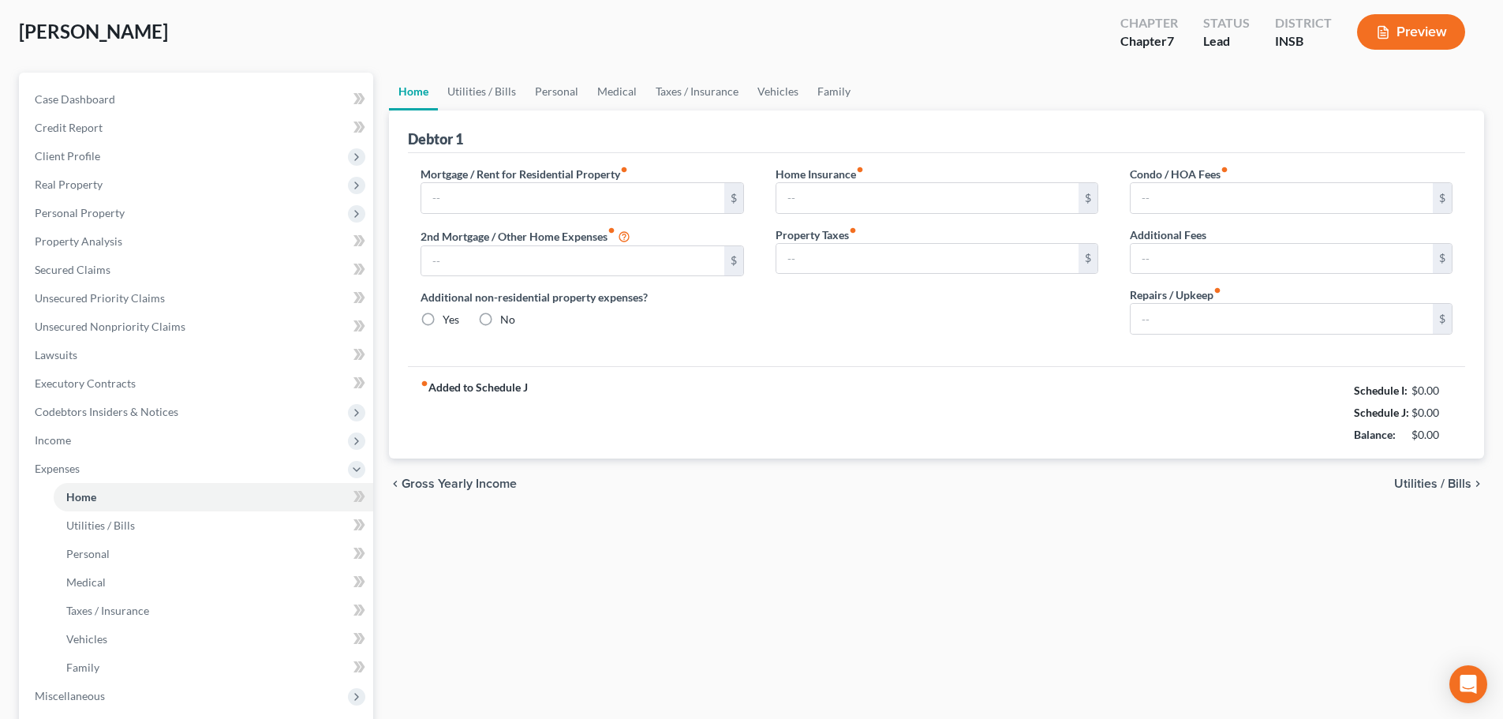
radio input "true"
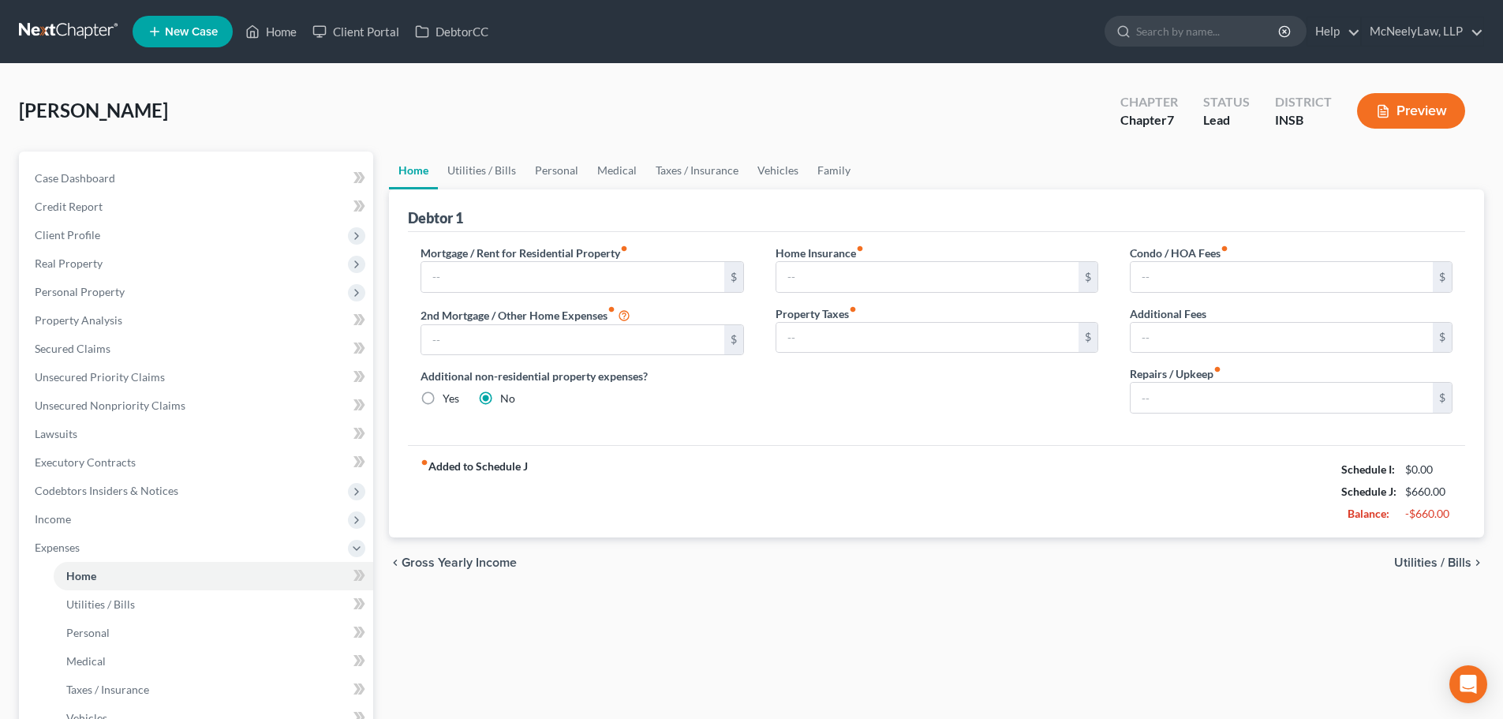
click at [1439, 565] on span "Utilities / Bills" at bounding box center [1432, 562] width 77 height 13
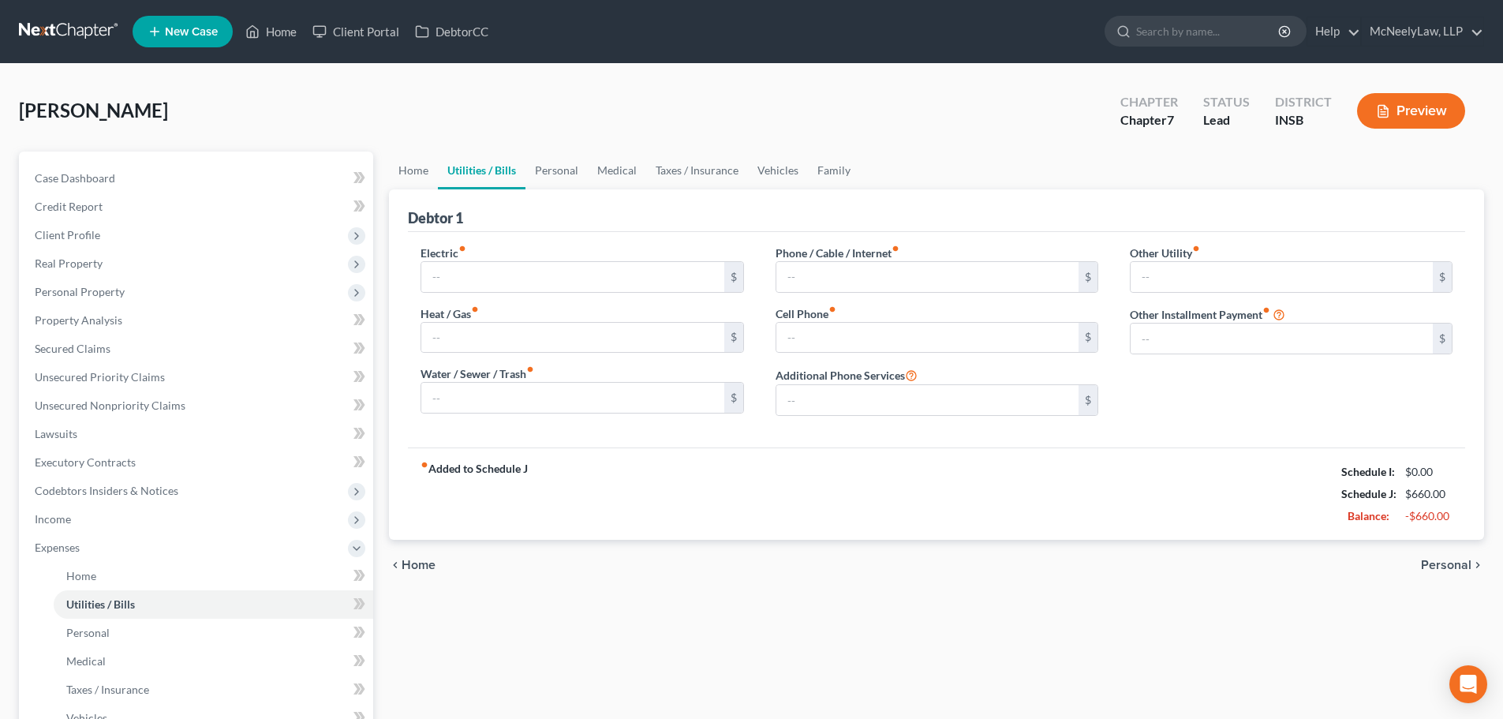
click at [1439, 565] on span "Personal" at bounding box center [1446, 565] width 50 height 13
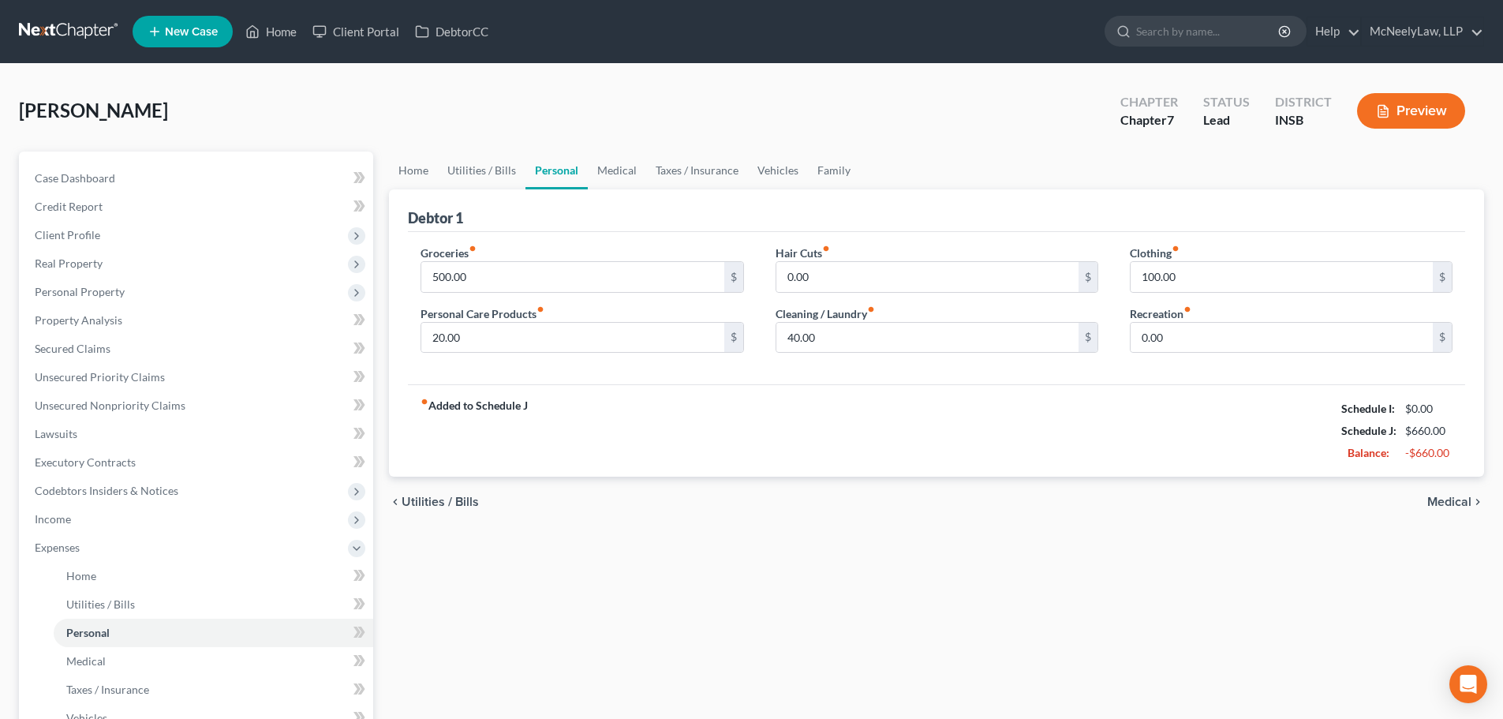
click at [1442, 507] on span "Medical" at bounding box center [1449, 501] width 44 height 13
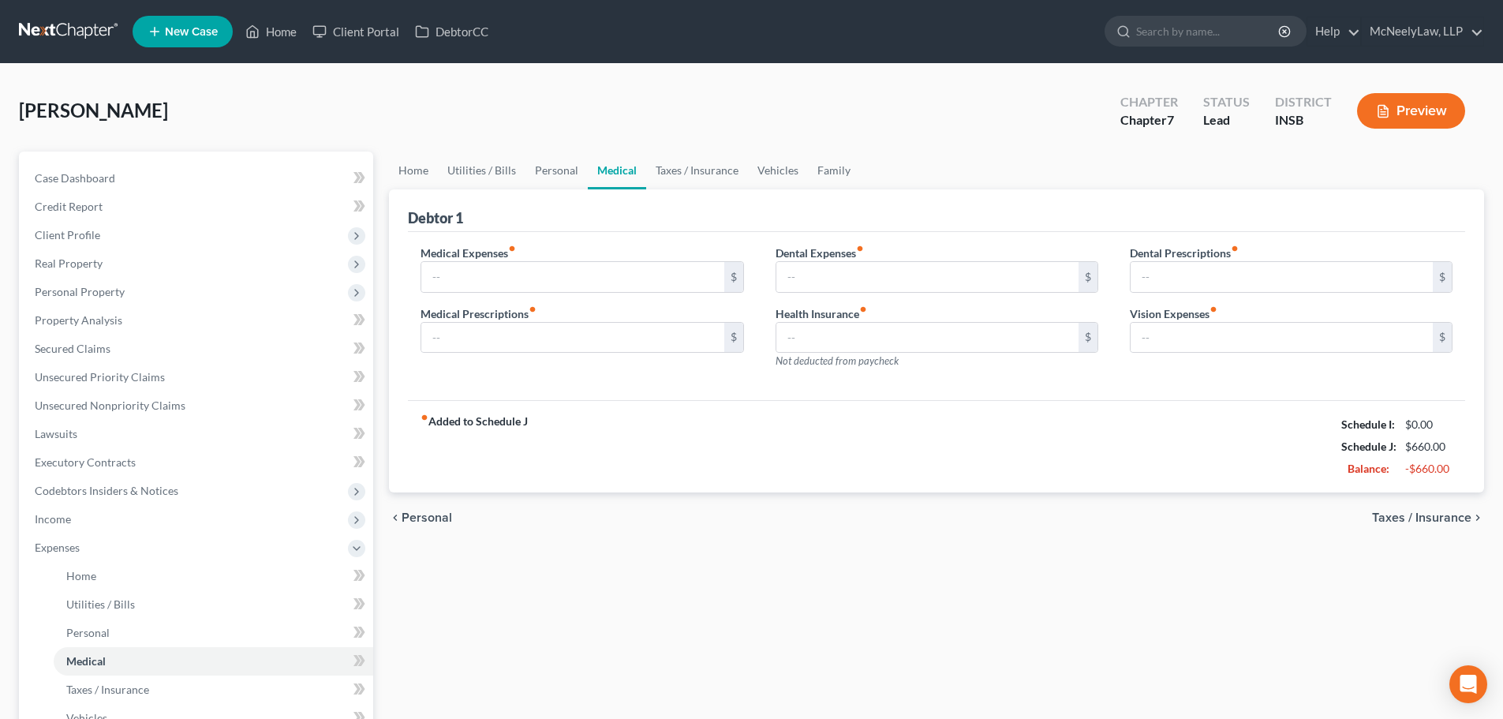
click at [1436, 514] on span "Taxes / Insurance" at bounding box center [1421, 517] width 99 height 13
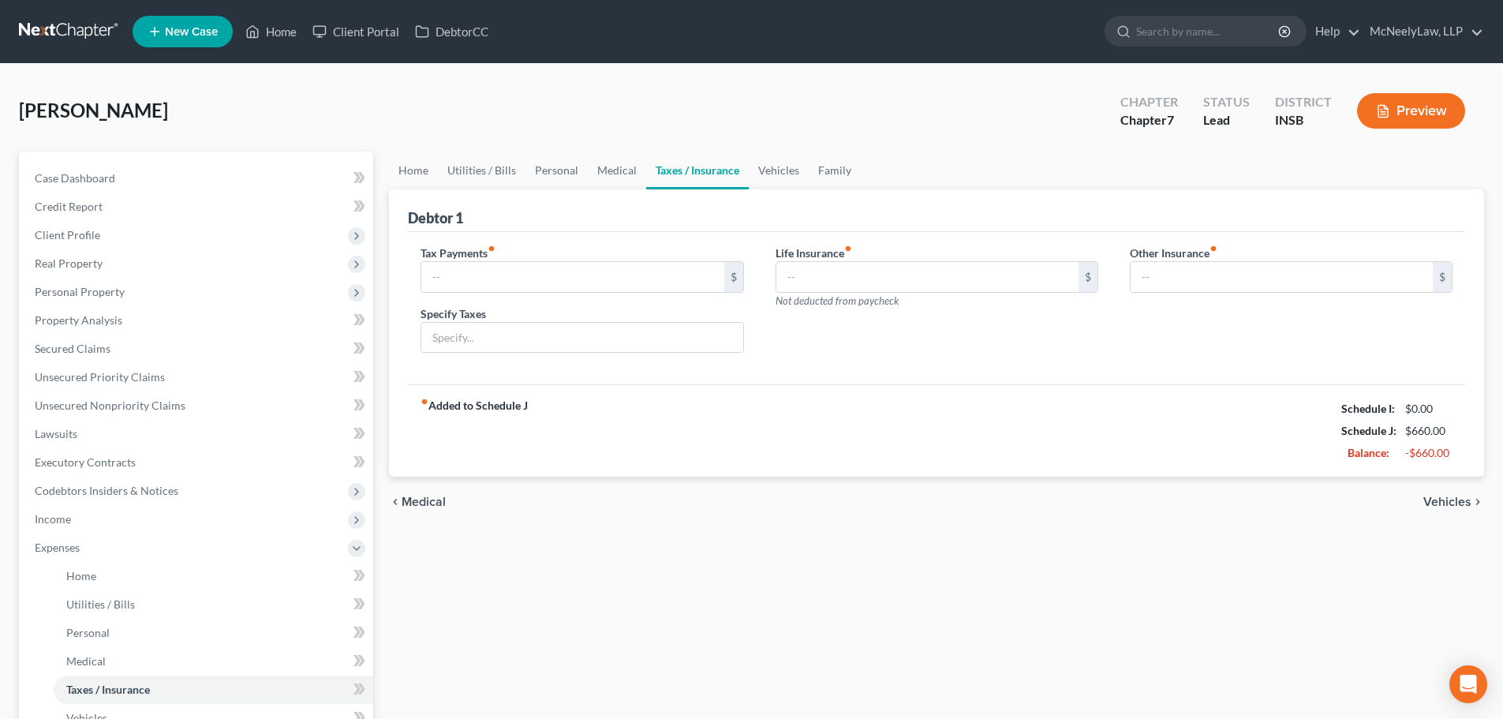
click at [1459, 504] on span "Vehicles" at bounding box center [1447, 501] width 48 height 13
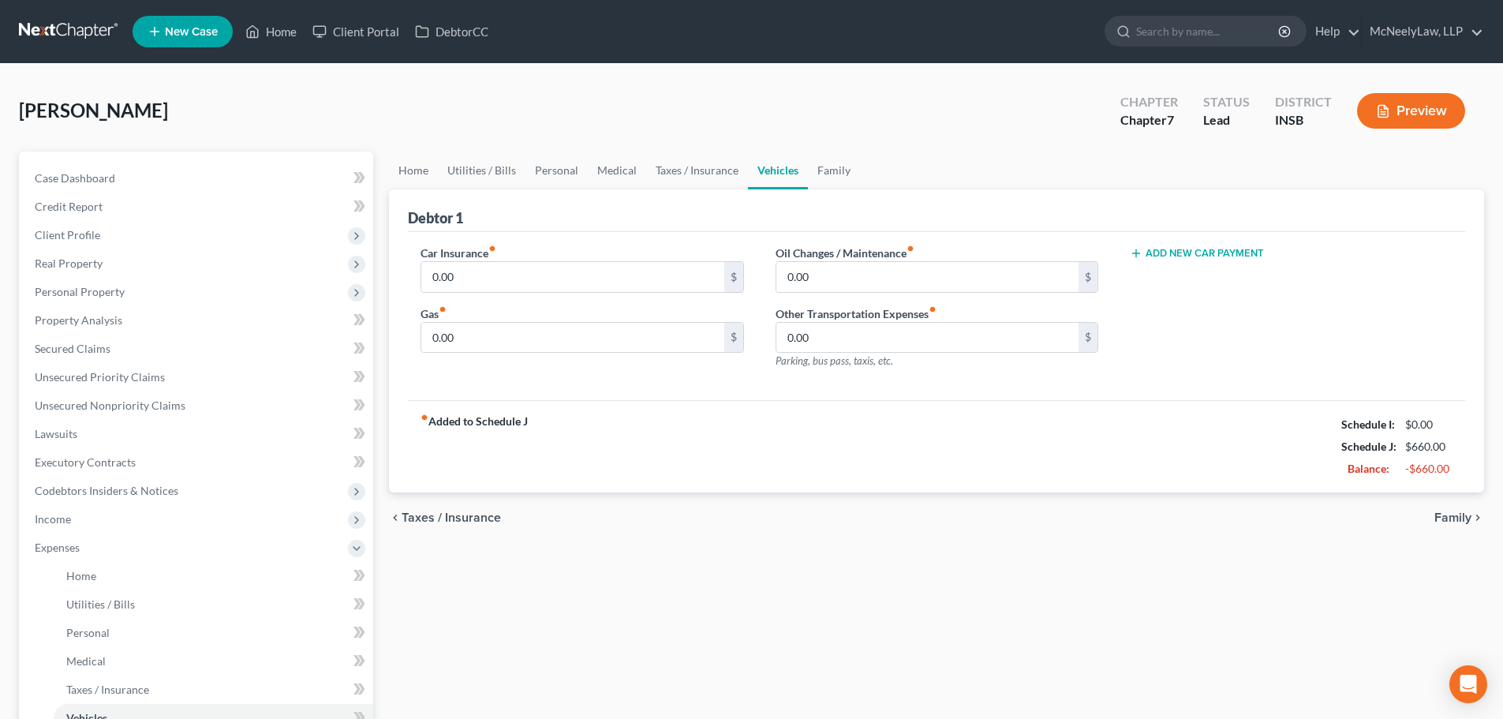
click at [1455, 511] on span "Family" at bounding box center [1452, 517] width 37 height 13
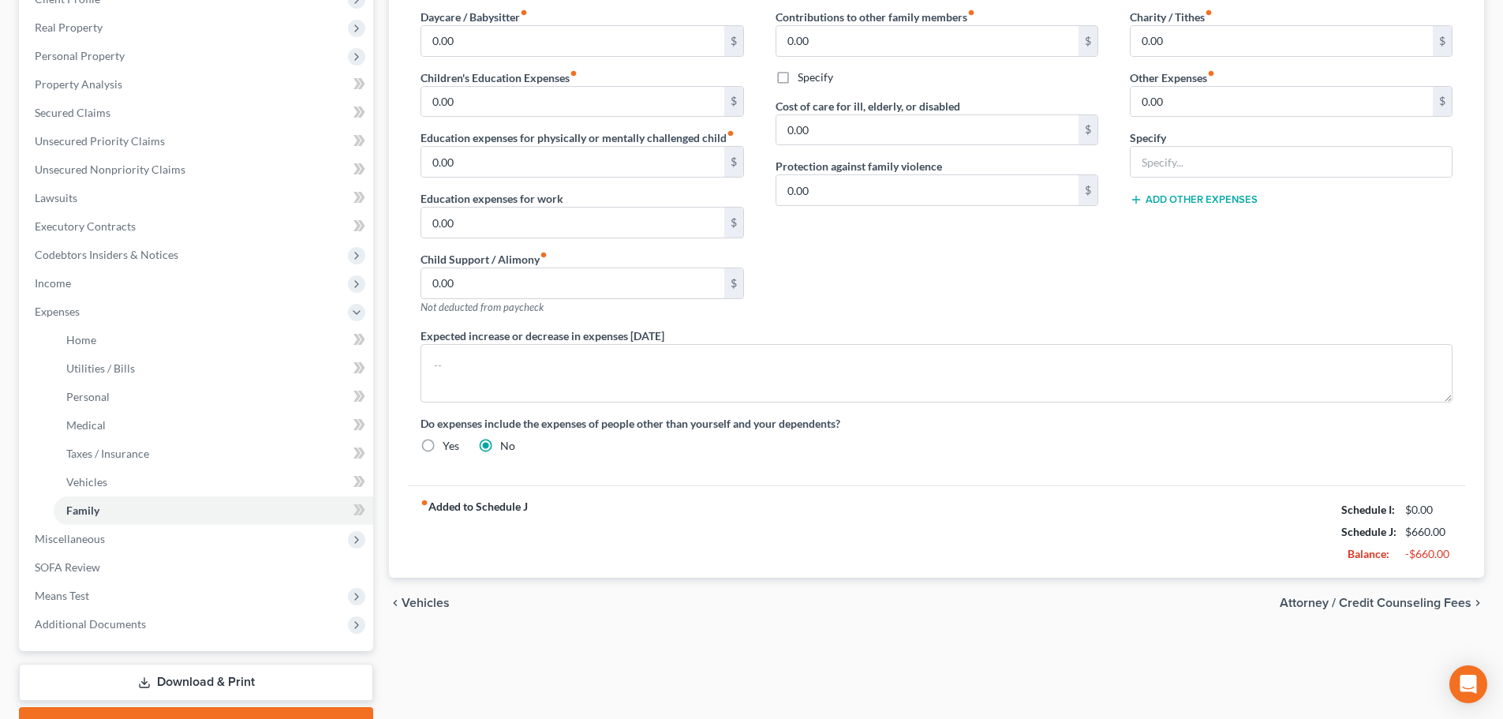
scroll to position [237, 0]
click at [1408, 596] on span "Attorney / Credit Counseling Fees" at bounding box center [1376, 602] width 192 height 13
select select "0"
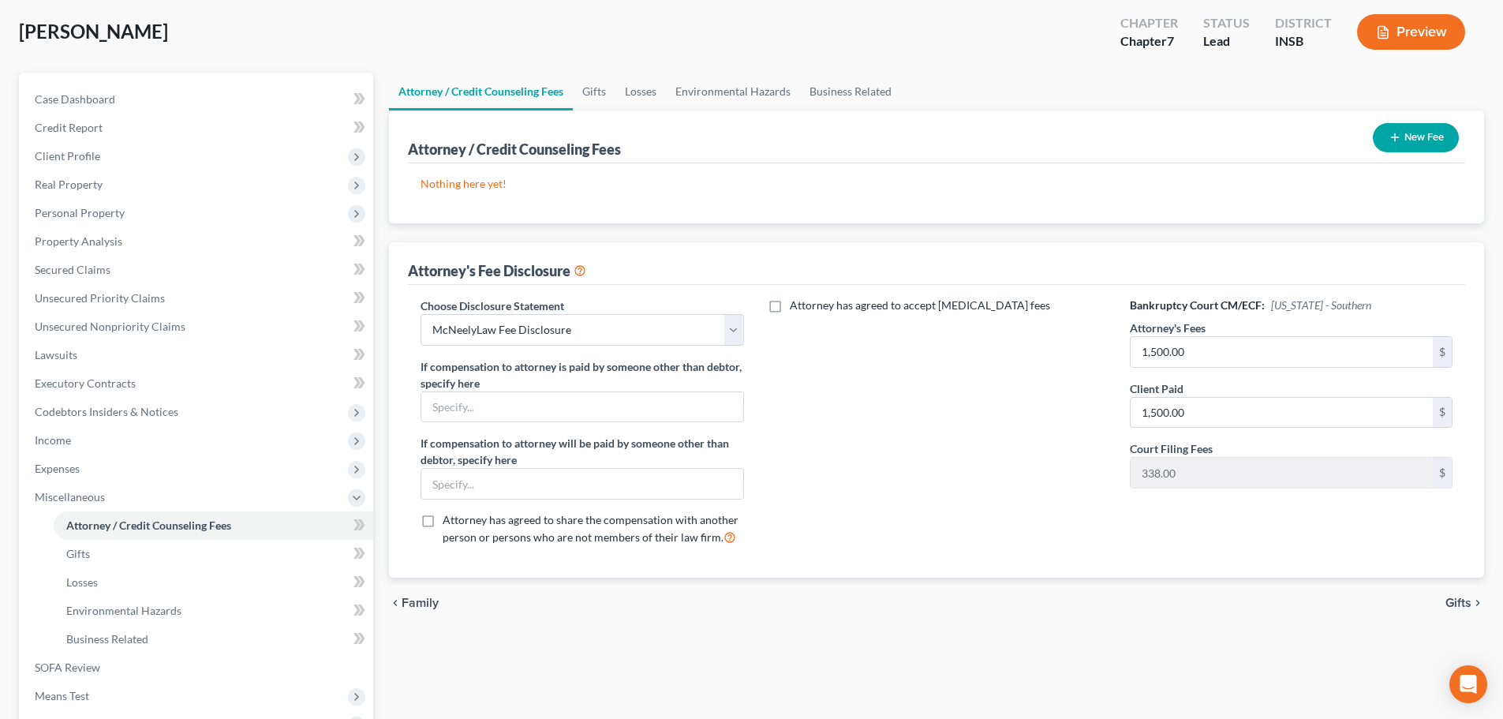
click at [1457, 600] on span "Gifts" at bounding box center [1458, 602] width 26 height 13
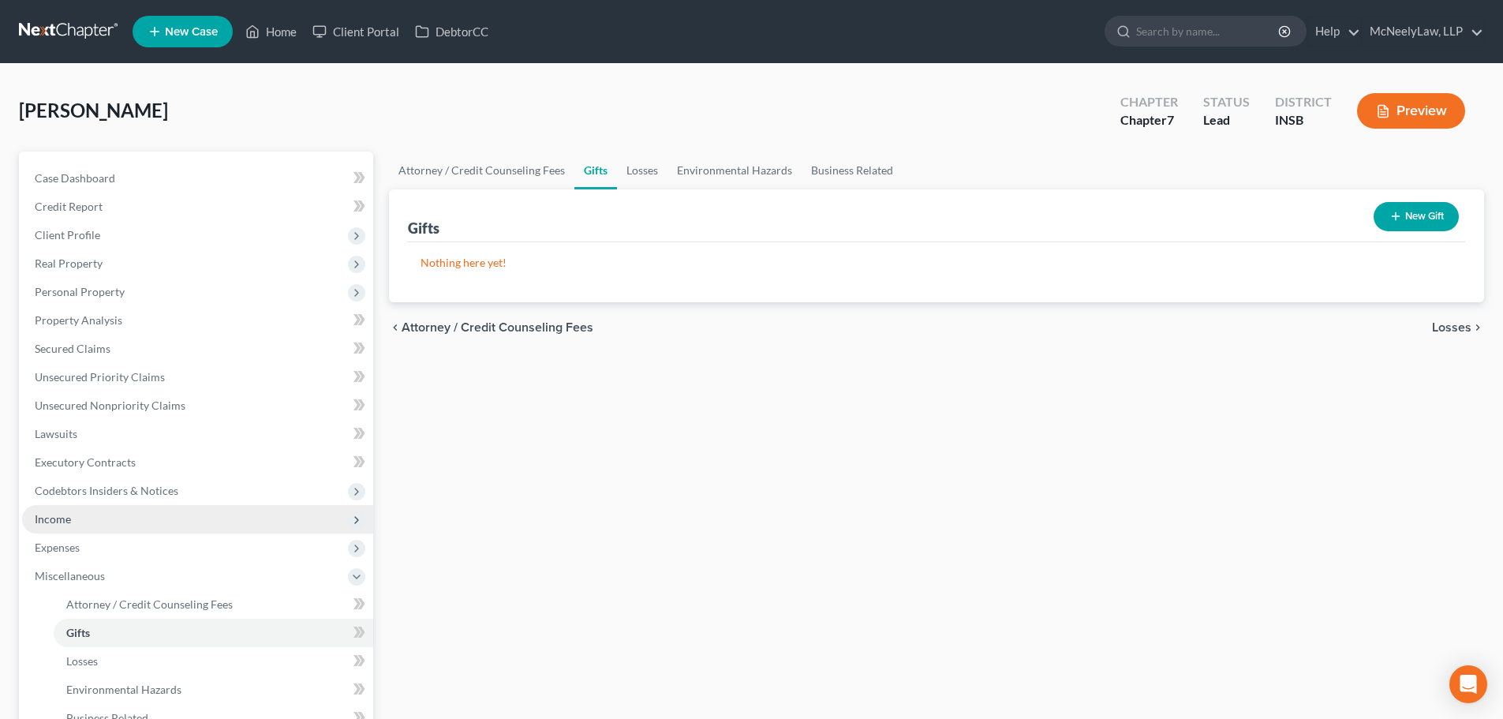
click at [85, 515] on span "Income" at bounding box center [197, 519] width 351 height 28
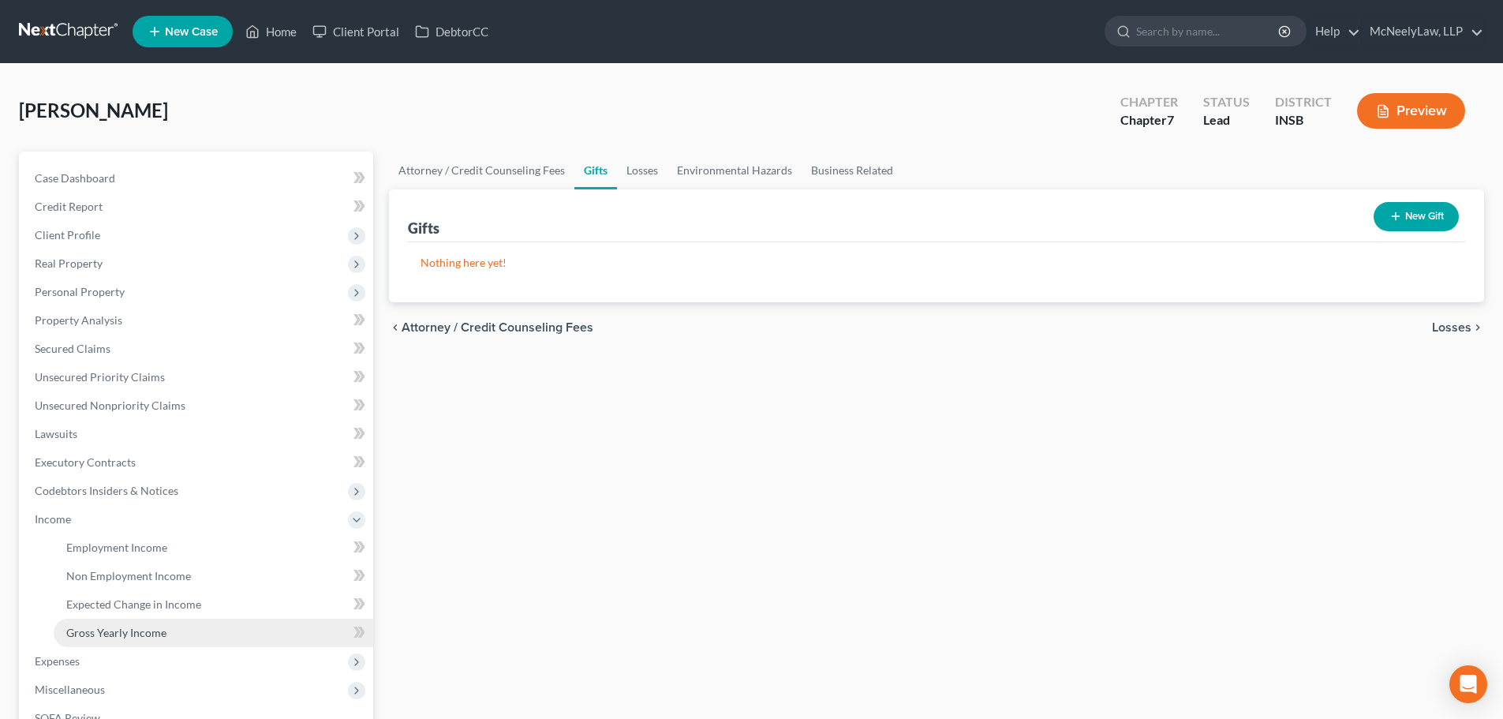
click at [157, 635] on span "Gross Yearly Income" at bounding box center [116, 632] width 100 height 13
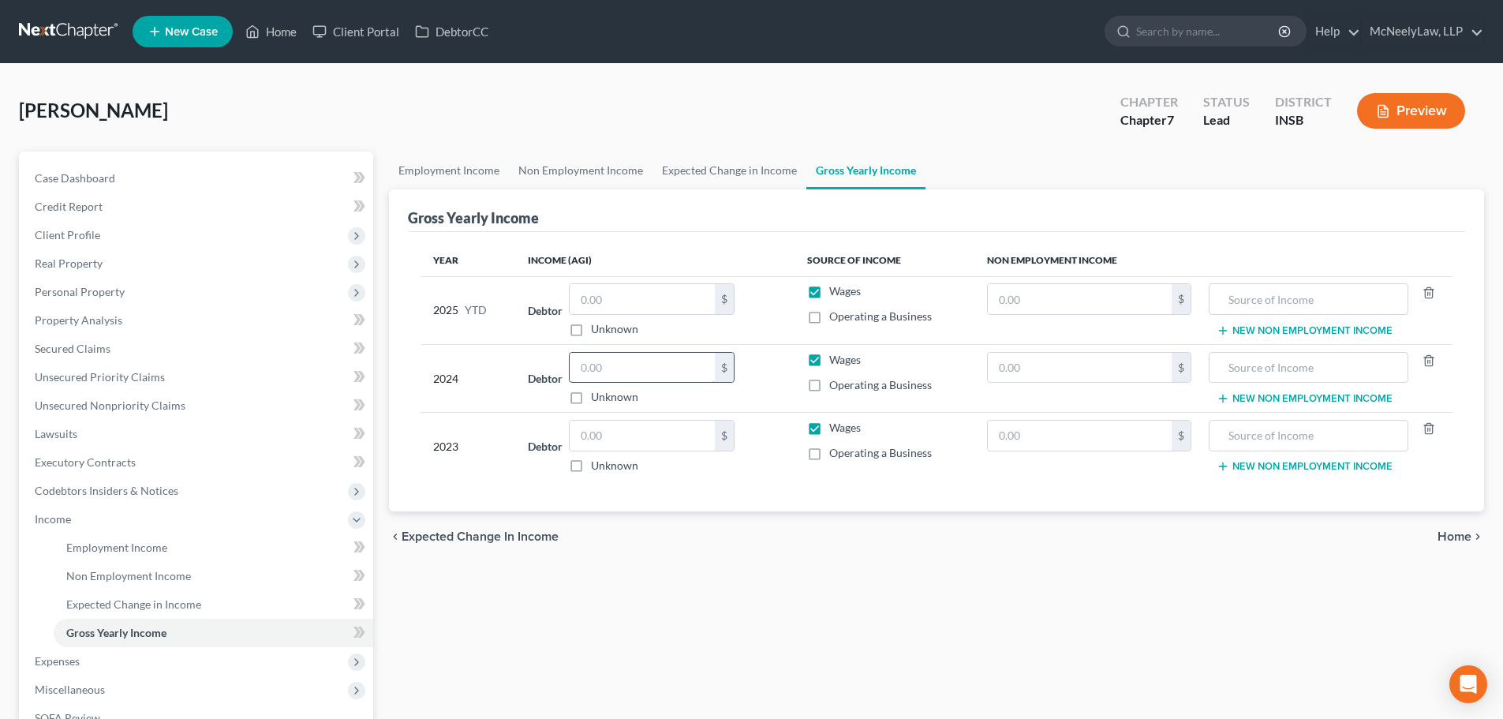
click at [602, 375] on input "text" at bounding box center [642, 368] width 145 height 30
type input "11,684.00"
click at [908, 548] on div "chevron_left Expected Change in Income Home chevron_right" at bounding box center [936, 536] width 1095 height 50
click at [617, 443] on input "text" at bounding box center [642, 435] width 145 height 30
type input "7,777.00"
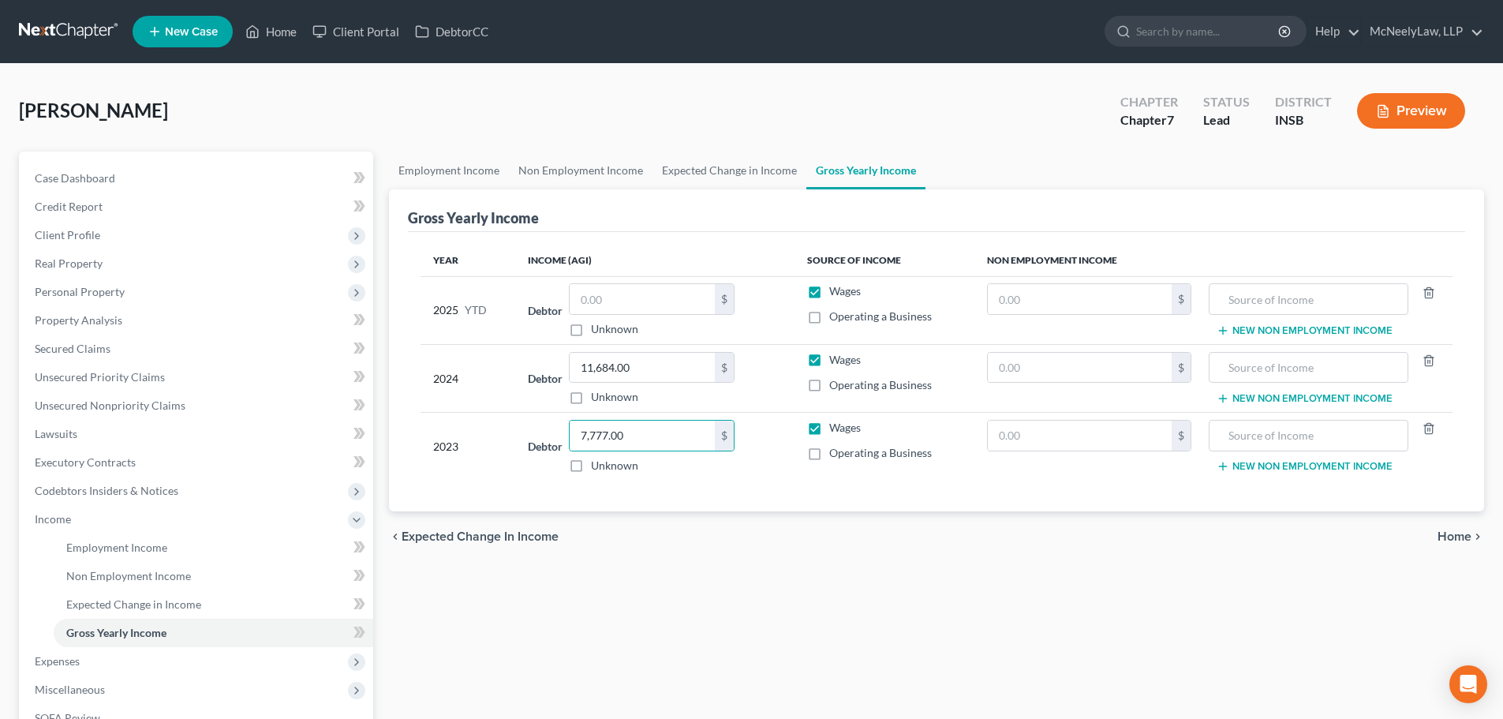
click at [618, 550] on div "chevron_left Expected Change in Income Home chevron_right" at bounding box center [936, 536] width 1095 height 50
click at [1445, 545] on div "chevron_left Expected Change in Income Home chevron_right" at bounding box center [936, 536] width 1095 height 50
click at [1452, 540] on span "Home" at bounding box center [1454, 536] width 34 height 13
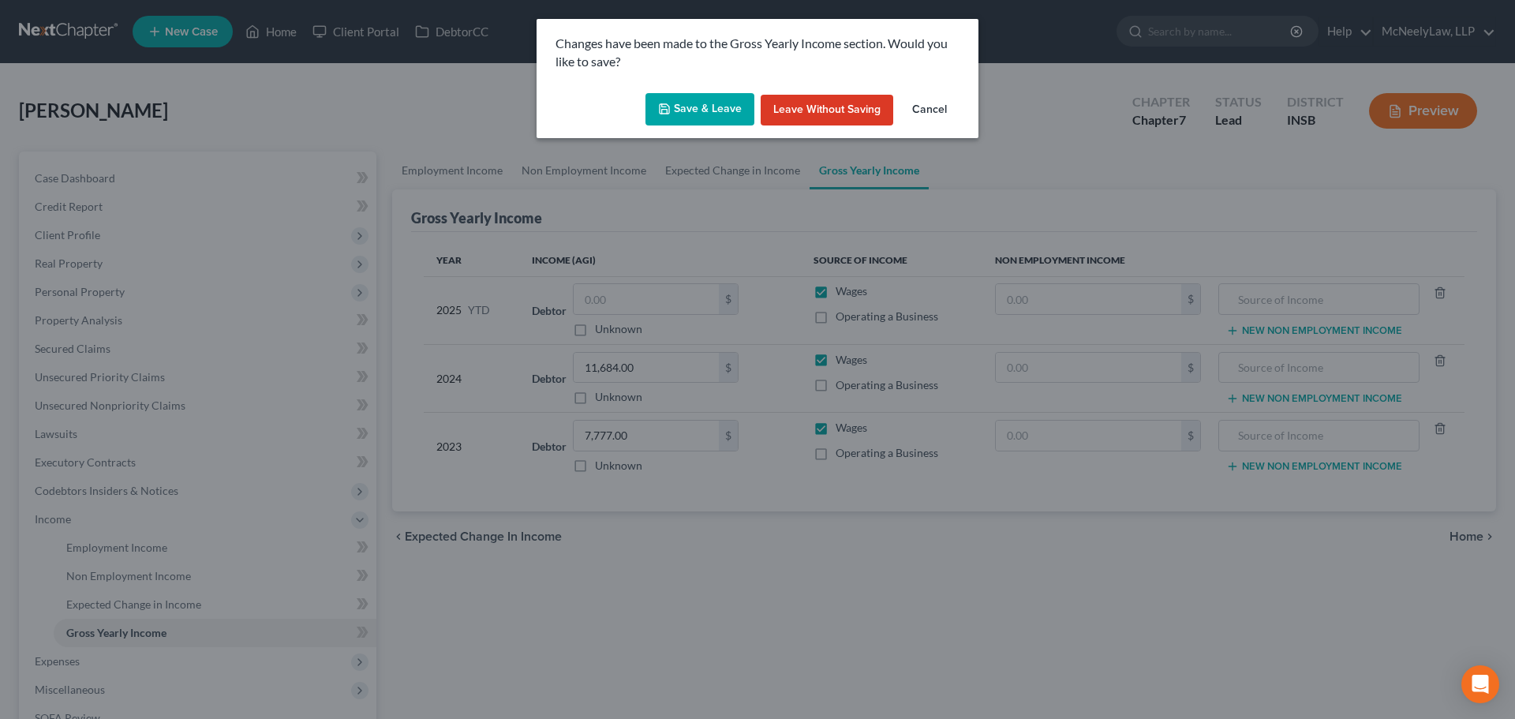
click at [694, 104] on button "Save & Leave" at bounding box center [699, 109] width 109 height 33
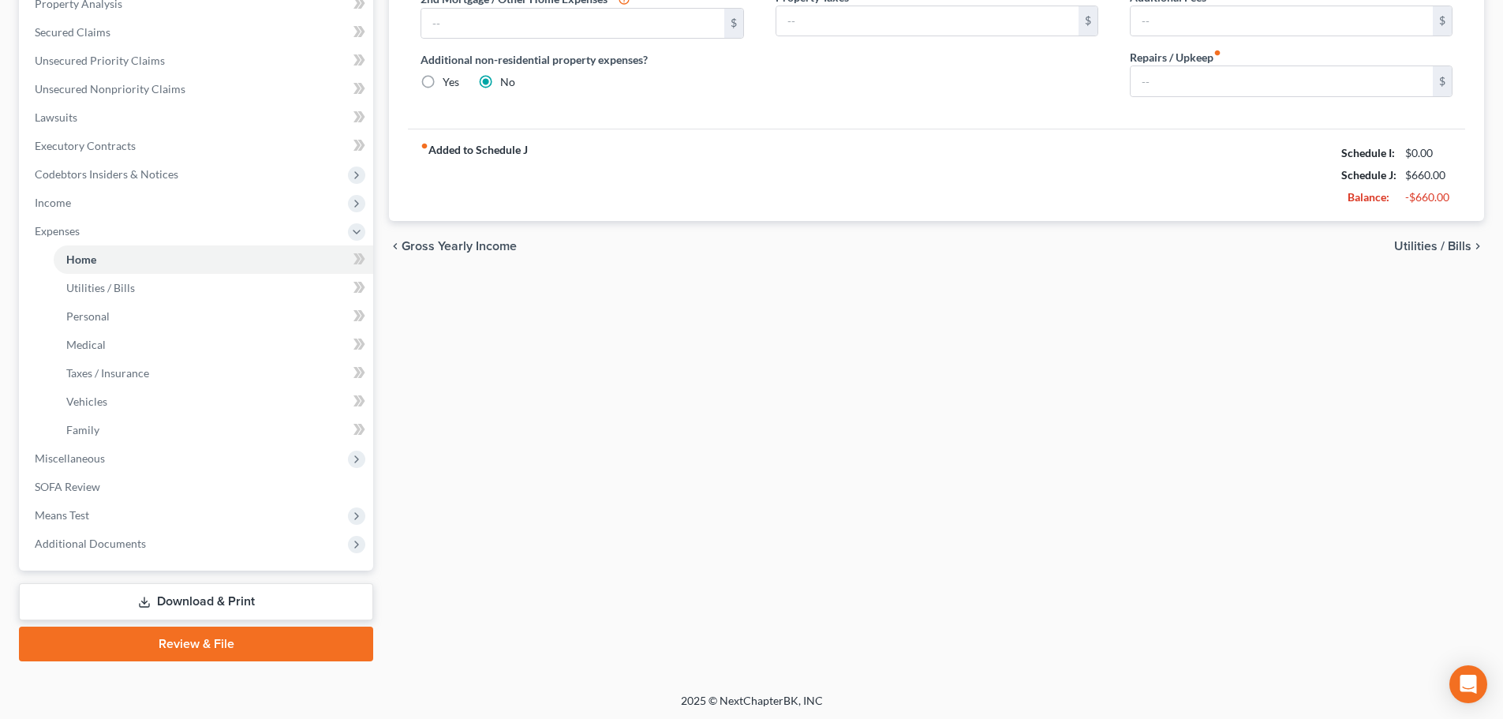
scroll to position [319, 0]
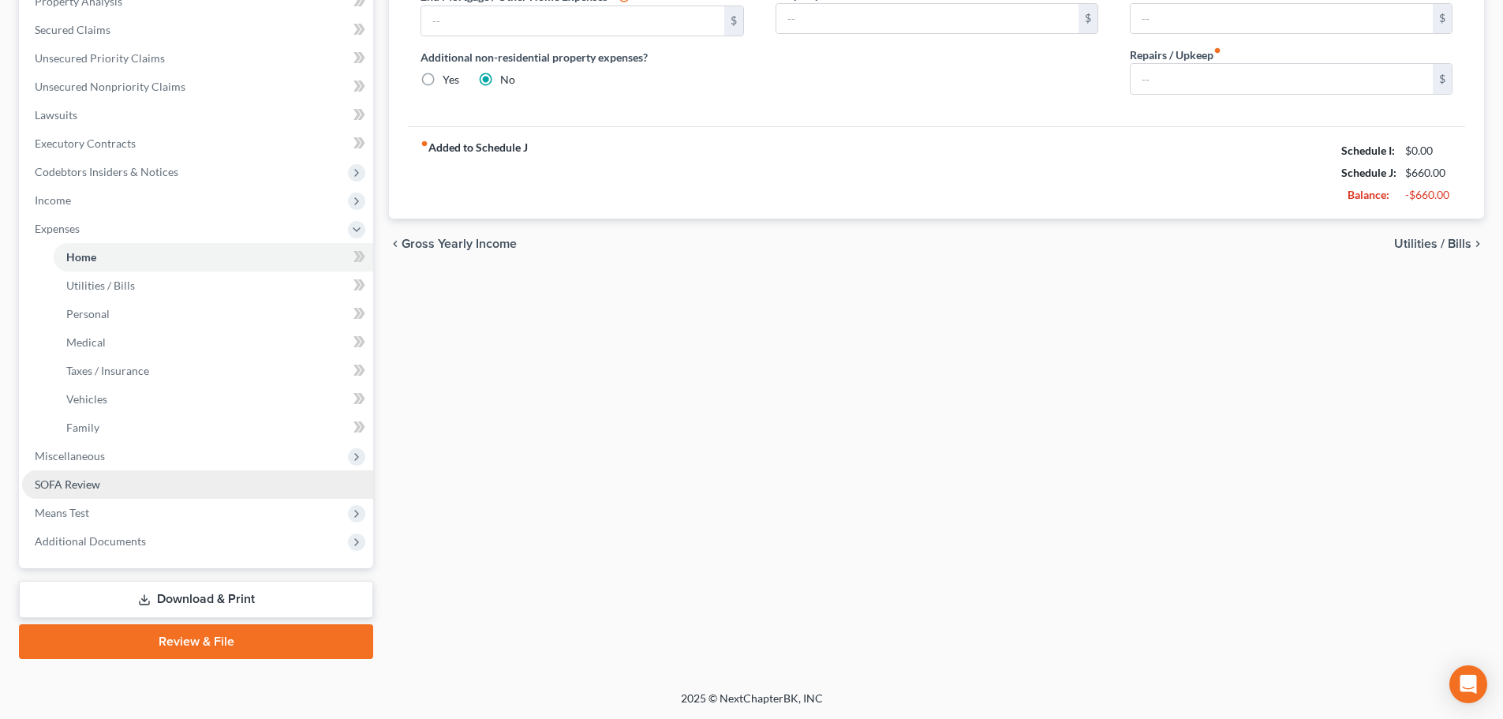
click at [79, 488] on span "SOFA Review" at bounding box center [67, 483] width 65 height 13
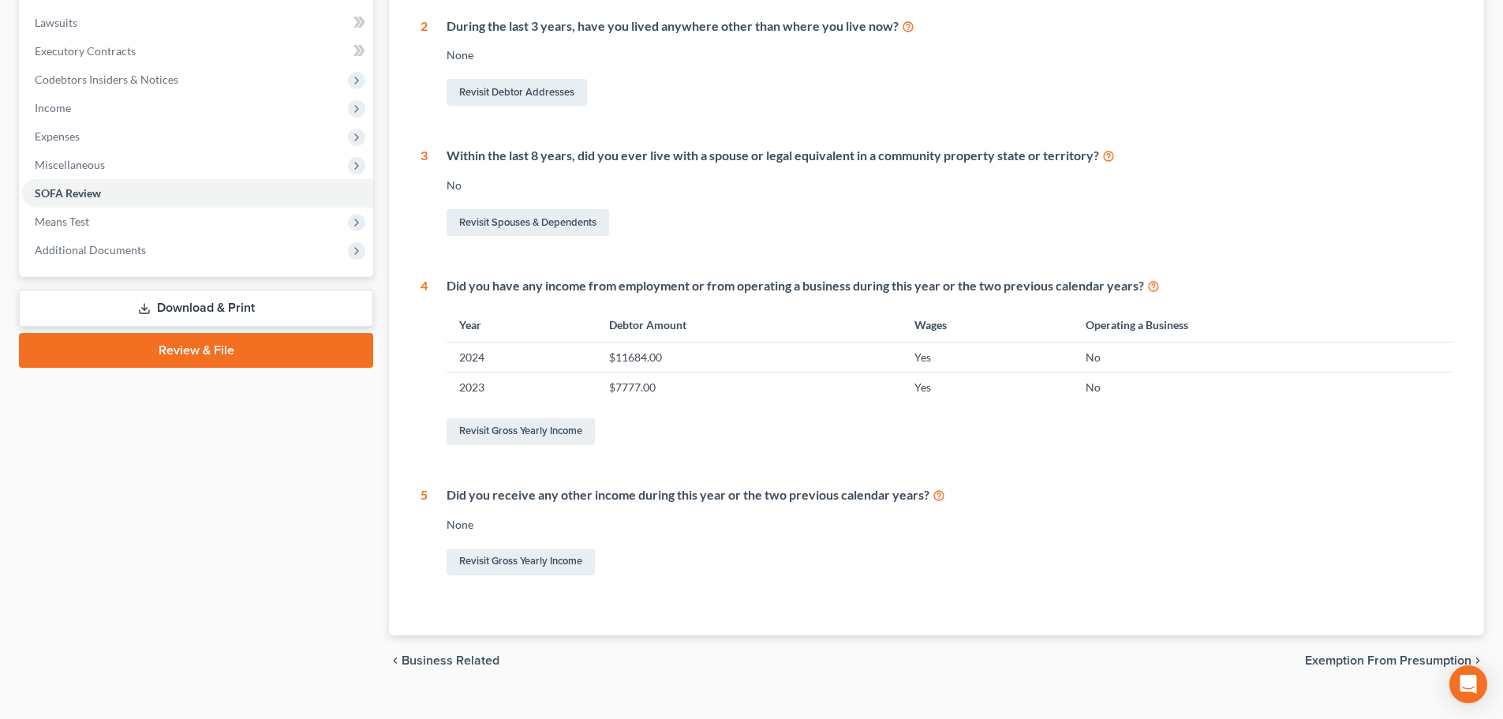
scroll to position [438, 0]
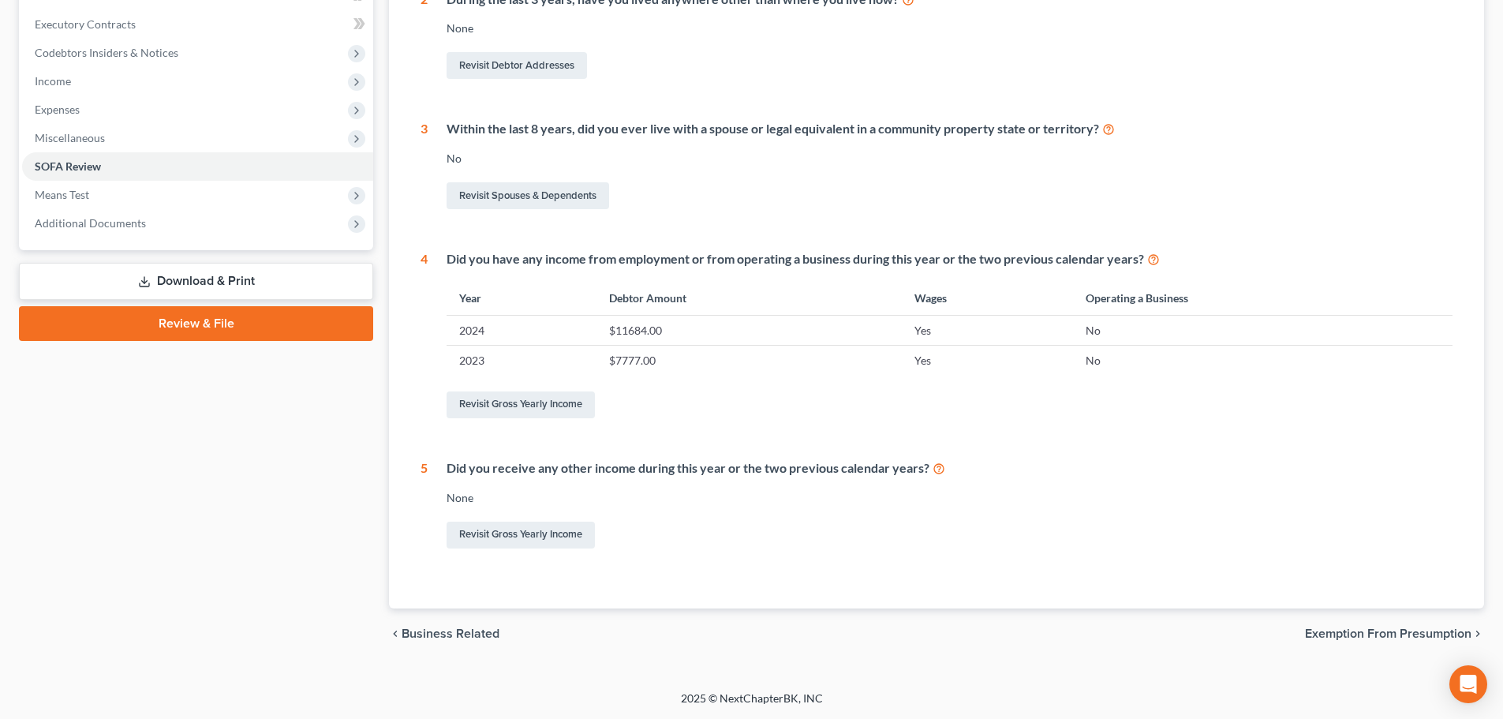
drag, startPoint x: 1372, startPoint y: 635, endPoint x: 1364, endPoint y: 636, distance: 7.9
click at [1364, 636] on span "Exemption from Presumption" at bounding box center [1388, 633] width 166 height 13
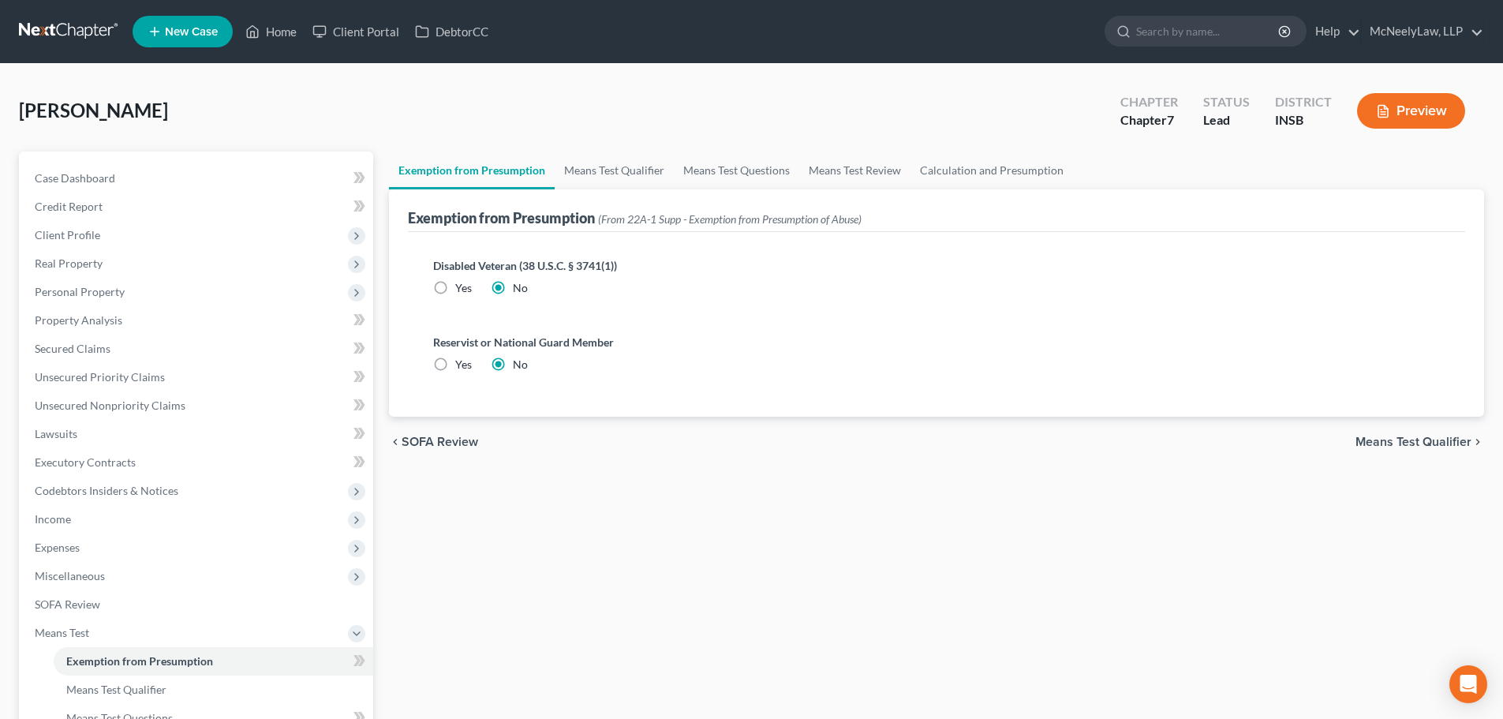
click at [1444, 442] on span "Means Test Qualifier" at bounding box center [1413, 441] width 116 height 13
